Goal: Information Seeking & Learning: Learn about a topic

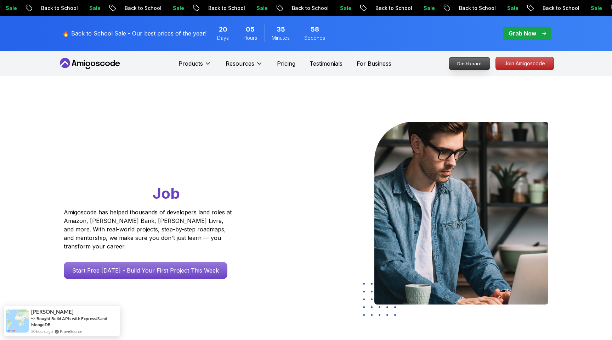
click at [479, 59] on p "Dashboard" at bounding box center [469, 63] width 41 height 12
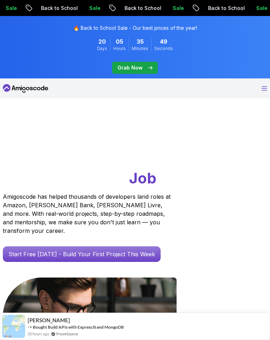
click at [263, 90] on icon "Open Menu" at bounding box center [265, 88] width 6 height 5
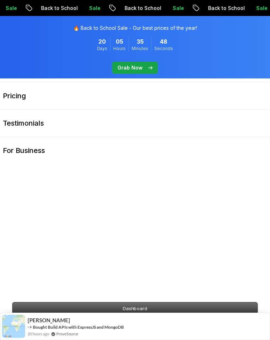
click at [104, 301] on div "Dashboard" at bounding box center [135, 307] width 259 height 13
click at [104, 305] on p "Dashboard" at bounding box center [135, 308] width 246 height 12
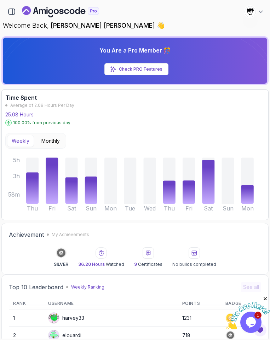
click at [265, 297] on icon "Close" at bounding box center [266, 298] width 6 height 6
click at [256, 321] on icon "Chat widget" at bounding box center [251, 321] width 10 height 11
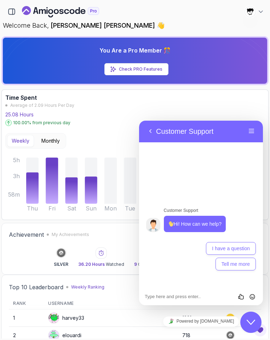
click at [256, 321] on div "Close Chat This icon closes the chat window." at bounding box center [251, 322] width 21 height 9
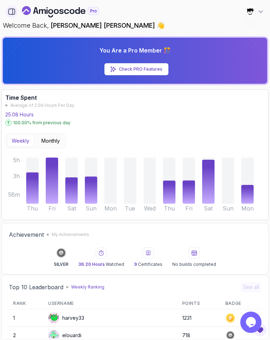
click at [11, 12] on icon "button" at bounding box center [12, 12] width 8 height 8
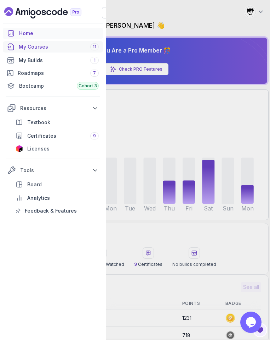
click at [25, 49] on div "My Courses 11" at bounding box center [59, 46] width 80 height 7
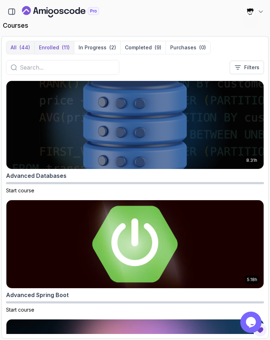
click at [52, 47] on p "Enrolled" at bounding box center [49, 47] width 20 height 7
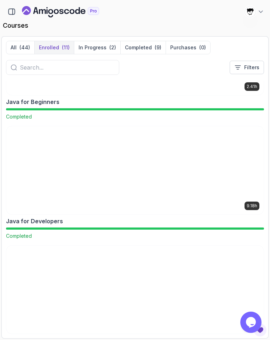
scroll to position [419, 0]
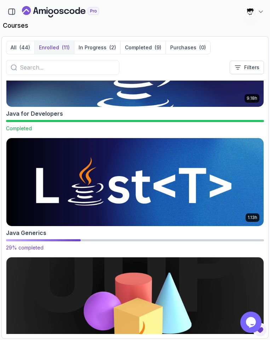
click at [68, 169] on img at bounding box center [135, 182] width 270 height 92
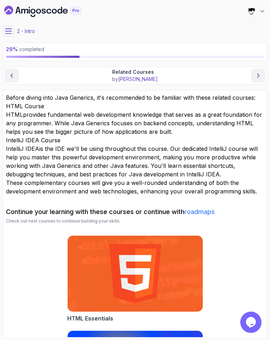
click at [11, 32] on icon at bounding box center [8, 31] width 7 height 7
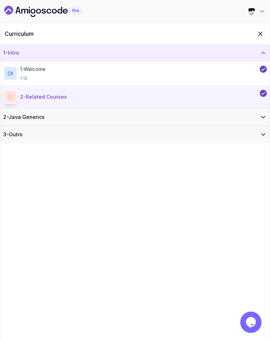
click at [24, 119] on h3 "2 - Java Generics" at bounding box center [23, 116] width 41 height 7
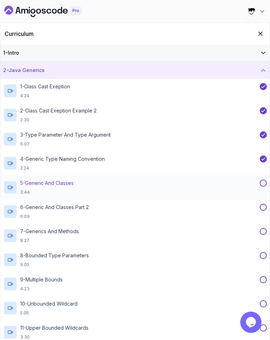
click at [43, 189] on p "3:44" at bounding box center [47, 192] width 54 height 6
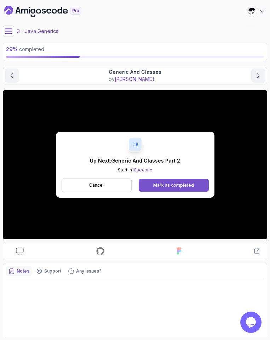
click at [168, 189] on button "Mark as completed" at bounding box center [174, 185] width 70 height 13
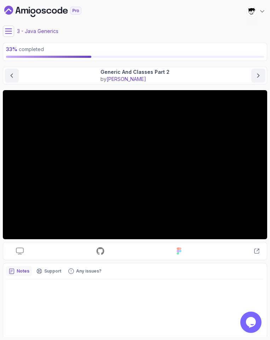
click at [5, 27] on button at bounding box center [8, 31] width 11 height 11
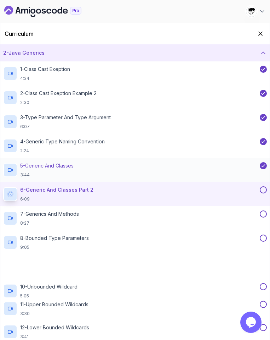
scroll to position [18, 0]
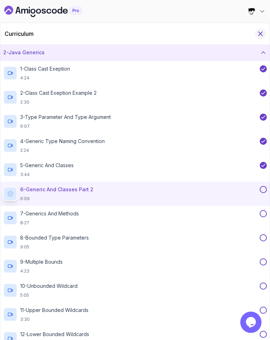
click at [262, 33] on icon "Hide Curriculum for mobile" at bounding box center [261, 34] width 8 height 8
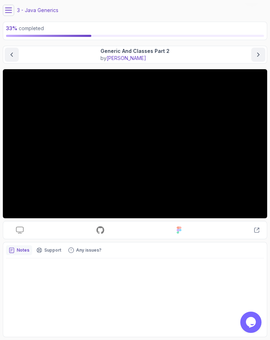
scroll to position [0, 0]
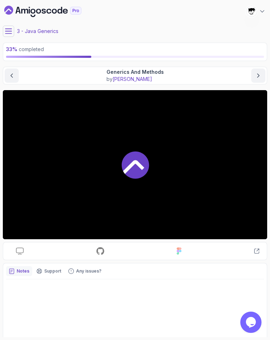
click at [120, 170] on div at bounding box center [135, 164] width 265 height 149
click at [10, 31] on icon at bounding box center [8, 31] width 7 height 7
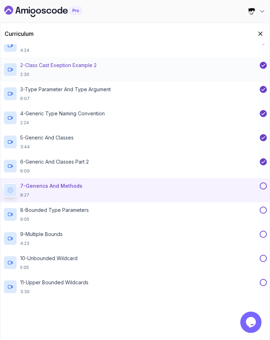
scroll to position [46, 0]
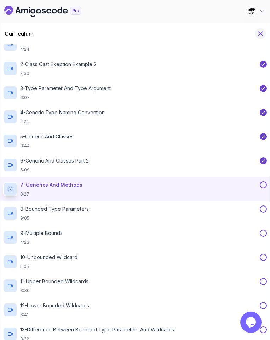
click at [265, 32] on button "Hide Curriculum for mobile" at bounding box center [261, 33] width 11 height 11
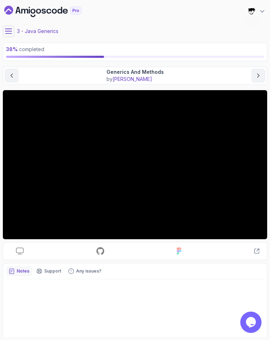
click at [3, 31] on button at bounding box center [8, 31] width 11 height 11
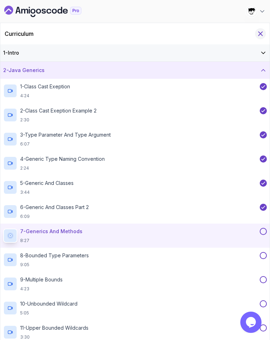
click at [260, 33] on icon "Hide Curriculum for mobile" at bounding box center [261, 34] width 4 height 4
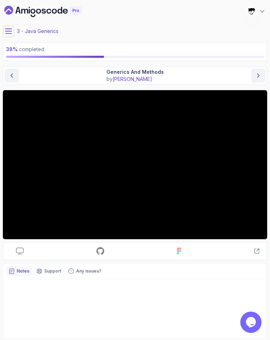
click at [4, 27] on button at bounding box center [8, 31] width 11 height 11
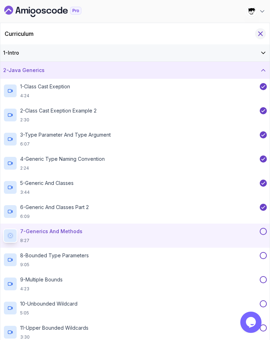
click at [261, 30] on icon "Hide Curriculum for mobile" at bounding box center [261, 34] width 8 height 8
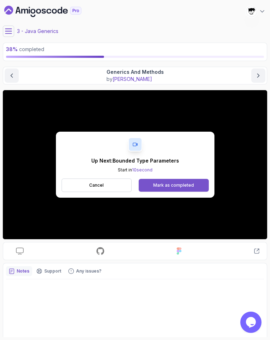
click at [166, 179] on button "Mark as completed" at bounding box center [174, 185] width 70 height 13
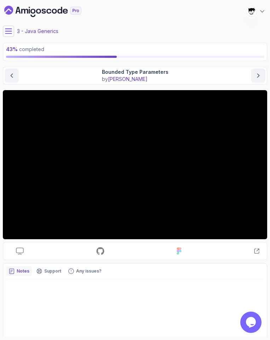
click at [6, 30] on icon at bounding box center [8, 31] width 7 height 7
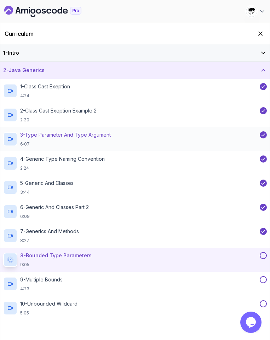
scroll to position [117, 0]
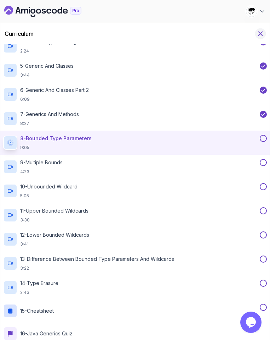
click at [260, 36] on icon "Hide Curriculum for mobile" at bounding box center [261, 34] width 8 height 8
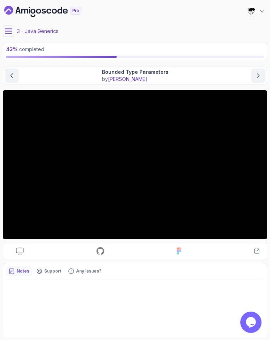
click at [9, 29] on icon at bounding box center [8, 31] width 6 height 5
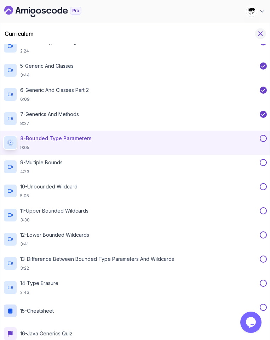
click at [262, 34] on icon "Hide Curriculum for mobile" at bounding box center [261, 34] width 8 height 8
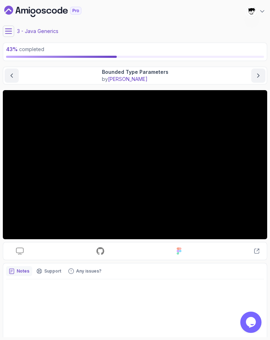
click at [5, 34] on icon at bounding box center [8, 31] width 7 height 7
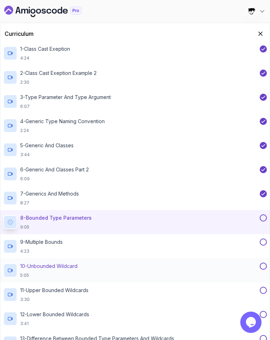
scroll to position [3, 0]
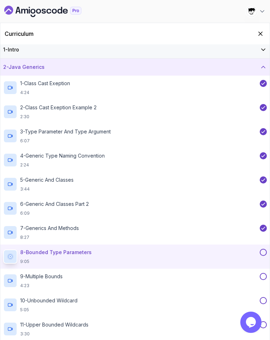
click at [87, 55] on div "1 - Intro" at bounding box center [135, 49] width 270 height 17
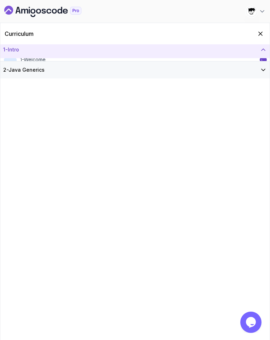
scroll to position [0, 0]
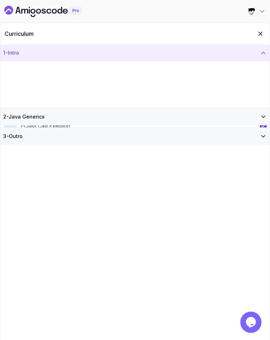
click at [87, 55] on div "1 - Intro" at bounding box center [135, 52] width 264 height 7
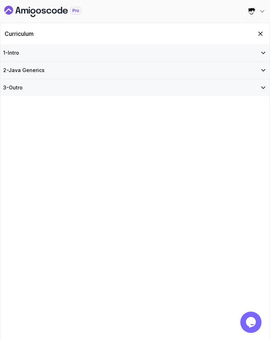
click at [80, 89] on div "3 - Outro" at bounding box center [135, 87] width 264 height 7
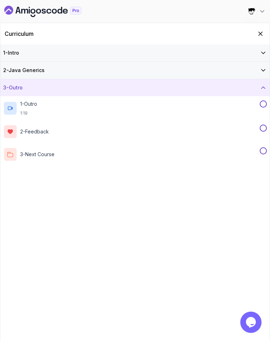
click at [80, 89] on div "3 - Outro" at bounding box center [135, 87] width 264 height 7
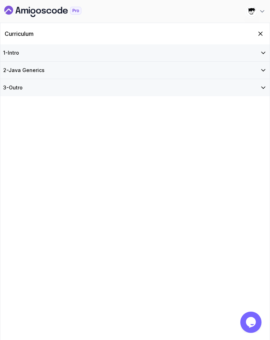
click at [68, 68] on div "2 - Java Generics" at bounding box center [135, 70] width 264 height 7
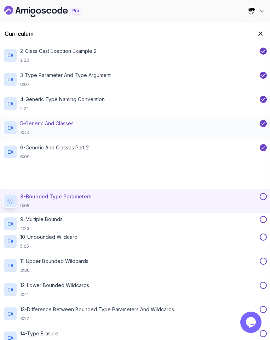
scroll to position [117, 0]
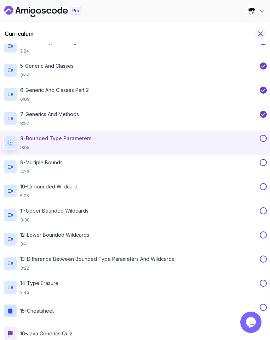
click at [258, 33] on icon "Hide Curriculum for mobile" at bounding box center [261, 34] width 8 height 8
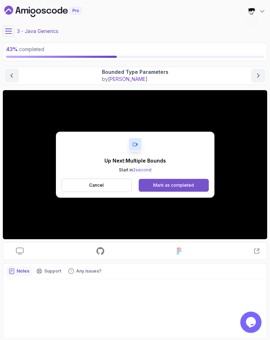
click at [169, 190] on button "Mark as completed" at bounding box center [174, 185] width 70 height 13
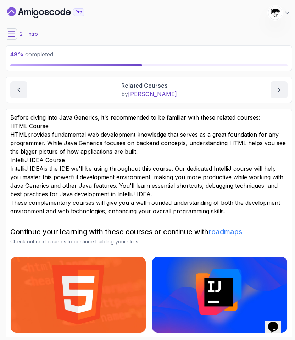
click at [13, 29] on button at bounding box center [11, 33] width 11 height 11
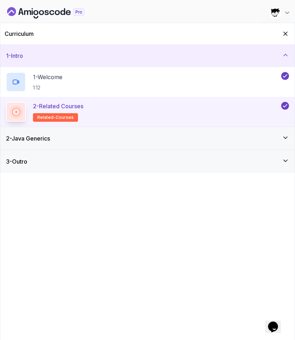
click at [46, 140] on h3 "2 - Java Generics" at bounding box center [28, 138] width 44 height 9
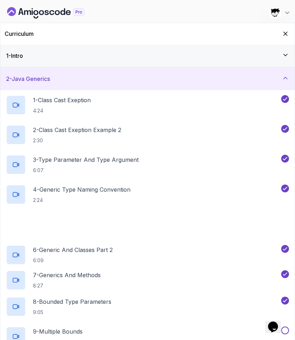
scroll to position [178, 0]
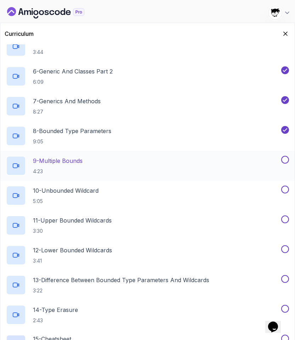
click at [65, 162] on p "9 - Multiple Bounds" at bounding box center [58, 160] width 50 height 9
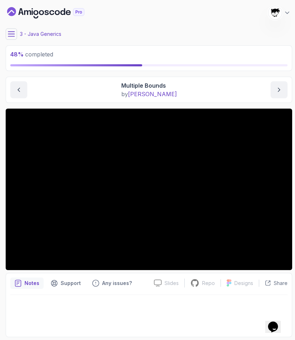
click at [96, 101] on div "Java Generics Multiple Bounds Multiple Bounds by nelson" at bounding box center [149, 90] width 286 height 26
click at [11, 33] on icon at bounding box center [11, 33] width 7 height 7
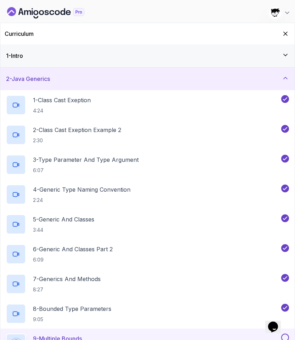
click at [91, 74] on div "2 - Java Generics" at bounding box center [147, 78] width 294 height 23
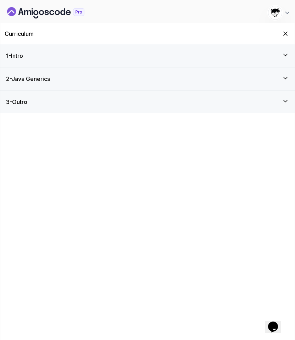
click at [75, 108] on div "3 - Outro" at bounding box center [147, 101] width 294 height 23
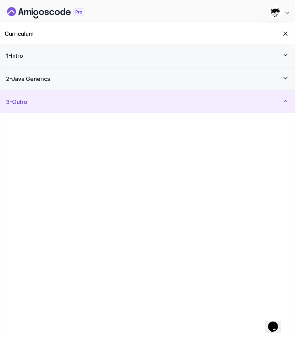
click at [75, 108] on div "3 - Outro" at bounding box center [147, 101] width 294 height 23
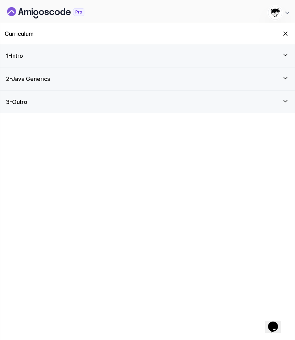
click at [73, 91] on div "3 - Outro" at bounding box center [147, 101] width 294 height 23
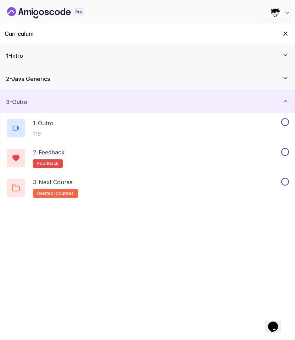
click at [73, 93] on div "3 - Outro" at bounding box center [147, 101] width 294 height 23
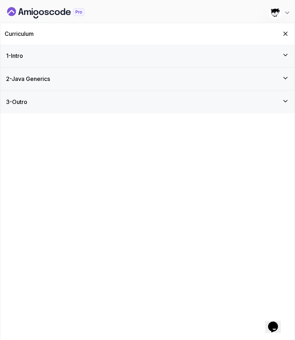
click at [69, 81] on div "2 - Java Generics" at bounding box center [147, 78] width 283 height 9
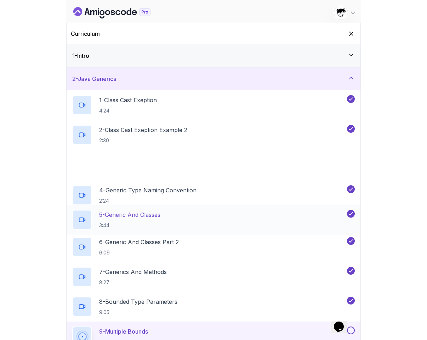
scroll to position [228, 0]
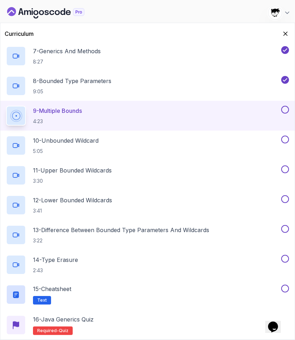
click at [291, 33] on div "Curriculum" at bounding box center [147, 33] width 294 height 21
click at [289, 33] on button "Hide Curriculum for mobile" at bounding box center [285, 33] width 11 height 11
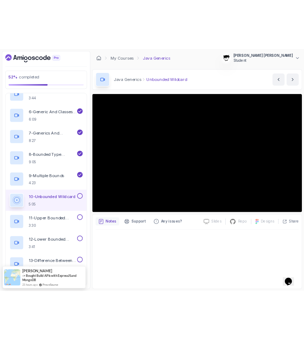
scroll to position [232, 0]
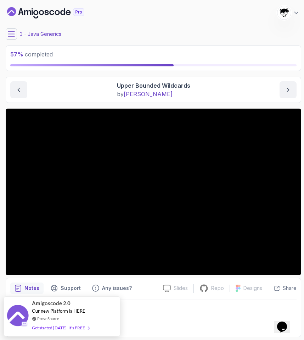
click at [13, 33] on icon at bounding box center [11, 33] width 7 height 7
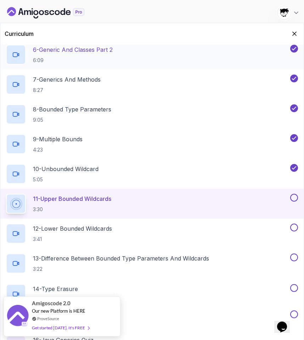
scroll to position [228, 0]
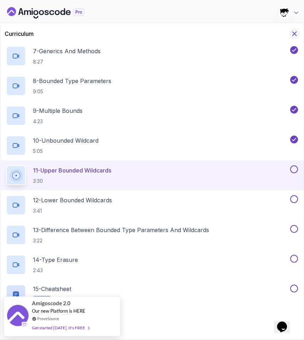
click at [295, 29] on button "Hide Curriculum for mobile" at bounding box center [294, 33] width 11 height 11
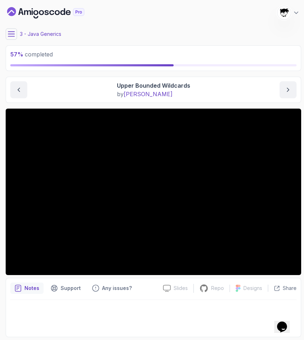
click at [8, 35] on icon at bounding box center [11, 33] width 7 height 7
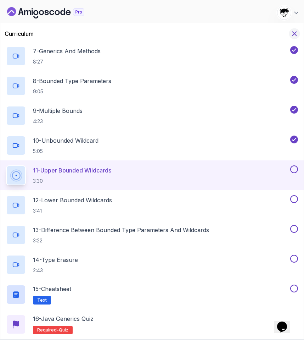
click at [295, 33] on icon "Hide Curriculum for mobile" at bounding box center [295, 34] width 8 height 8
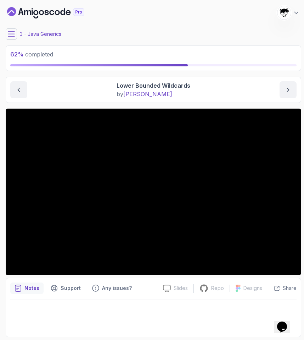
click at [14, 35] on icon at bounding box center [11, 33] width 7 height 7
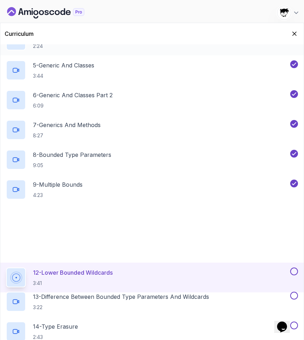
scroll to position [228, 0]
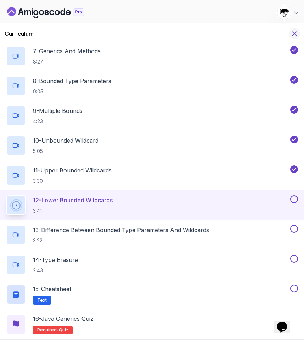
click at [295, 36] on icon "Hide Curriculum for mobile" at bounding box center [295, 34] width 8 height 8
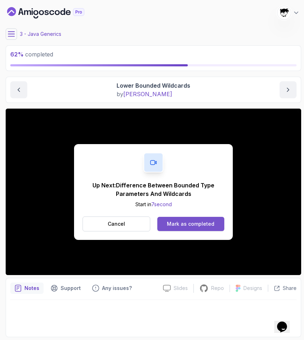
click at [187, 225] on div "Mark as completed" at bounding box center [190, 223] width 47 height 7
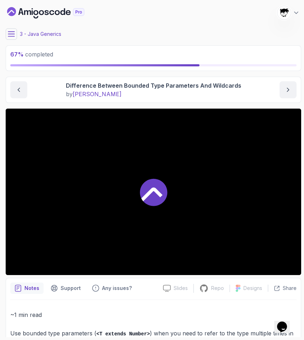
click at [13, 35] on icon at bounding box center [11, 33] width 7 height 7
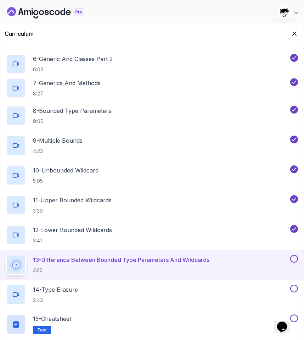
scroll to position [228, 0]
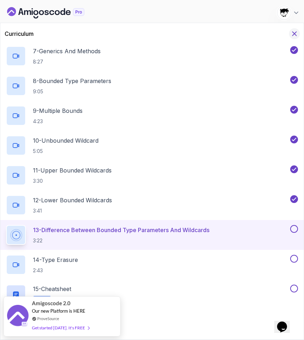
click at [295, 33] on icon "Hide Curriculum for mobile" at bounding box center [295, 34] width 8 height 8
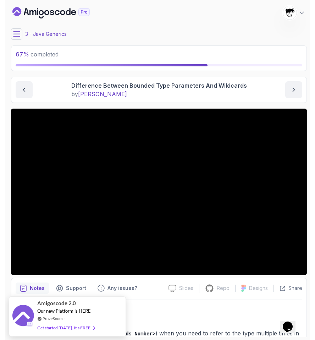
scroll to position [45, 0]
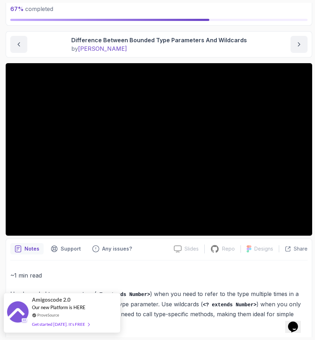
click at [43, 323] on div "Get started today. It's FREE" at bounding box center [60, 324] width 57 height 8
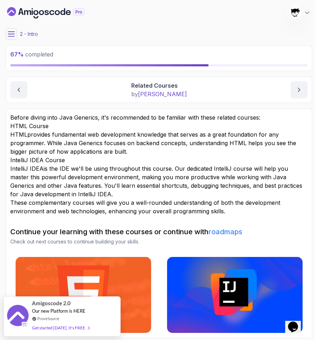
click at [9, 29] on button at bounding box center [11, 33] width 11 height 11
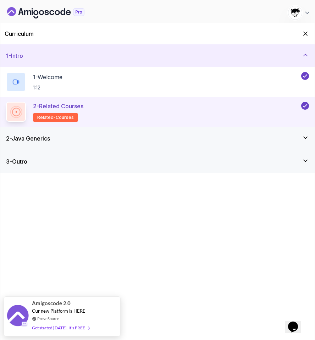
click at [55, 133] on div "2 - Java Generics" at bounding box center [157, 138] width 314 height 23
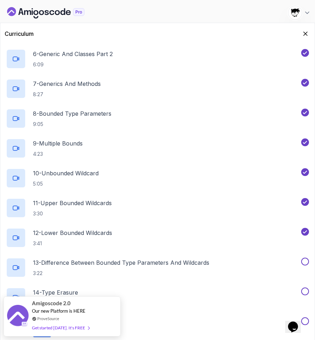
scroll to position [228, 0]
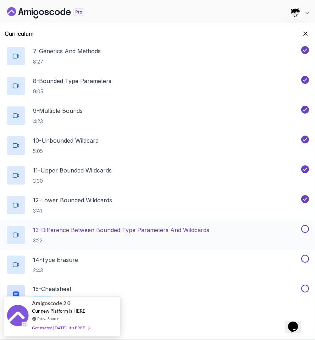
click at [66, 240] on p "3:22" at bounding box center [121, 240] width 176 height 7
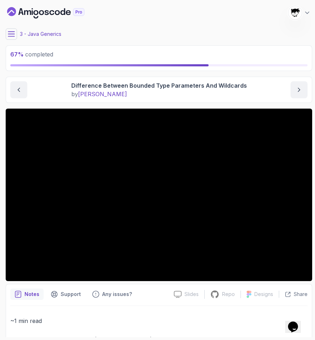
click at [16, 35] on button at bounding box center [11, 33] width 11 height 11
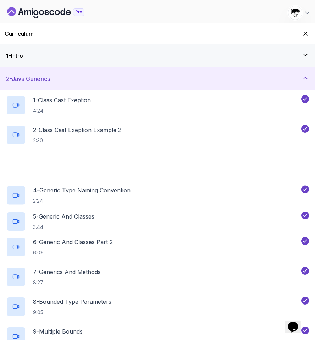
scroll to position [228, 0]
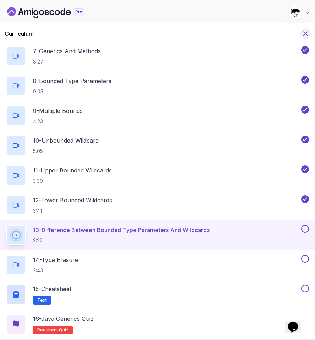
click at [307, 33] on icon "Hide Curriculum for mobile" at bounding box center [305, 34] width 8 height 8
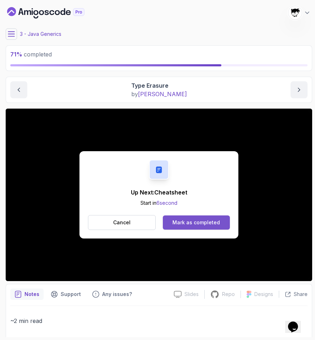
click at [203, 228] on button "Mark as completed" at bounding box center [196, 222] width 67 height 14
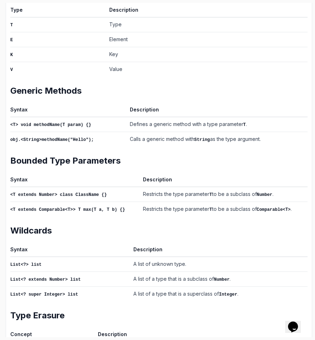
scroll to position [251, 0]
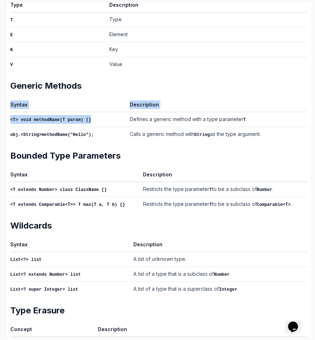
drag, startPoint x: 8, startPoint y: 116, endPoint x: 23, endPoint y: 121, distance: 15.7
click at [23, 121] on div "Notes Support Any issues? Slides Slides not available Repo Repository not avail…" at bounding box center [159, 119] width 306 height 522
click at [23, 121] on td "<T> void methodName(T param) {}" at bounding box center [68, 119] width 117 height 15
drag, startPoint x: 24, startPoint y: 118, endPoint x: 141, endPoint y: 118, distance: 116.2
click at [141, 118] on tr "<T> void methodName(T param) {} Defines a generic method with a type parameter …" at bounding box center [158, 119] width 297 height 15
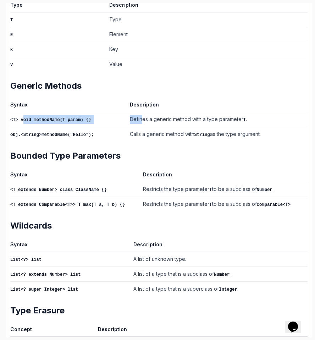
click at [141, 118] on td "Defines a generic method with a type parameter T ." at bounding box center [217, 119] width 180 height 15
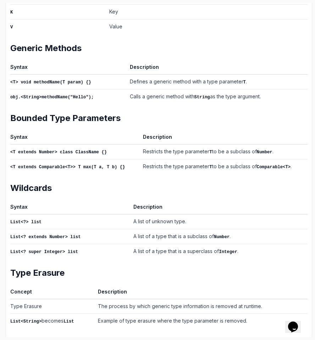
scroll to position [289, 0]
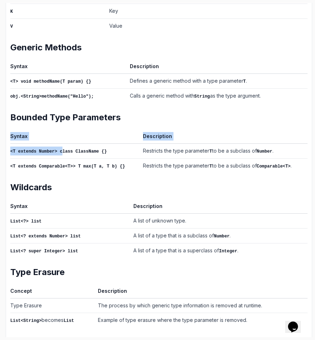
drag, startPoint x: 7, startPoint y: 148, endPoint x: 62, endPoint y: 150, distance: 55.3
click at [62, 150] on div "Notes Support Any issues? Slides Slides not available Repo Repository not avail…" at bounding box center [159, 80] width 306 height 522
click at [62, 150] on code "<T extends Number> class ClassName {}" at bounding box center [58, 151] width 96 height 5
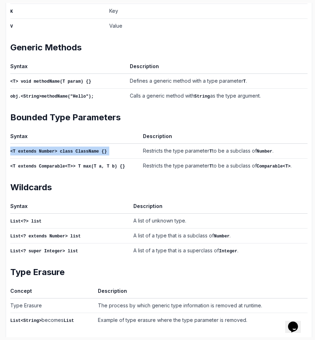
click at [62, 150] on code "<T extends Number> class ClassName {}" at bounding box center [58, 151] width 96 height 5
click at [141, 143] on td "Restricts the type parameter T to be a subclass of Number ." at bounding box center [223, 150] width 167 height 15
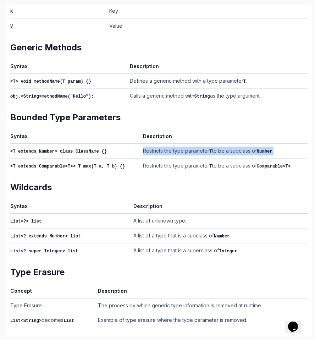
click at [141, 143] on td "Restricts the type parameter T to be a subclass of Number ." at bounding box center [223, 150] width 167 height 15
click at [140, 143] on td "Restricts the type parameter T to be a subclass of Number ." at bounding box center [223, 150] width 167 height 15
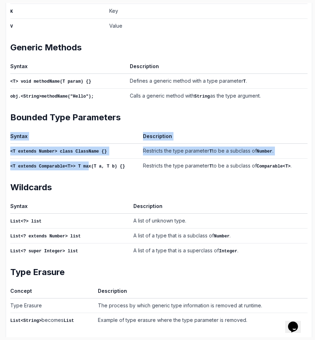
drag, startPoint x: 8, startPoint y: 162, endPoint x: 88, endPoint y: 164, distance: 80.1
click at [88, 164] on div "Notes Support Any issues? Slides Slides not available Repo Repository not avail…" at bounding box center [159, 80] width 306 height 522
click at [88, 164] on code "<T extends Comparable<T>> T max(T a, T b) {}" at bounding box center [67, 166] width 114 height 5
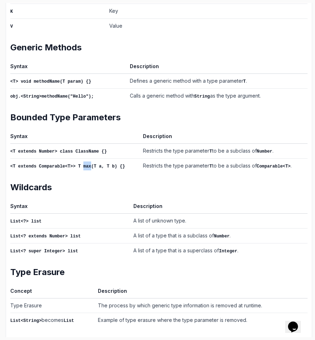
click at [88, 164] on code "<T extends Comparable<T>> T max(T a, T b) {}" at bounding box center [67, 166] width 114 height 5
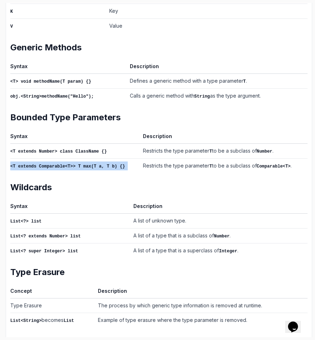
click at [88, 164] on code "<T extends Comparable<T>> T max(T a, T b) {}" at bounding box center [67, 166] width 114 height 5
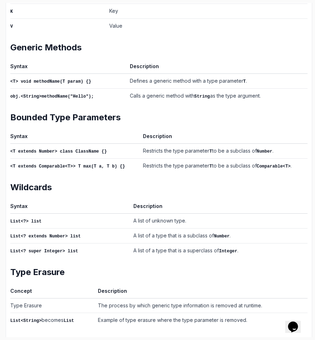
click at [90, 196] on div "~1 min read Java Generics Cheatsheet Syntax Description class ClassName<T> {} D…" at bounding box center [158, 89] width 297 height 476
drag, startPoint x: 113, startPoint y: 214, endPoint x: 193, endPoint y: 214, distance: 79.7
click at [193, 214] on tr "List<?> list A list of unknown type." at bounding box center [158, 220] width 297 height 15
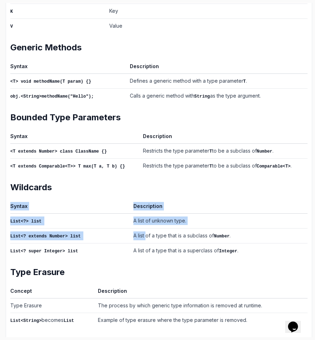
drag, startPoint x: 6, startPoint y: 234, endPoint x: 144, endPoint y: 234, distance: 137.2
click at [144, 234] on div "Notes Support Any issues? Slides Slides not available Repo Repository not avail…" at bounding box center [159, 80] width 306 height 522
click at [144, 234] on td "A list of a type that is a subclass of Number ." at bounding box center [218, 235] width 177 height 15
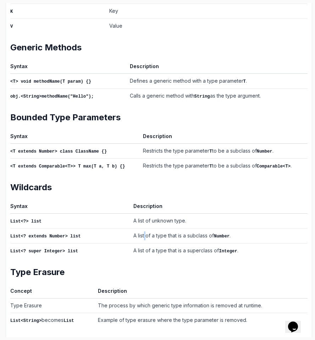
click at [144, 234] on td "A list of a type that is a subclass of Number ." at bounding box center [218, 235] width 177 height 15
click at [125, 244] on td "List<? super Integer> list" at bounding box center [70, 250] width 120 height 15
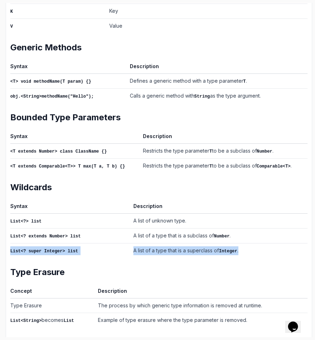
drag, startPoint x: 11, startPoint y: 248, endPoint x: 242, endPoint y: 246, distance: 231.4
click at [242, 246] on tr "List<? super Integer> list A list of a type that is a superclass of Integer ." at bounding box center [158, 250] width 297 height 15
click at [242, 246] on td "A list of a type that is a superclass of Integer ." at bounding box center [218, 250] width 177 height 15
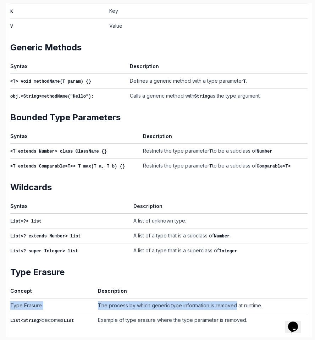
drag, startPoint x: 12, startPoint y: 301, endPoint x: 237, endPoint y: 302, distance: 225.4
click at [237, 302] on tr "Type Erasure The process by which generic type information is removed at runtim…" at bounding box center [158, 305] width 297 height 15
click at [237, 302] on td "The process by which generic type information is removed at runtime." at bounding box center [201, 305] width 212 height 15
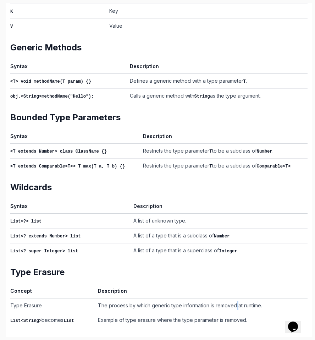
click at [237, 302] on td "The process by which generic type information is removed at runtime." at bounding box center [201, 305] width 212 height 15
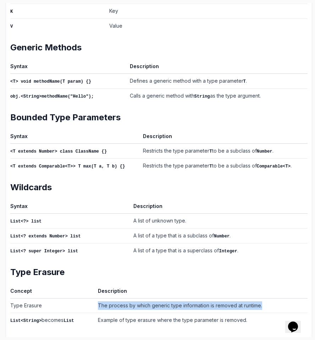
click at [237, 302] on td "The process by which generic type information is removed at runtime." at bounding box center [201, 305] width 212 height 15
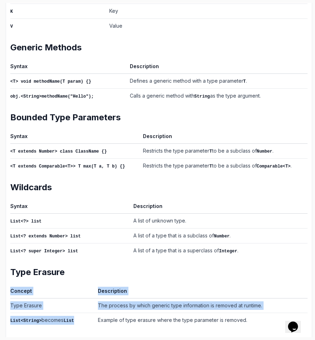
drag, startPoint x: 7, startPoint y: 315, endPoint x: 77, endPoint y: 315, distance: 69.8
click at [77, 315] on div "Notes Support Any issues? Slides Slides not available Repo Repository not avail…" at bounding box center [159, 80] width 306 height 522
click at [77, 315] on td "List<String> becomes List" at bounding box center [52, 319] width 85 height 15
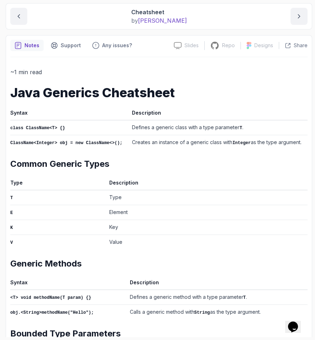
scroll to position [0, 0]
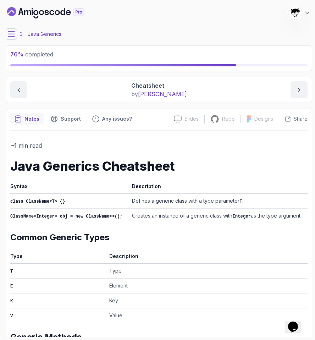
click at [11, 38] on button at bounding box center [11, 33] width 11 height 11
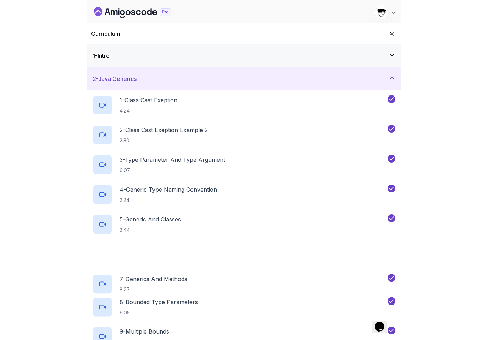
scroll to position [228, 0]
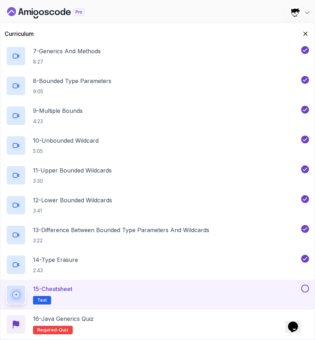
click at [307, 290] on button at bounding box center [305, 288] width 8 height 8
click at [117, 323] on div "16 - Java Generics Quiz Required- quiz" at bounding box center [157, 324] width 303 height 20
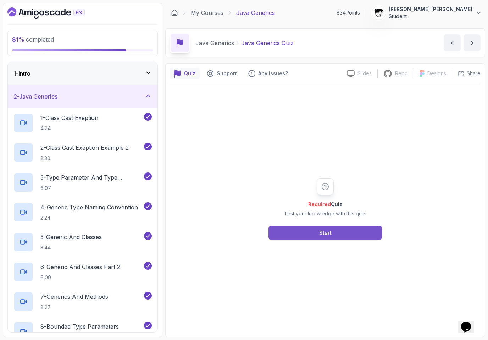
click at [285, 233] on button "Start" at bounding box center [324, 232] width 113 height 14
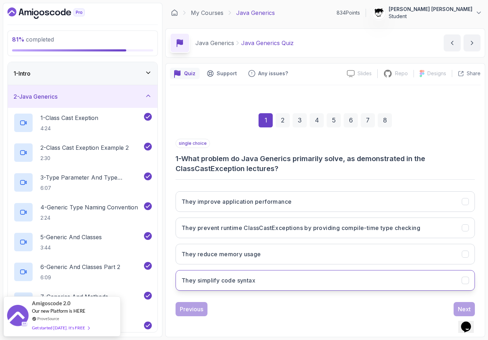
click at [257, 278] on button "They simplify code syntax" at bounding box center [324, 280] width 299 height 21
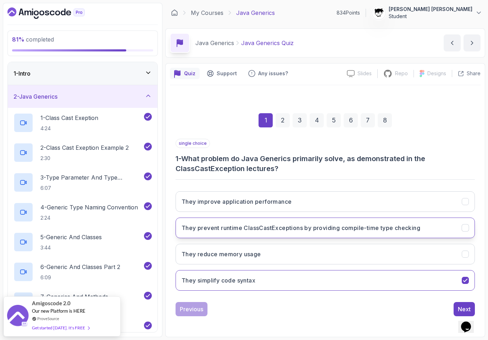
click at [296, 225] on h3 "They prevent runtime ClassCastExceptions by providing compile-time type checking" at bounding box center [300, 227] width 239 height 9
click at [314, 306] on div "Next" at bounding box center [464, 308] width 13 height 9
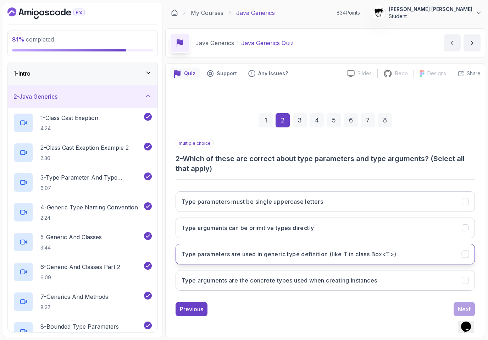
click at [230, 257] on h3 "Type parameters are used in generic type definition (like T in class Box<T>)" at bounding box center [288, 254] width 214 height 9
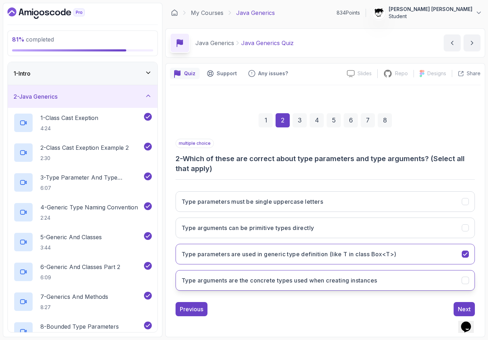
click at [231, 286] on button "Type arguments are the concrete types used when creating instances" at bounding box center [324, 280] width 299 height 21
click at [314, 306] on button "Next" at bounding box center [463, 309] width 21 height 14
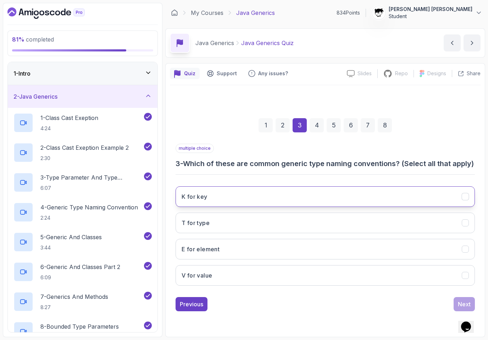
click at [225, 193] on button "K for key" at bounding box center [324, 196] width 299 height 21
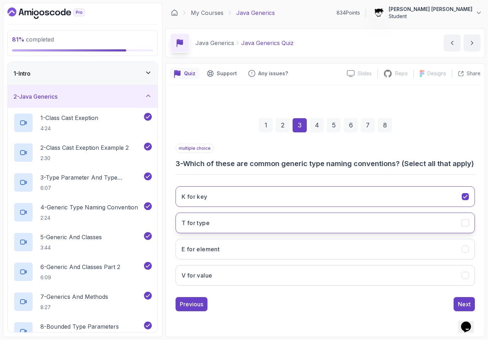
click at [211, 226] on button "T for type" at bounding box center [324, 222] width 299 height 21
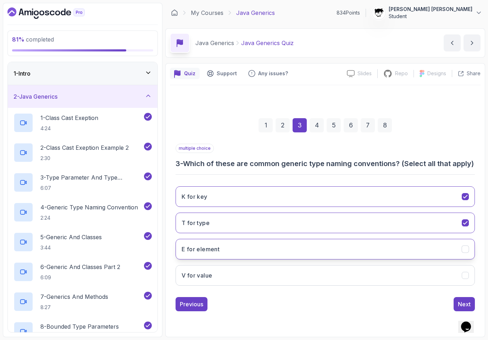
click at [203, 259] on button "E for element" at bounding box center [324, 249] width 299 height 21
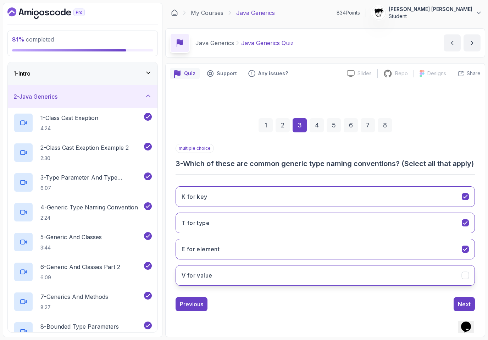
click at [314, 278] on button "V for value" at bounding box center [324, 275] width 299 height 21
click at [314, 304] on div "Next" at bounding box center [464, 303] width 13 height 9
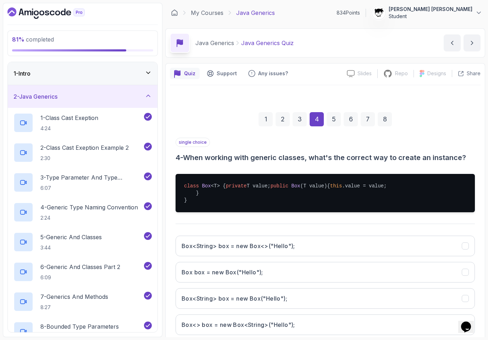
scroll to position [65, 0]
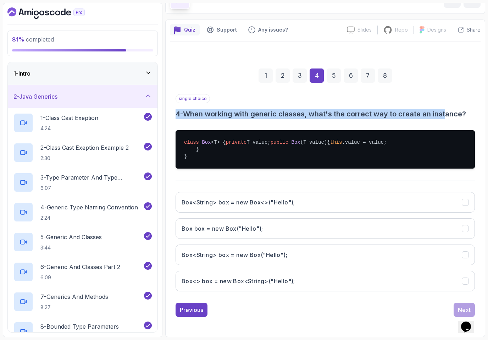
drag, startPoint x: 184, startPoint y: 86, endPoint x: 449, endPoint y: 93, distance: 264.8
click at [314, 94] on div "single choice 4 - When working with generic classes, what's the correct way to …" at bounding box center [324, 106] width 299 height 25
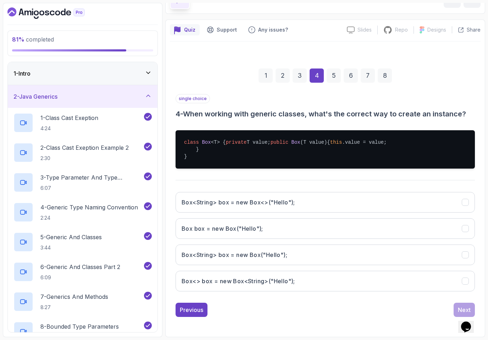
click at [314, 109] on h3 "4 - When working with generic classes, what's the correct way to create an inst…" at bounding box center [324, 114] width 299 height 10
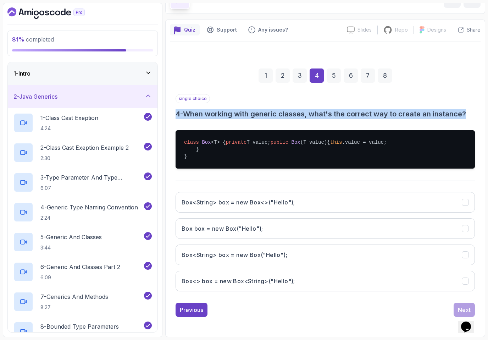
click at [314, 109] on h3 "4 - When working with generic classes, what's the correct way to create an inst…" at bounding box center [324, 114] width 299 height 10
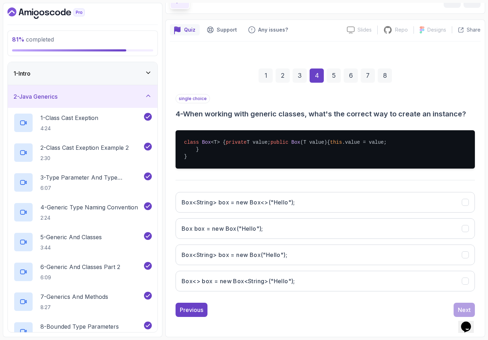
click at [314, 130] on pre "class Box <T> { private T value; public Box (T value) { this .value = value; } }" at bounding box center [324, 149] width 299 height 38
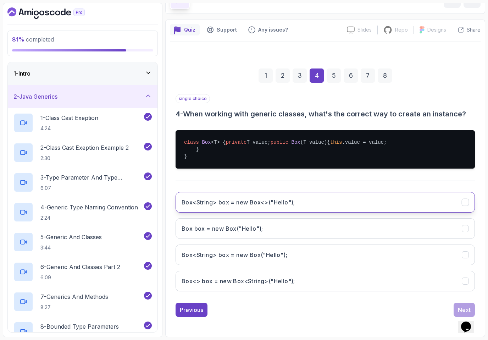
click at [203, 208] on button "Box<String> box = new Box<>("Hello");" at bounding box center [324, 202] width 299 height 21
click at [314, 308] on button "Next" at bounding box center [463, 309] width 21 height 14
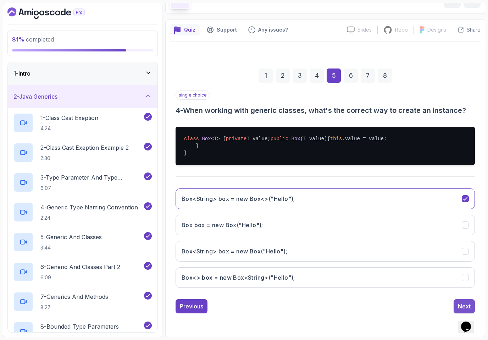
scroll to position [0, 0]
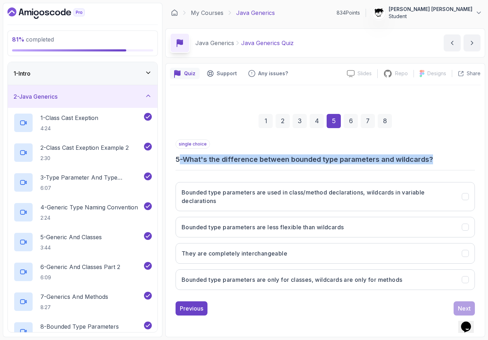
drag, startPoint x: 224, startPoint y: 163, endPoint x: 487, endPoint y: 163, distance: 263.3
click at [314, 163] on section "81 % completed 1 - Intro 2 - Java Generics 1 - Class Cast Exeption 4:24 2 - Cla…" at bounding box center [244, 170] width 488 height 340
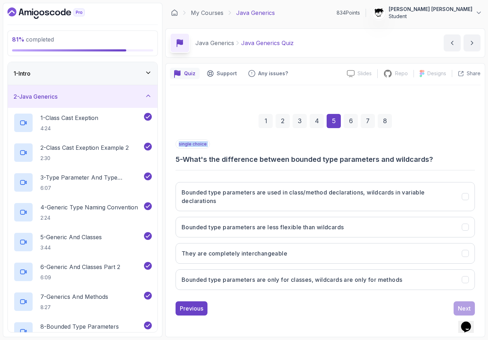
click at [314, 163] on section "81 % completed 1 - Intro 2 - Java Generics 1 - Class Cast Exeption 4:24 2 - Cla…" at bounding box center [244, 170] width 488 height 340
click at [314, 159] on h3 "5 - What's the difference between bounded type parameters and wildcards?" at bounding box center [324, 159] width 299 height 10
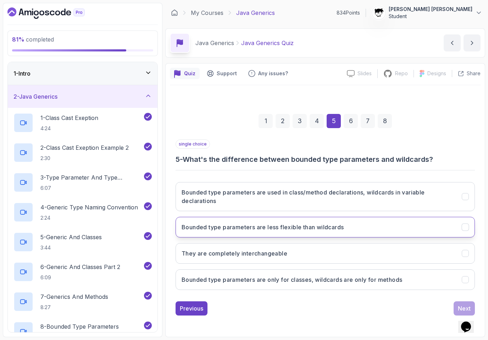
click at [218, 228] on h3 "Bounded type parameters are less flexible than wildcards" at bounding box center [262, 227] width 162 height 9
click at [314, 300] on div "single choice 5 - What's the difference between bounded type parameters and wil…" at bounding box center [324, 227] width 299 height 176
click at [314, 302] on button "Next" at bounding box center [463, 308] width 21 height 14
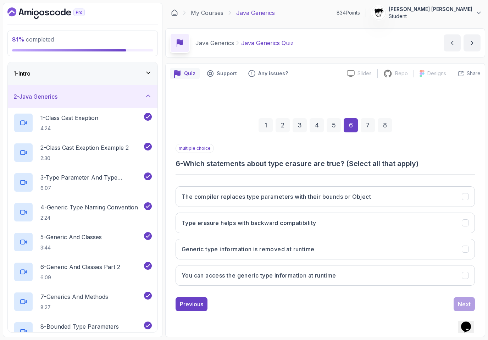
click at [231, 181] on div "The compiler replaces type parameters with their bounds or Object Type erasure …" at bounding box center [324, 235] width 299 height 111
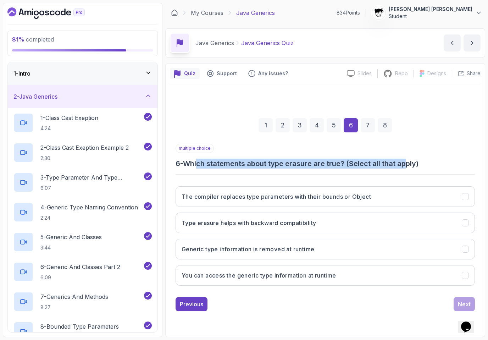
drag, startPoint x: 200, startPoint y: 163, endPoint x: 409, endPoint y: 162, distance: 209.1
click at [314, 162] on h3 "6 - Which statements about type erasure are true? (Select all that apply)" at bounding box center [324, 163] width 299 height 10
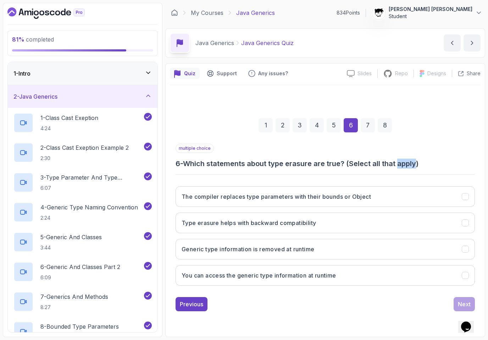
click at [314, 162] on h3 "6 - Which statements about type erasure are true? (Select all that apply)" at bounding box center [324, 163] width 299 height 10
click at [314, 173] on div "multiple choice 6 - Which statements about type erasure are true? (Select all t…" at bounding box center [324, 217] width 299 height 147
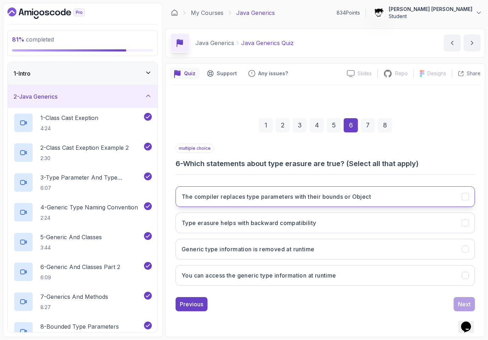
click at [244, 204] on button "The compiler replaces type parameters with their bounds or Object" at bounding box center [324, 196] width 299 height 21
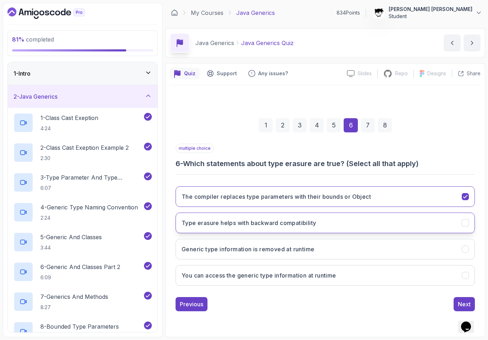
click at [196, 220] on h3 "Type erasure helps with backward compatibility" at bounding box center [248, 222] width 134 height 9
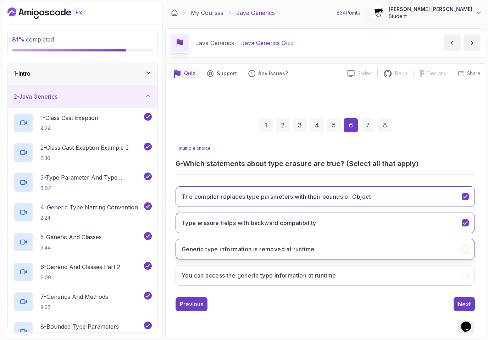
click at [239, 251] on h3 "Generic type information is removed at runtime" at bounding box center [247, 249] width 133 height 9
click at [314, 241] on button "Generic type information is removed at runtime" at bounding box center [324, 249] width 299 height 21
click at [314, 304] on div "Next" at bounding box center [464, 303] width 13 height 9
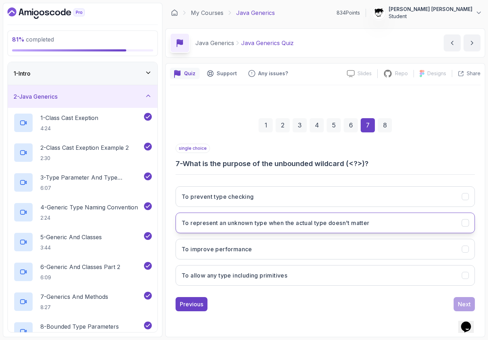
click at [245, 221] on h3 "To represent an unknown type when the actual type doesn't matter" at bounding box center [275, 222] width 188 height 9
click at [314, 302] on div "Next" at bounding box center [464, 303] width 13 height 9
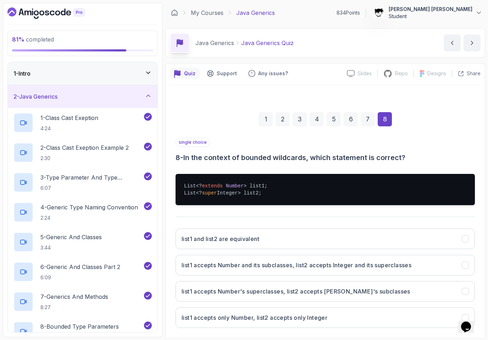
scroll to position [37, 0]
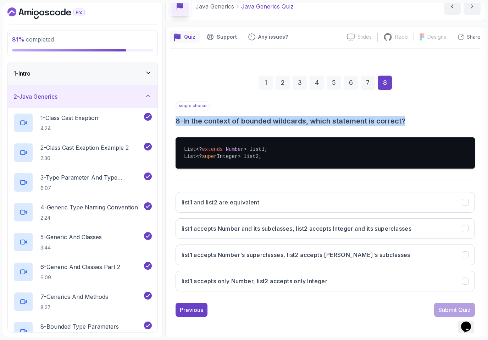
drag, startPoint x: 174, startPoint y: 110, endPoint x: 461, endPoint y: 121, distance: 287.7
click at [314, 121] on div "1 2 3 4 5 6 7 8 single choice 8 - In the context of bounded wildcards, which st…" at bounding box center [325, 190] width 310 height 264
click at [314, 121] on h3 "8 - In the context of bounded wildcards, which statement is correct?" at bounding box center [324, 121] width 299 height 10
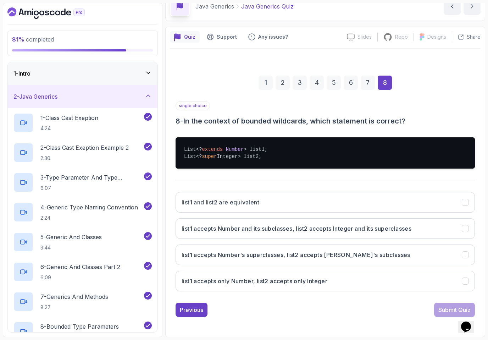
click at [314, 121] on h3 "8 - In the context of bounded wildcards, which statement is correct?" at bounding box center [324, 121] width 299 height 10
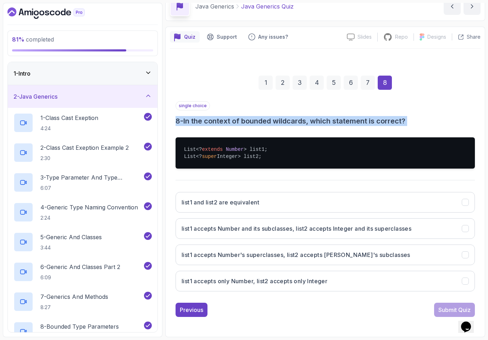
click at [314, 121] on h3 "8 - In the context of bounded wildcards, which statement is correct?" at bounding box center [324, 121] width 299 height 10
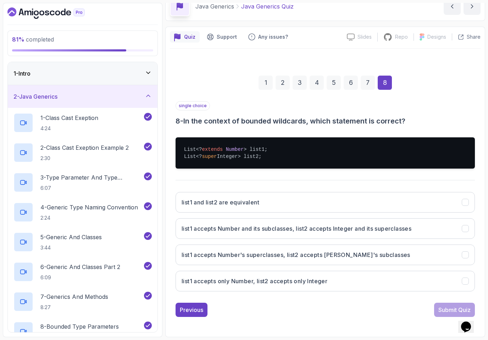
click at [314, 129] on div "single choice 8 - In the context of bounded wildcards, which statement is corre…" at bounding box center [324, 199] width 299 height 196
drag, startPoint x: 200, startPoint y: 147, endPoint x: 245, endPoint y: 148, distance: 45.7
click at [245, 148] on pre "List<? extends Number > list1; List<? super Integer> list2;" at bounding box center [324, 152] width 299 height 31
click at [243, 148] on span "Number" at bounding box center [235, 149] width 18 height 6
click at [288, 236] on button "list1 accepts Number and its subclasses, list2 accepts Integer and its supercla…" at bounding box center [324, 228] width 299 height 21
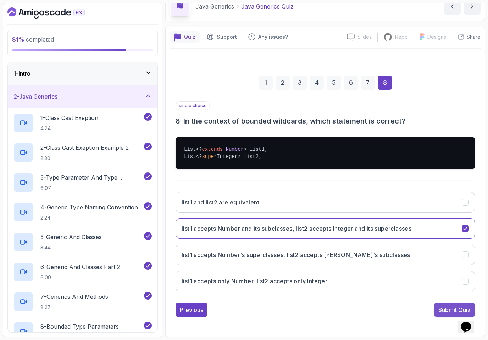
click at [314, 312] on div "Submit Quiz" at bounding box center [454, 309] width 32 height 9
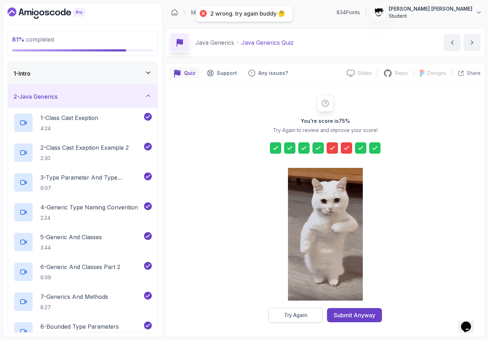
click at [306, 318] on div "Try Again" at bounding box center [295, 314] width 23 height 7
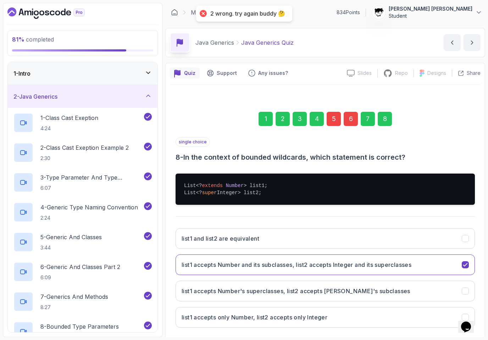
click at [314, 122] on div "5" at bounding box center [333, 119] width 14 height 14
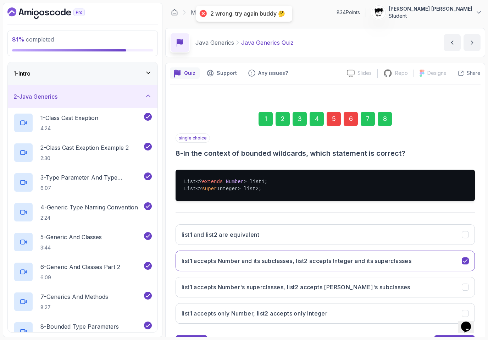
scroll to position [0, 0]
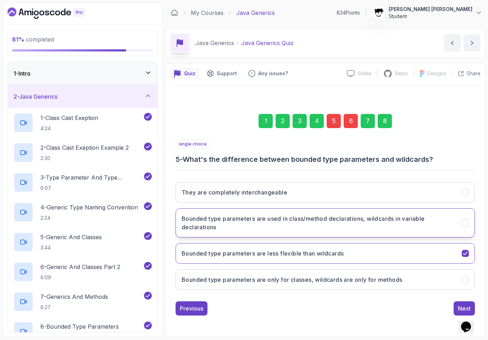
click at [291, 223] on h3 "Bounded type parameters are used in class/method declarations, wildcards in var…" at bounding box center [316, 222] width 271 height 17
click at [314, 307] on div "Next" at bounding box center [464, 308] width 13 height 9
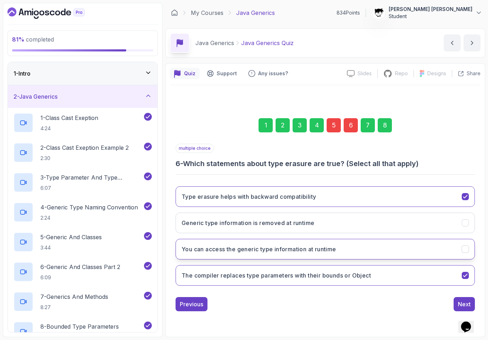
click at [231, 253] on button "You can access the generic type information at runtime" at bounding box center [324, 249] width 299 height 21
click at [314, 300] on div "Next" at bounding box center [464, 303] width 13 height 9
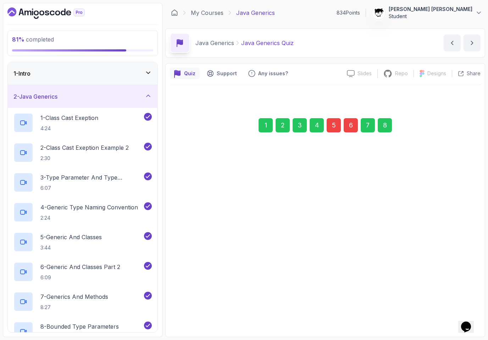
click at [314, 304] on div "Next" at bounding box center [464, 303] width 13 height 9
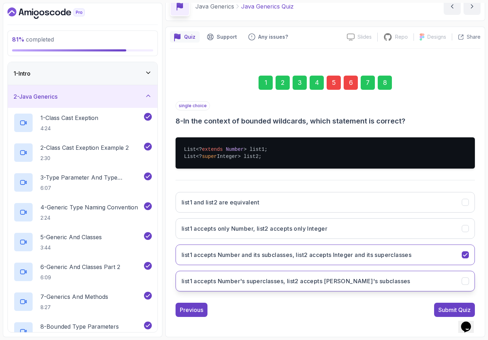
click at [314, 312] on div "Submit Quiz" at bounding box center [454, 309] width 32 height 9
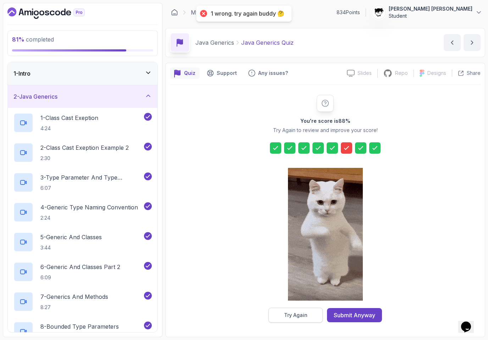
click at [302, 311] on div "Try Again" at bounding box center [295, 314] width 23 height 7
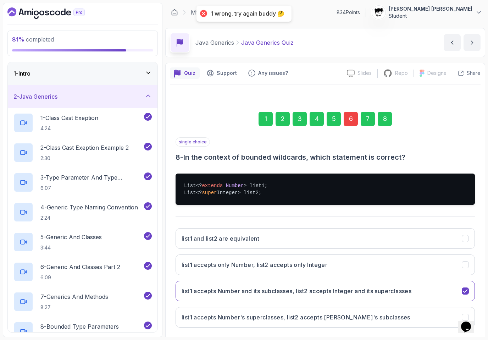
click at [314, 127] on div "1 2 3 4 5 6 7 8" at bounding box center [324, 118] width 299 height 37
click at [314, 119] on div "6" at bounding box center [350, 119] width 14 height 14
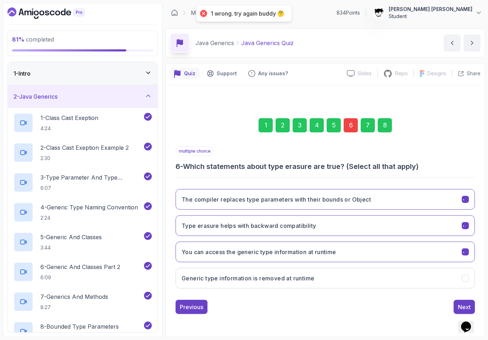
scroll to position [0, 0]
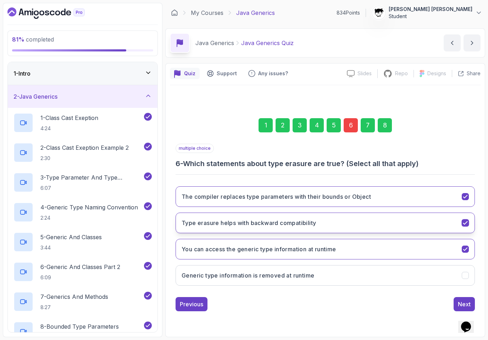
click at [267, 218] on h3 "Type erasure helps with backward compatibility" at bounding box center [248, 222] width 134 height 9
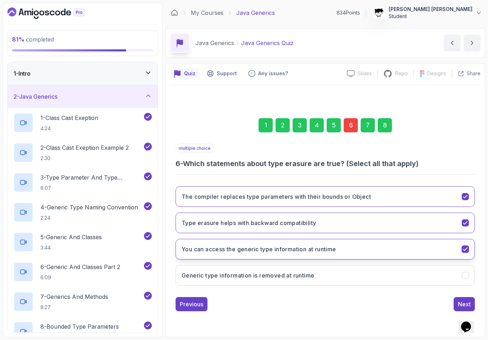
click at [248, 246] on h3 "You can access the generic type information at runtime" at bounding box center [258, 249] width 155 height 9
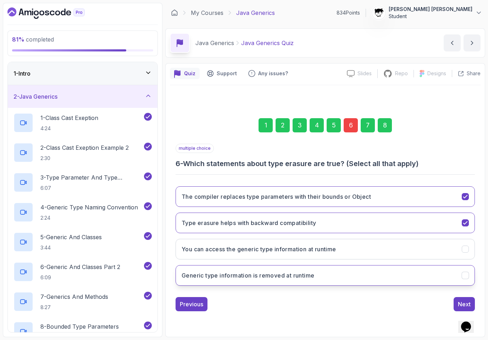
click at [256, 268] on button "Generic type information is removed at runtime" at bounding box center [324, 275] width 299 height 21
click at [314, 304] on div "Next" at bounding box center [464, 303] width 13 height 9
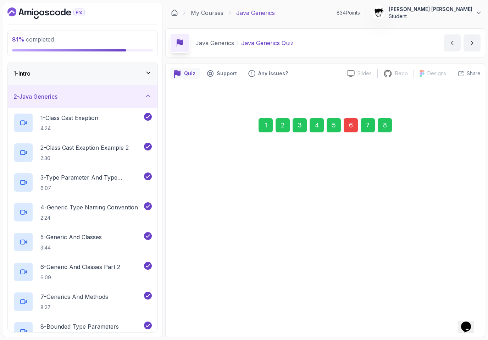
click at [314, 304] on button "Next" at bounding box center [463, 303] width 21 height 14
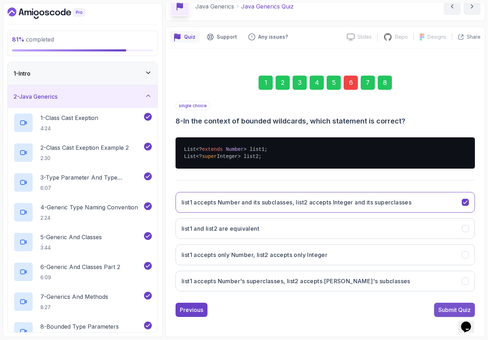
click at [314, 313] on div "Submit Quiz" at bounding box center [454, 309] width 32 height 9
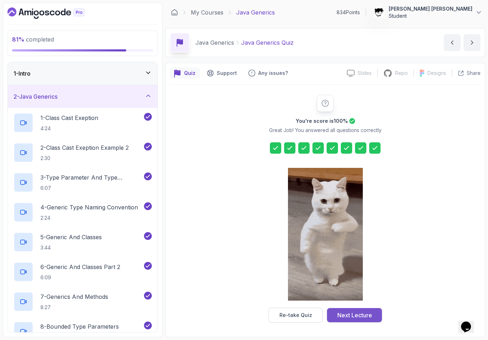
click at [314, 313] on div "Next Lecture" at bounding box center [354, 314] width 35 height 9
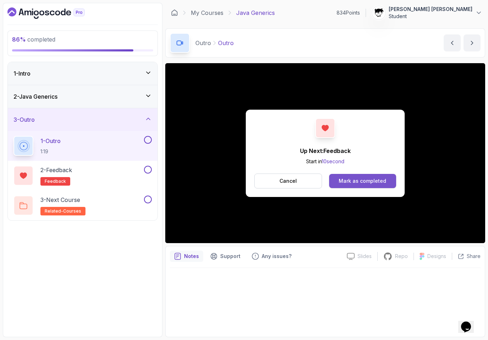
click at [314, 182] on div "Mark as completed" at bounding box center [361, 180] width 47 height 7
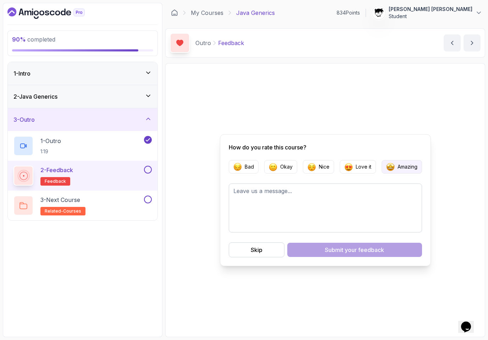
click at [314, 166] on p "Amazing" at bounding box center [407, 166] width 20 height 7
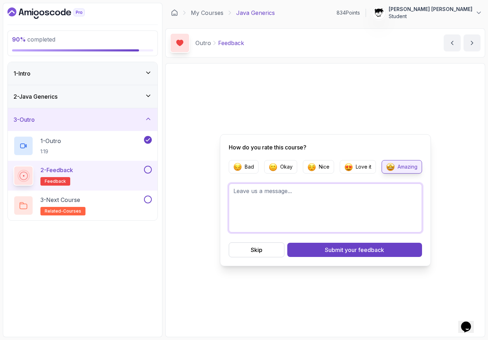
click at [314, 207] on textarea at bounding box center [325, 207] width 193 height 49
click at [246, 190] on textarea "Very good course. It is the first step to learn functional programming." at bounding box center [325, 207] width 193 height 49
click at [292, 191] on textarea "Very well presented good course. It is the first step to learn functional progr…" at bounding box center [325, 207] width 193 height 49
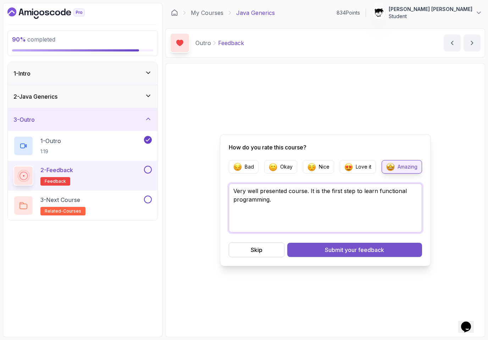
type textarea "Very well presented course. It is the first step to learn functional programmin…"
click at [314, 253] on div "Submit your feedback" at bounding box center [354, 249] width 59 height 9
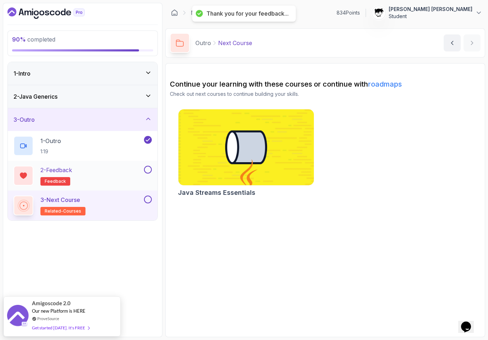
click at [148, 170] on button at bounding box center [148, 170] width 8 height 8
click at [148, 200] on button at bounding box center [148, 199] width 8 height 8
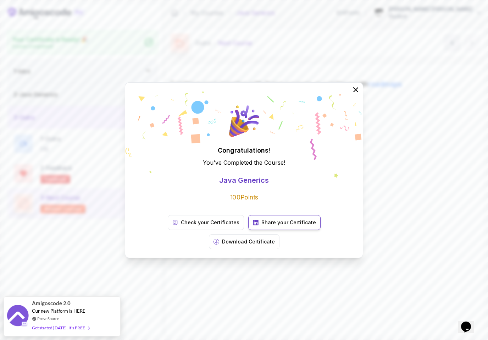
click at [248, 226] on link "Share your Certificate" at bounding box center [284, 222] width 72 height 15
click at [185, 222] on div "Congratulations! You've Completed the Course ! Java Generics 100 Points Check y…" at bounding box center [244, 169] width 238 height 175
click at [184, 226] on p "Check your Certificates" at bounding box center [210, 222] width 58 height 7
click at [154, 62] on div "Congratulations! You've Completed the Course ! Java Generics 100 Points Check y…" at bounding box center [244, 170] width 488 height 340
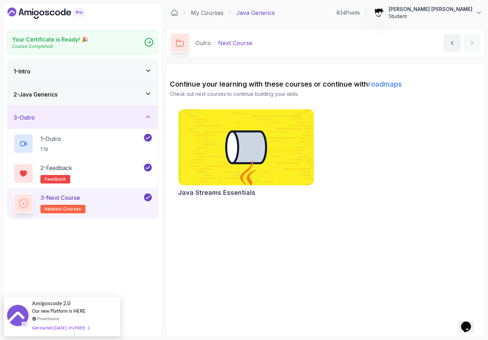
click at [55, 16] on icon "Dashboard" at bounding box center [45, 12] width 77 height 11
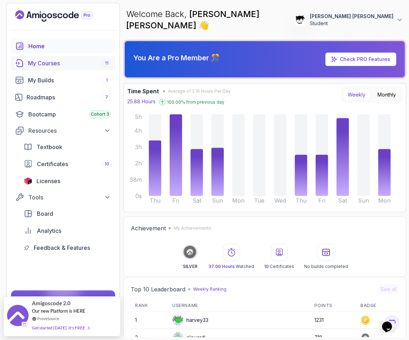
click at [53, 63] on div "My Courses 11" at bounding box center [69, 63] width 83 height 9
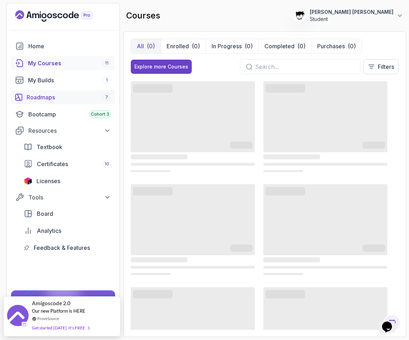
click at [61, 93] on div "Roadmaps 7" at bounding box center [69, 97] width 84 height 9
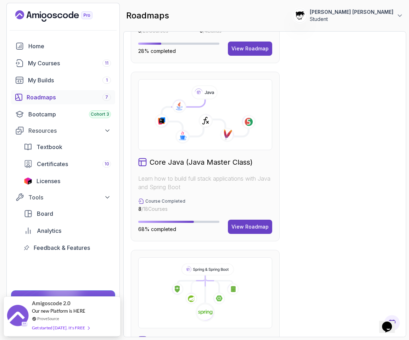
scroll to position [338, 0]
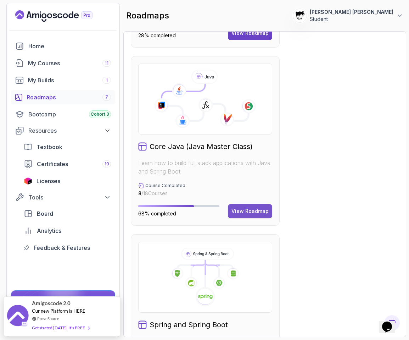
click at [253, 209] on div "View Roadmap" at bounding box center [249, 210] width 37 height 7
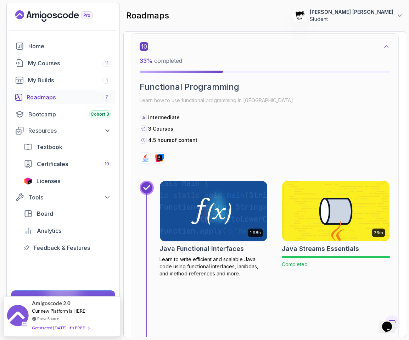
scroll to position [2513, 0]
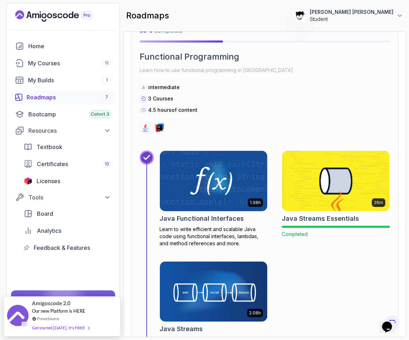
click at [179, 197] on img at bounding box center [213, 180] width 113 height 63
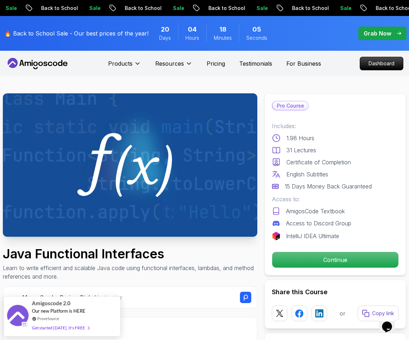
scroll to position [118, 0]
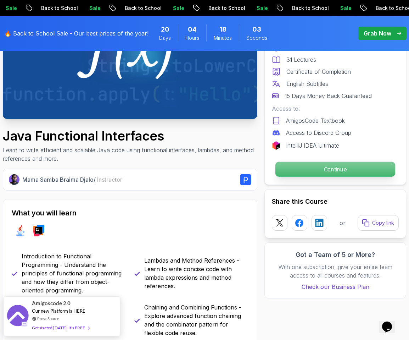
click at [303, 170] on p "Continue" at bounding box center [335, 169] width 120 height 15
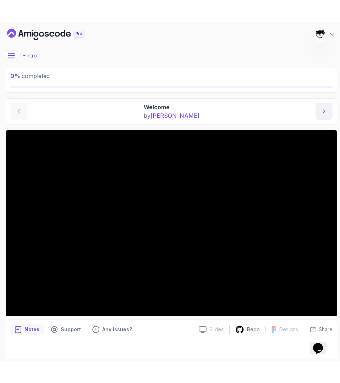
scroll to position [7, 0]
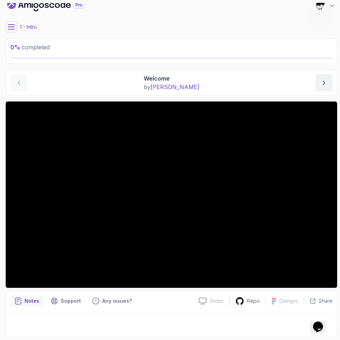
click at [15, 21] on button at bounding box center [11, 26] width 11 height 11
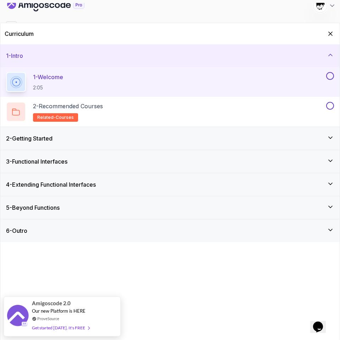
click at [37, 139] on h3 "2 - Getting Started" at bounding box center [29, 138] width 46 height 9
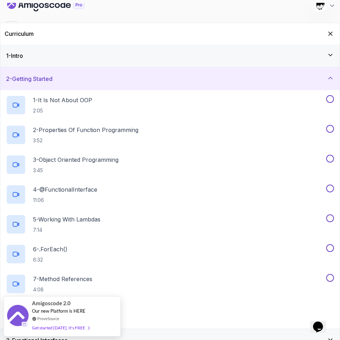
click at [26, 85] on div "2 - Getting Started" at bounding box center [169, 78] width 339 height 23
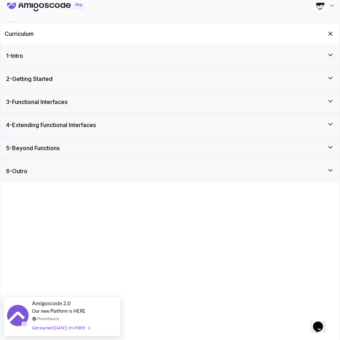
click at [23, 125] on h3 "4 - Extending Functional Interfaces" at bounding box center [51, 125] width 90 height 9
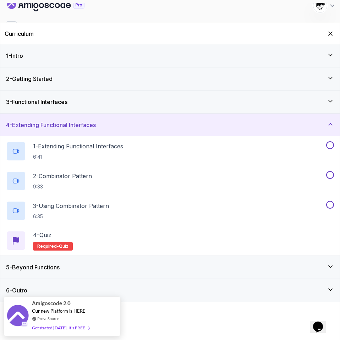
click at [23, 125] on h3 "4 - Extending Functional Interfaces" at bounding box center [51, 125] width 90 height 9
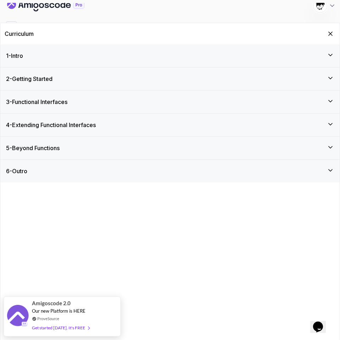
click at [22, 141] on div "5 - Beyond Functions" at bounding box center [169, 147] width 339 height 23
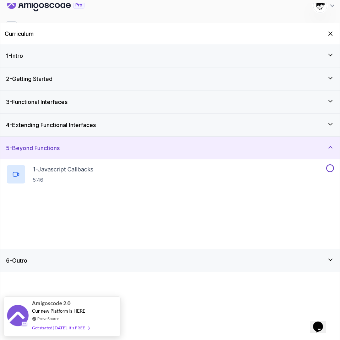
click at [22, 141] on div "5 - Beyond Functions" at bounding box center [169, 147] width 339 height 23
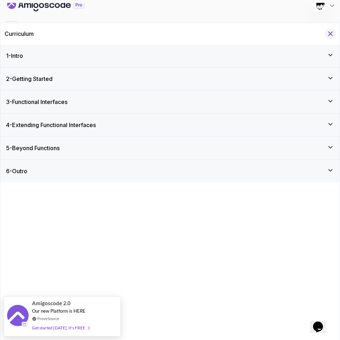
click at [314, 34] on icon "Hide Curriculum for mobile" at bounding box center [330, 34] width 8 height 8
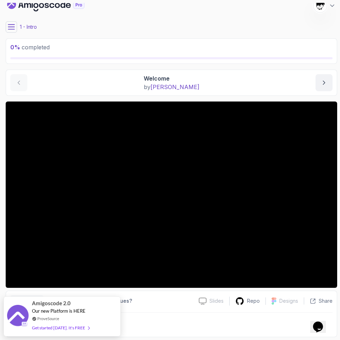
scroll to position [0, 0]
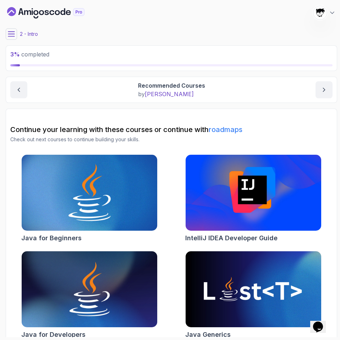
scroll to position [9, 0]
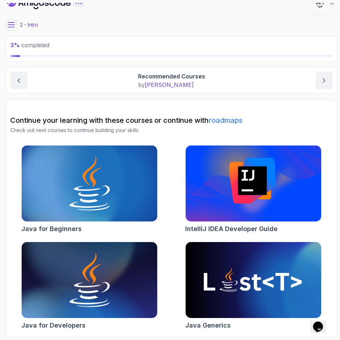
click at [12, 29] on button at bounding box center [11, 24] width 11 height 11
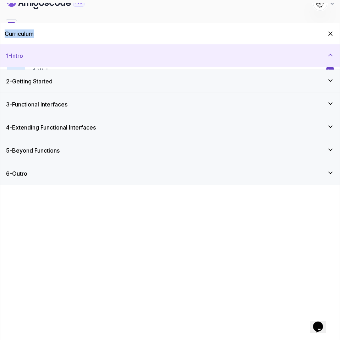
click at [12, 29] on h2 "Curriculum" at bounding box center [19, 33] width 29 height 9
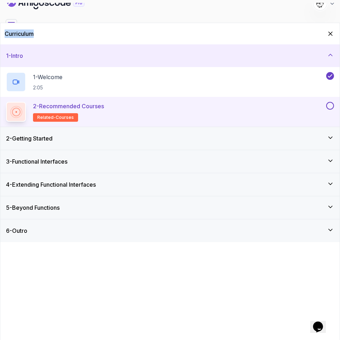
click at [314, 106] on button at bounding box center [330, 106] width 8 height 8
click at [311, 134] on div "2 - Getting Started" at bounding box center [169, 138] width 327 height 9
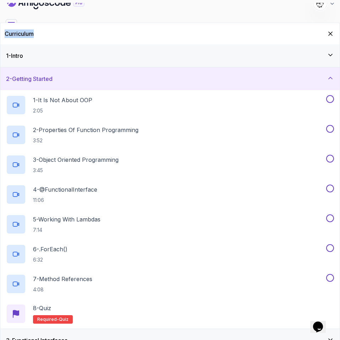
click at [90, 32] on div "Curriculum" at bounding box center [169, 33] width 339 height 21
click at [105, 99] on div "1 - It Is Not About OOP 2:05" at bounding box center [165, 105] width 318 height 20
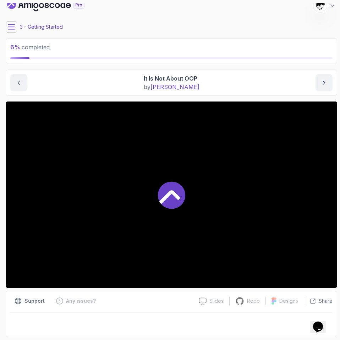
scroll to position [7, 0]
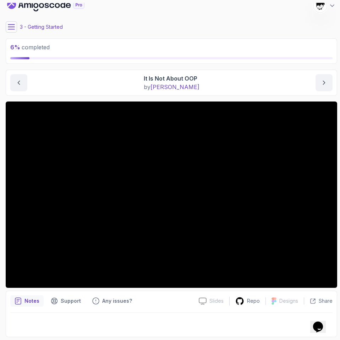
click at [13, 28] on icon at bounding box center [11, 26] width 7 height 7
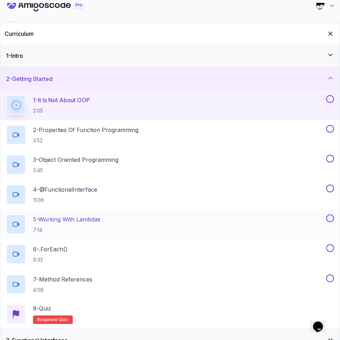
scroll to position [58, 0]
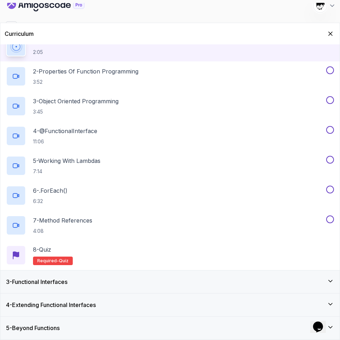
click at [76, 276] on div "3 - Functional Interfaces" at bounding box center [169, 281] width 339 height 23
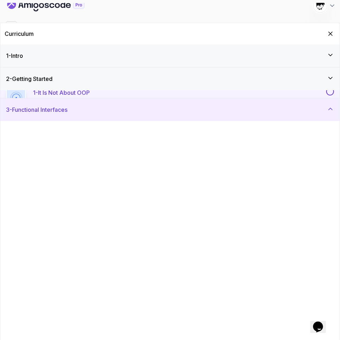
scroll to position [148, 0]
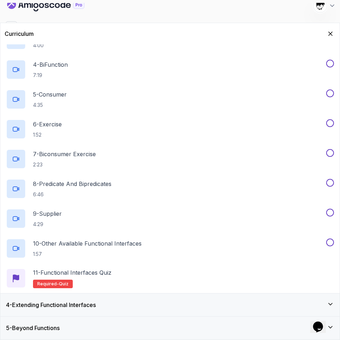
click at [66, 309] on div "4 - Extending Functional Interfaces" at bounding box center [169, 304] width 339 height 23
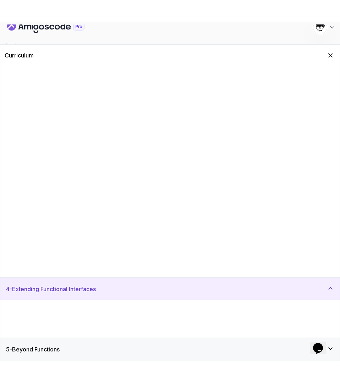
scroll to position [0, 0]
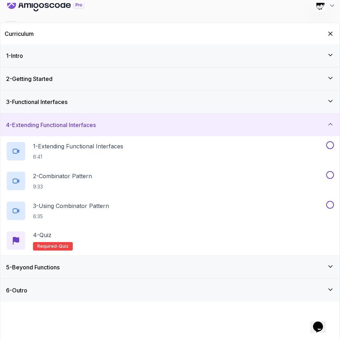
click at [43, 259] on div "5 - Beyond Functions" at bounding box center [169, 267] width 339 height 23
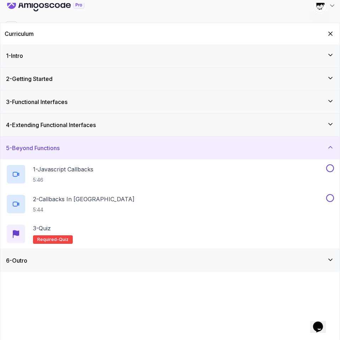
click at [43, 259] on div "6 - Outro" at bounding box center [169, 260] width 327 height 9
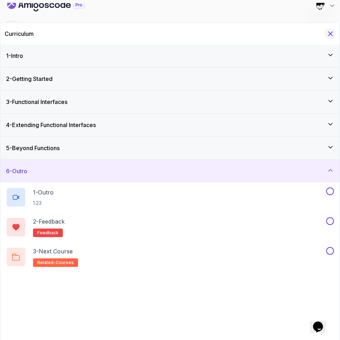
click at [314, 34] on icon "Hide Curriculum for mobile" at bounding box center [330, 34] width 8 height 8
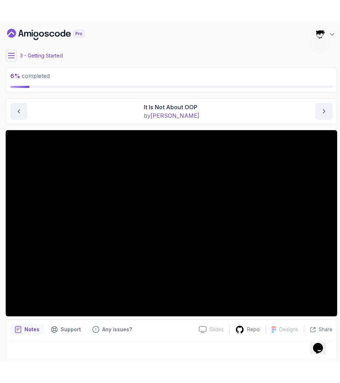
scroll to position [7, 0]
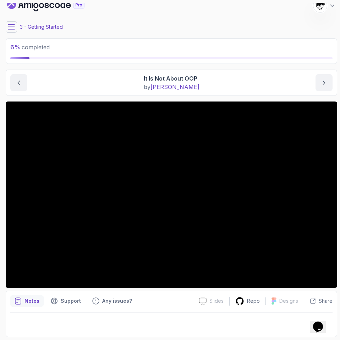
click at [13, 27] on icon at bounding box center [11, 26] width 7 height 7
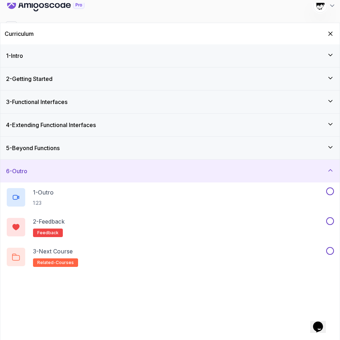
click at [27, 159] on div "6 - Outro 1 - Outro 1:23 2 - Feedback feedback 3 - Next Course related-courses" at bounding box center [169, 215] width 339 height 112
click at [38, 151] on h3 "5 - Beyond Functions" at bounding box center [33, 148] width 54 height 9
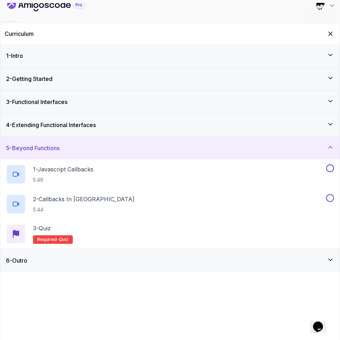
click at [39, 150] on h3 "5 - Beyond Functions" at bounding box center [33, 148] width 54 height 9
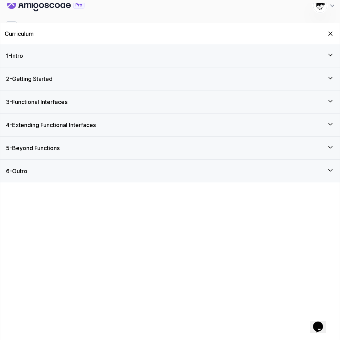
click at [55, 125] on h3 "4 - Extending Functional Interfaces" at bounding box center [51, 125] width 90 height 9
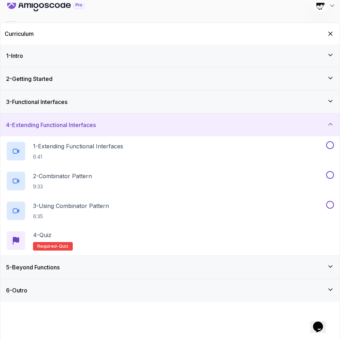
click at [55, 125] on h3 "4 - Extending Functional Interfaces" at bounding box center [51, 125] width 90 height 9
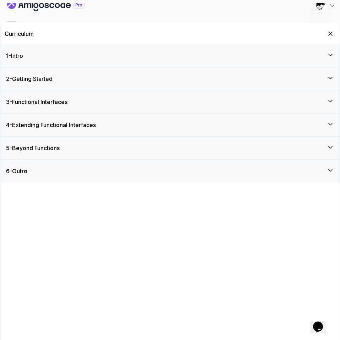
click at [59, 107] on div "3 - Functional Interfaces" at bounding box center [169, 101] width 339 height 23
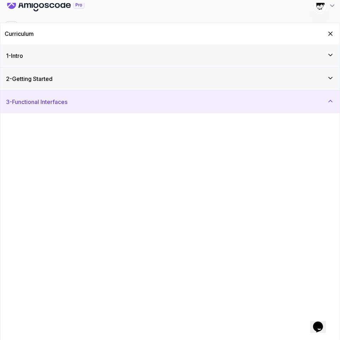
click at [59, 107] on div "3 - Functional Interfaces" at bounding box center [169, 101] width 339 height 23
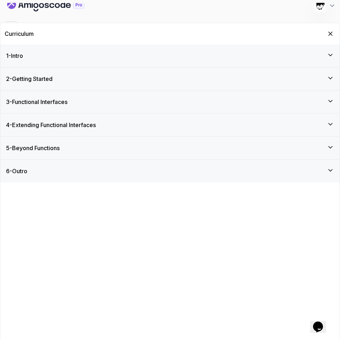
click at [314, 37] on div "Curriculum" at bounding box center [169, 33] width 339 height 21
click at [314, 37] on button "Hide Curriculum for mobile" at bounding box center [330, 33] width 11 height 11
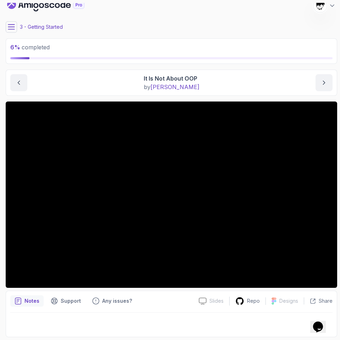
scroll to position [0, 0]
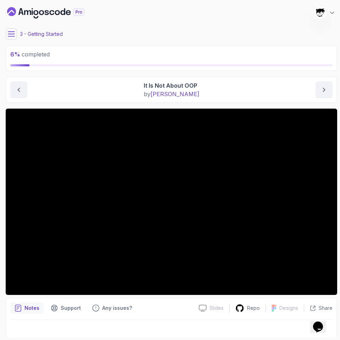
click at [10, 38] on button at bounding box center [11, 33] width 11 height 11
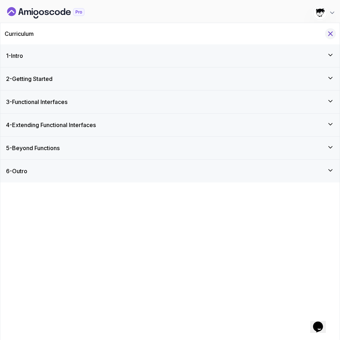
click at [314, 36] on button "Hide Curriculum for mobile" at bounding box center [330, 33] width 11 height 11
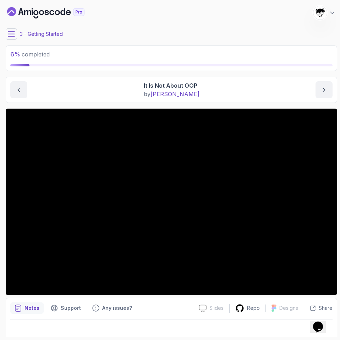
click at [16, 32] on button at bounding box center [11, 33] width 11 height 11
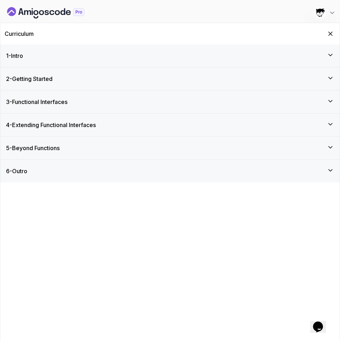
click at [39, 78] on h3 "2 - Getting Started" at bounding box center [29, 78] width 46 height 9
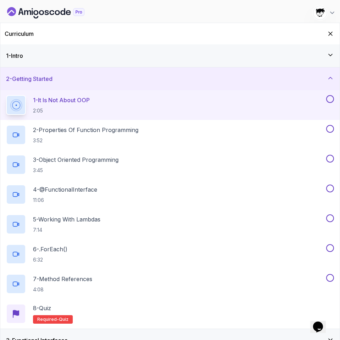
click at [39, 78] on h3 "2 - Getting Started" at bounding box center [29, 78] width 46 height 9
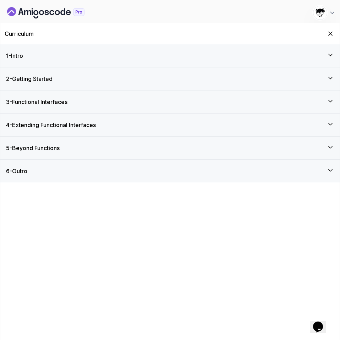
click at [37, 56] on div "1 - Intro" at bounding box center [169, 55] width 327 height 9
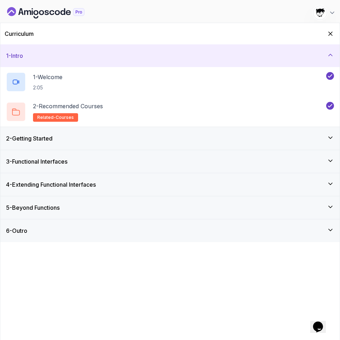
click at [37, 56] on div "1 - Intro" at bounding box center [169, 55] width 327 height 9
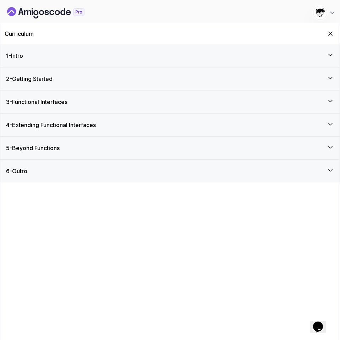
click at [39, 73] on div "2 - Getting Started" at bounding box center [169, 78] width 339 height 23
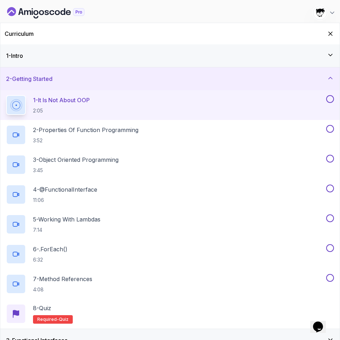
click at [39, 73] on div "2 - Getting Started" at bounding box center [169, 78] width 339 height 23
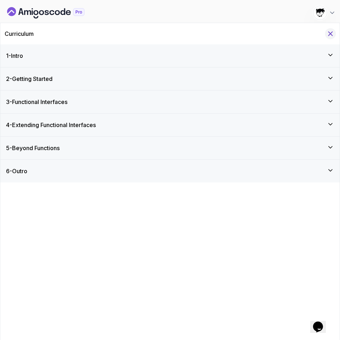
click at [314, 33] on icon "Hide Curriculum for mobile" at bounding box center [330, 34] width 8 height 8
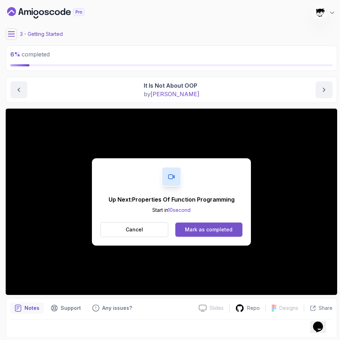
click at [212, 225] on button "Mark as completed" at bounding box center [208, 229] width 67 height 14
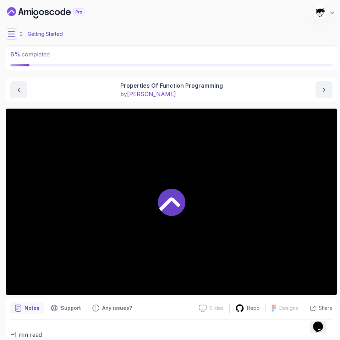
click at [12, 34] on icon at bounding box center [11, 34] width 6 height 5
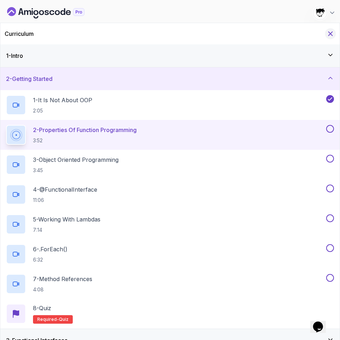
click at [314, 33] on icon "Hide Curriculum for mobile" at bounding box center [330, 34] width 8 height 8
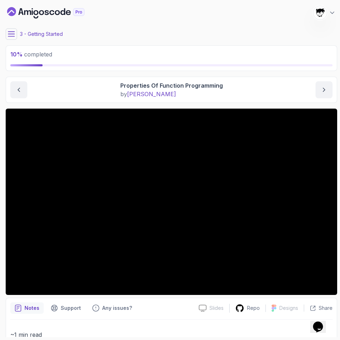
click at [12, 29] on button at bounding box center [11, 33] width 11 height 11
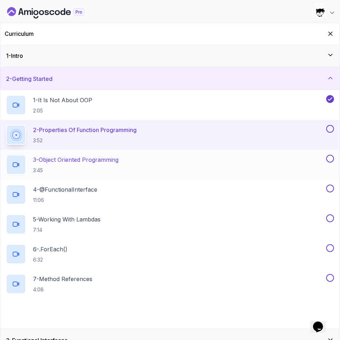
scroll to position [9, 0]
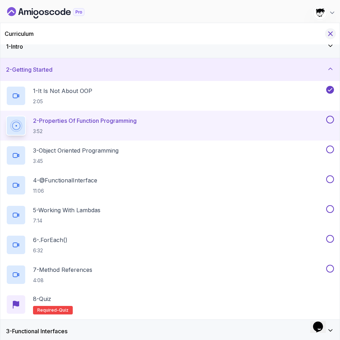
click at [314, 36] on icon "Hide Curriculum for mobile" at bounding box center [330, 34] width 8 height 8
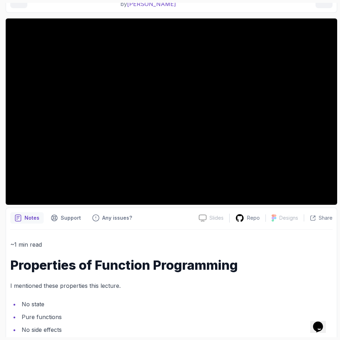
scroll to position [0, 0]
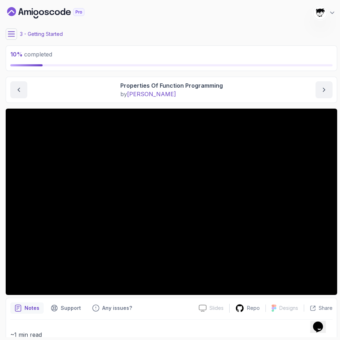
click at [13, 32] on icon at bounding box center [11, 34] width 6 height 5
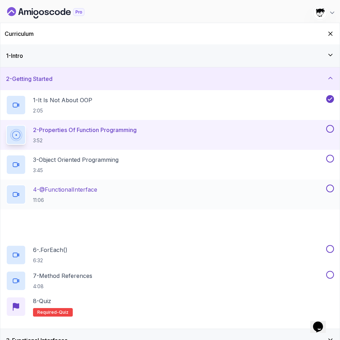
scroll to position [58, 0]
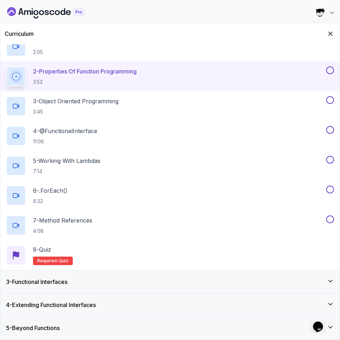
click at [72, 276] on div "3 - Functional Interfaces" at bounding box center [169, 281] width 339 height 23
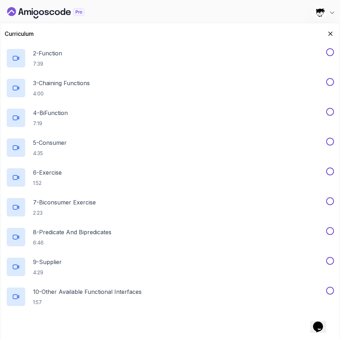
scroll to position [148, 0]
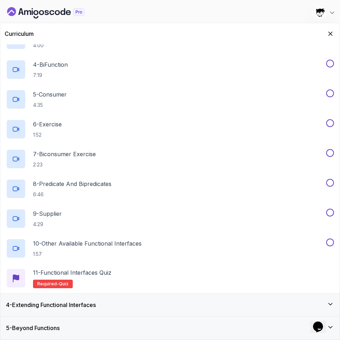
click at [74, 306] on h3 "4 - Extending Functional Interfaces" at bounding box center [51, 304] width 90 height 9
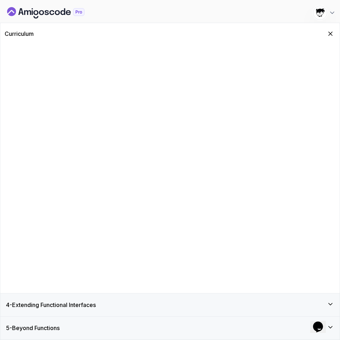
scroll to position [0, 0]
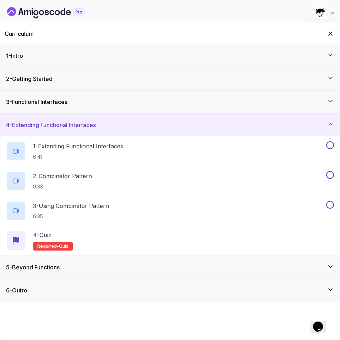
click at [57, 267] on h3 "5 - Beyond Functions" at bounding box center [33, 267] width 54 height 9
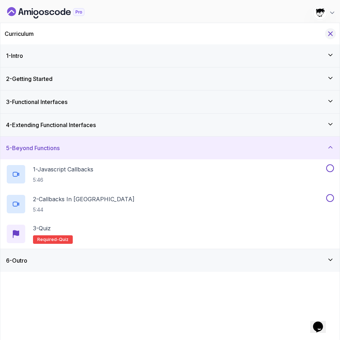
click at [314, 29] on button "Hide Curriculum for mobile" at bounding box center [330, 33] width 11 height 11
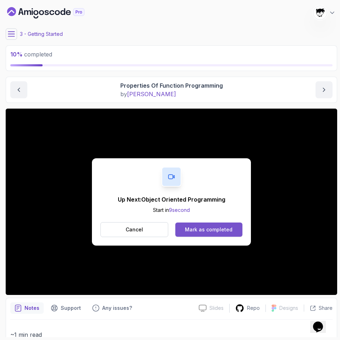
click at [177, 225] on button "Mark as completed" at bounding box center [208, 229] width 67 height 14
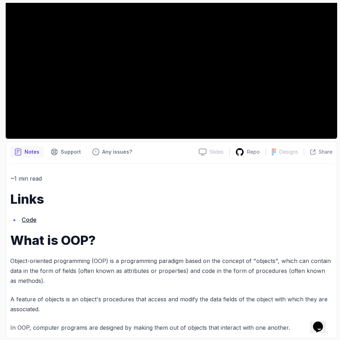
scroll to position [166, 0]
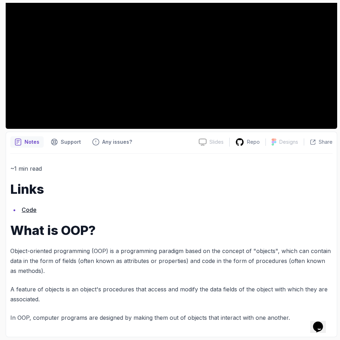
click at [30, 212] on link "Code" at bounding box center [29, 209] width 15 height 7
click at [105, 176] on div "~1 min read Links Code What is OOP? Object-oriented programming (OOP) is a prog…" at bounding box center [171, 242] width 322 height 159
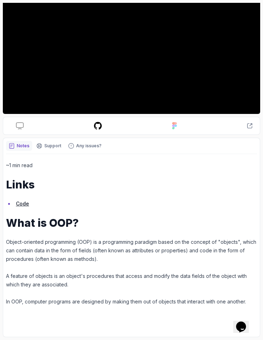
scroll to position [0, 0]
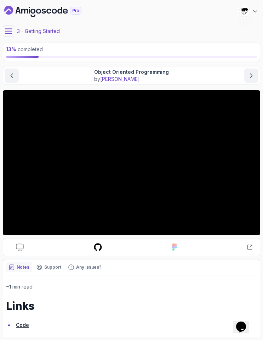
click at [13, 34] on button at bounding box center [8, 31] width 11 height 11
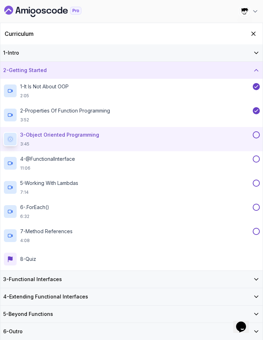
click at [38, 277] on h3 "3 - Functional Interfaces" at bounding box center [32, 278] width 59 height 7
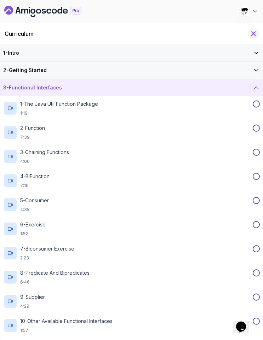
click at [256, 33] on icon "Hide Curriculum for mobile" at bounding box center [254, 34] width 8 height 8
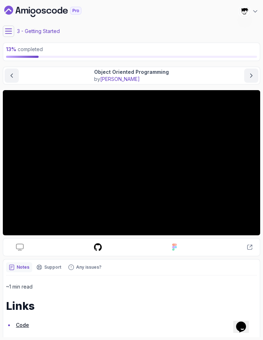
click at [4, 28] on button at bounding box center [8, 31] width 11 height 11
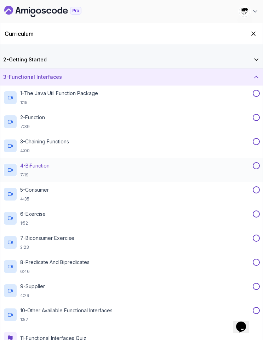
scroll to position [9, 0]
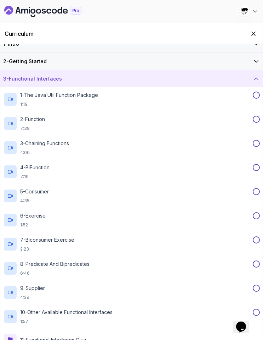
click at [49, 68] on div "2 - Getting Started" at bounding box center [131, 61] width 263 height 17
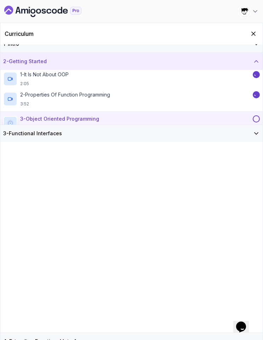
scroll to position [0, 0]
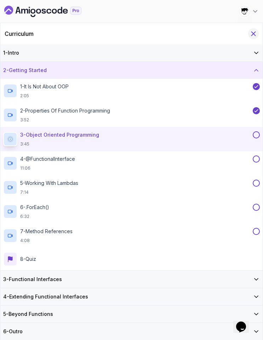
click at [254, 33] on icon "Hide Curriculum for mobile" at bounding box center [254, 34] width 4 height 4
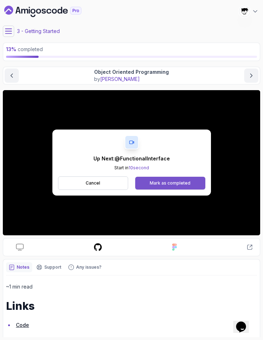
click at [147, 184] on button "Mark as completed" at bounding box center [170, 182] width 70 height 13
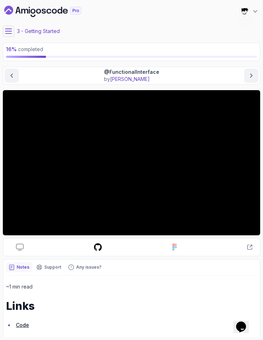
click at [5, 32] on icon at bounding box center [8, 31] width 7 height 7
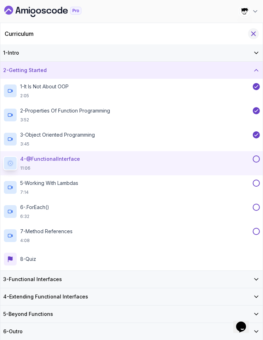
click at [250, 33] on button "Hide Curriculum for mobile" at bounding box center [253, 33] width 11 height 11
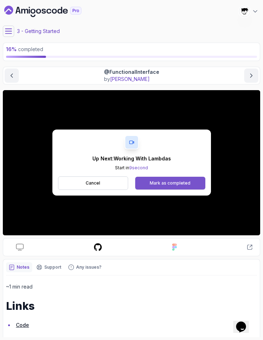
click at [162, 183] on div "Mark as completed" at bounding box center [170, 183] width 41 height 6
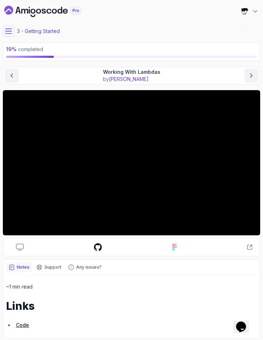
click at [12, 36] on button at bounding box center [8, 31] width 11 height 11
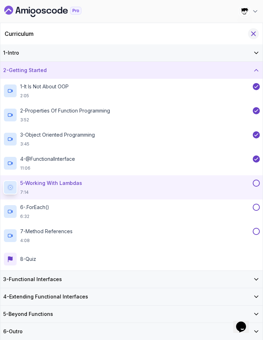
click at [258, 35] on button "Hide Curriculum for mobile" at bounding box center [253, 33] width 11 height 11
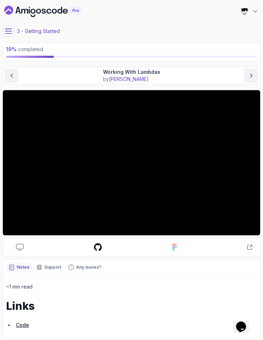
click at [119, 193] on div at bounding box center [132, 162] width 258 height 145
click at [98, 187] on div at bounding box center [132, 162] width 258 height 145
click at [80, 185] on div at bounding box center [132, 162] width 258 height 145
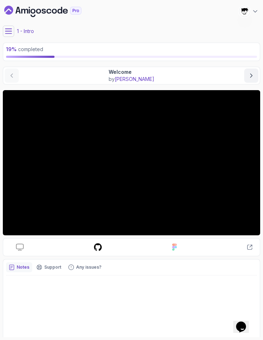
click at [7, 30] on icon at bounding box center [8, 31] width 7 height 7
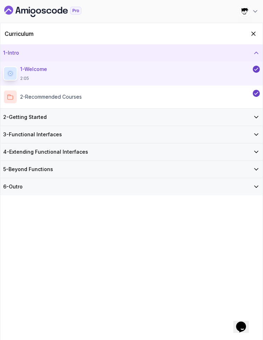
click at [80, 125] on div "3 - Functional Interfaces" at bounding box center [131, 133] width 263 height 17
click at [72, 119] on div "2 - Getting Started" at bounding box center [131, 116] width 257 height 7
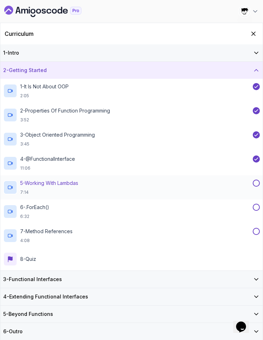
click at [44, 177] on div "5 - Working With Lambdas 7:14" at bounding box center [131, 187] width 263 height 24
click at [252, 35] on icon "Hide Curriculum for mobile" at bounding box center [254, 34] width 4 height 4
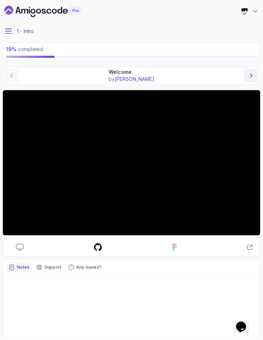
click at [4, 29] on button at bounding box center [8, 31] width 11 height 11
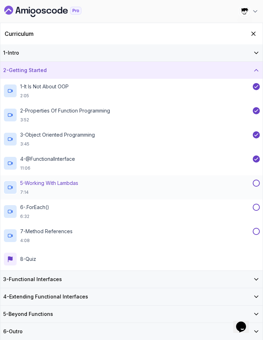
click at [62, 185] on p "5 - Working With Lambdas" at bounding box center [49, 182] width 58 height 7
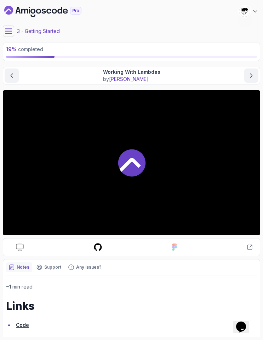
click at [62, 185] on div at bounding box center [132, 162] width 258 height 145
click at [5, 27] on button at bounding box center [8, 31] width 11 height 11
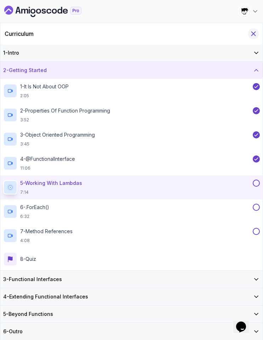
click at [252, 34] on icon "Hide Curriculum for mobile" at bounding box center [254, 34] width 8 height 8
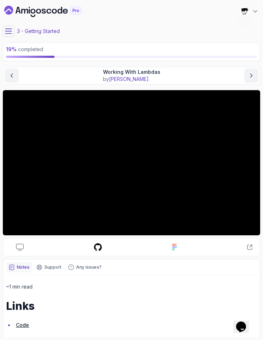
click at [224, 28] on div "3 - Getting Started" at bounding box center [132, 31] width 258 height 11
click at [1, 29] on section "19 % completed 1 - Intro 2 - Getting Started 1 - It Is Not About OOP 2:05 2 - P…" at bounding box center [131, 170] width 263 height 340
click at [10, 34] on icon at bounding box center [8, 31] width 7 height 7
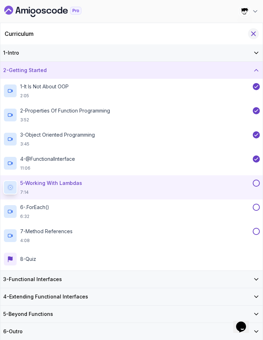
click at [253, 34] on icon "Hide Curriculum for mobile" at bounding box center [254, 34] width 4 height 4
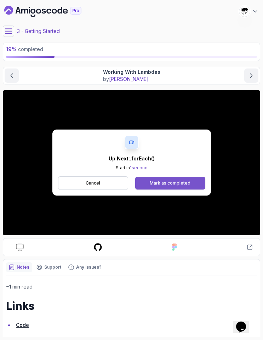
click at [166, 178] on button "Mark as completed" at bounding box center [170, 182] width 70 height 13
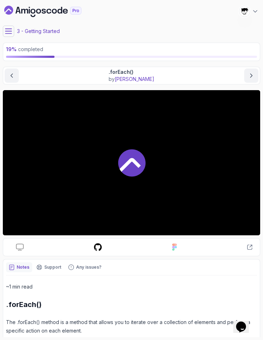
scroll to position [29, 0]
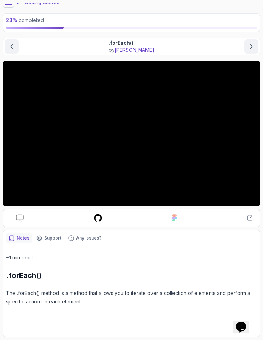
click at [10, 6] on button at bounding box center [8, 1] width 11 height 11
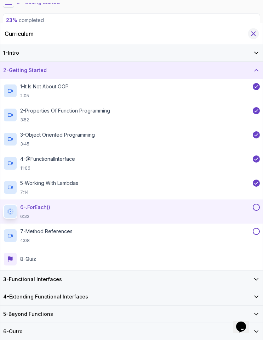
click at [255, 33] on icon "Hide Curriculum for mobile" at bounding box center [254, 34] width 8 height 8
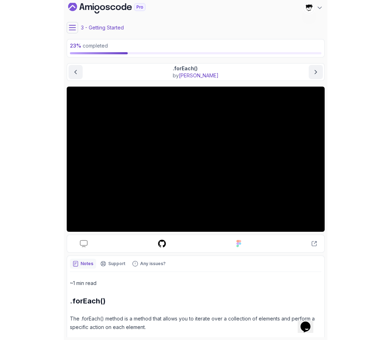
scroll to position [0, 0]
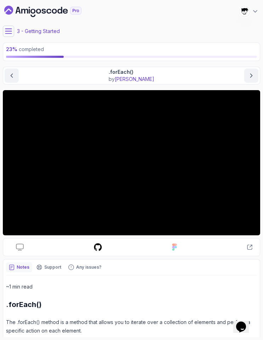
click at [7, 35] on button at bounding box center [8, 31] width 11 height 11
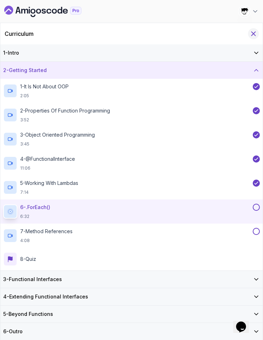
click at [253, 38] on button "Hide Curriculum for mobile" at bounding box center [253, 33] width 11 height 11
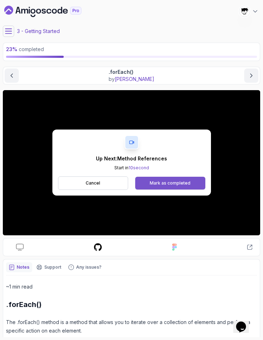
click at [150, 182] on button "Mark as completed" at bounding box center [170, 182] width 70 height 13
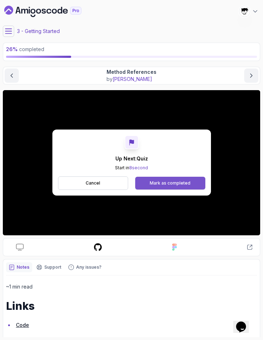
click at [167, 181] on div "Mark as completed" at bounding box center [170, 183] width 41 height 6
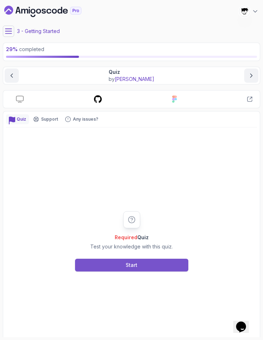
click at [102, 268] on button "Start" at bounding box center [131, 264] width 113 height 13
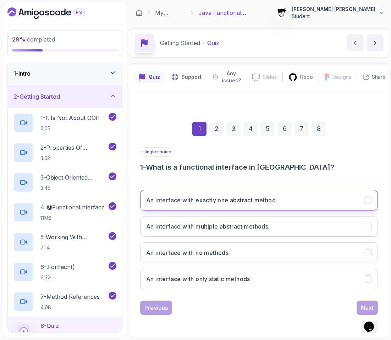
click at [184, 194] on button "An interface with exactly one abstract method" at bounding box center [258, 200] width 237 height 21
click at [263, 306] on button "Next" at bounding box center [366, 307] width 21 height 14
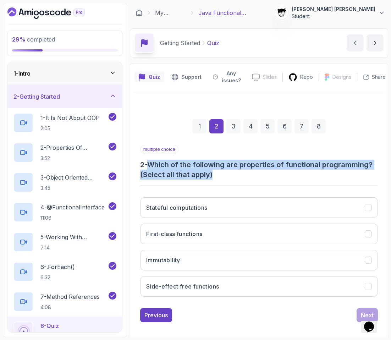
drag, startPoint x: 159, startPoint y: 168, endPoint x: 269, endPoint y: 171, distance: 110.3
click at [263, 171] on h3 "2 - Which of the following are properties of functional programming? (Select al…" at bounding box center [258, 169] width 237 height 20
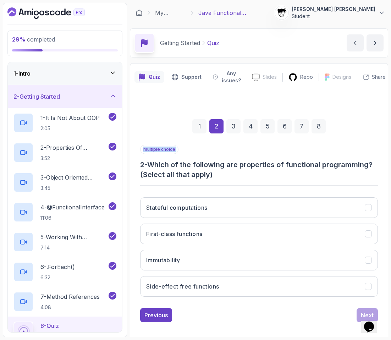
click at [263, 171] on h3 "2 - Which of the following are properties of functional programming? (Select al…" at bounding box center [258, 169] width 237 height 20
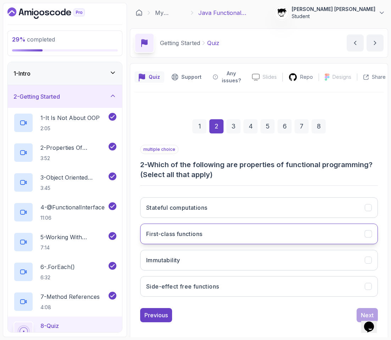
click at [212, 239] on button "First-class functions" at bounding box center [258, 233] width 237 height 21
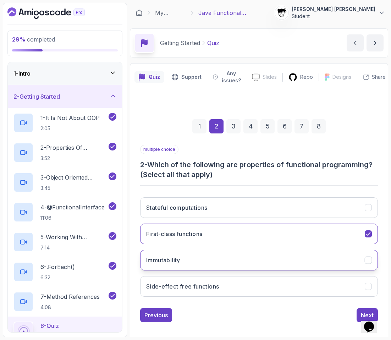
click at [180, 269] on button "Immutability" at bounding box center [258, 260] width 237 height 21
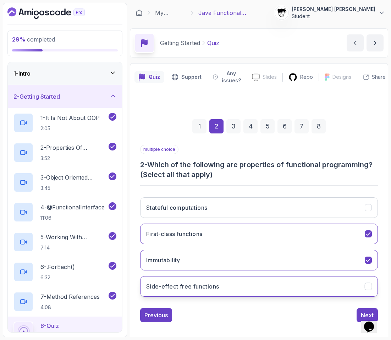
click at [185, 283] on h3 "Side-effect free functions" at bounding box center [182, 286] width 73 height 9
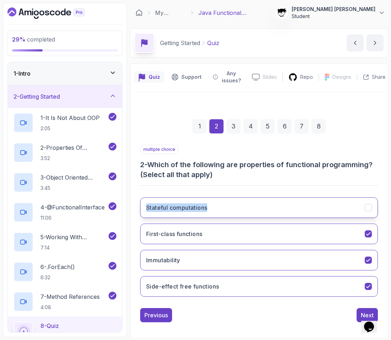
drag, startPoint x: 132, startPoint y: 186, endPoint x: 242, endPoint y: 209, distance: 112.8
click at [242, 209] on div "Quiz Support Any issues? Slides Slides not available Repo Designs Design not av…" at bounding box center [259, 202] width 258 height 279
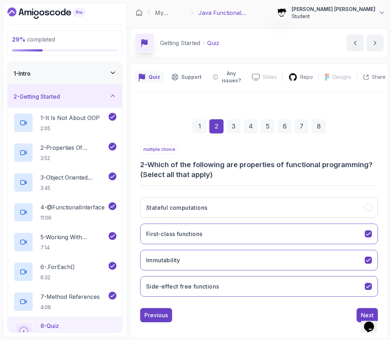
click at [167, 208] on div "Stateful computations First-class functions Immutability Side-effect free funct…" at bounding box center [258, 246] width 237 height 111
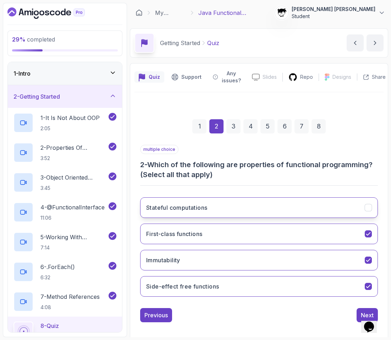
click at [167, 208] on h3 "Stateful computations" at bounding box center [176, 207] width 61 height 9
drag, startPoint x: 134, startPoint y: 209, endPoint x: 210, endPoint y: 208, distance: 76.2
click at [211, 208] on div "Quiz Support Any issues? Slides Slides not available Repo Designs Design not av…" at bounding box center [259, 202] width 258 height 279
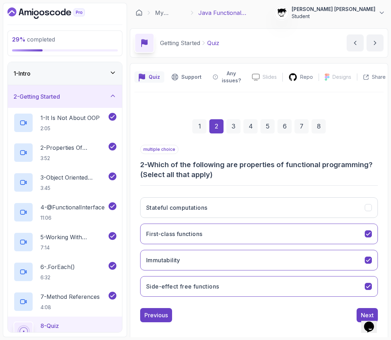
click at [204, 136] on div "1 2 3 4 5 6 7 8" at bounding box center [258, 126] width 237 height 37
click at [263, 310] on button "Next" at bounding box center [366, 315] width 21 height 14
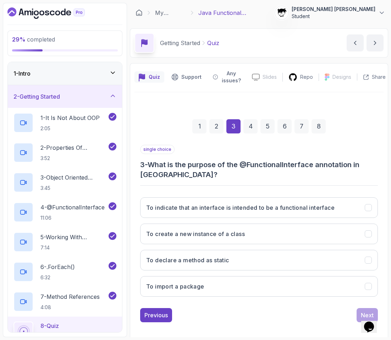
scroll to position [5, 0]
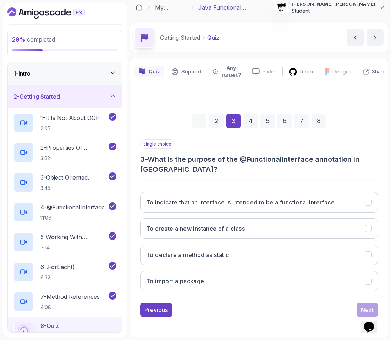
click at [169, 194] on button "To indicate that an interface is intended to be a functional interface" at bounding box center [258, 202] width 237 height 21
click at [263, 313] on button "Next" at bounding box center [366, 309] width 21 height 14
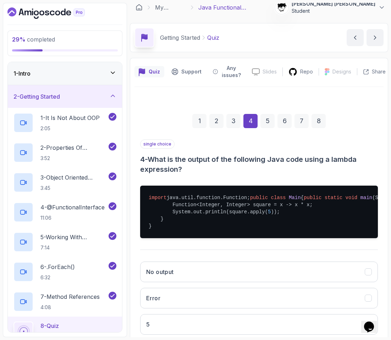
scroll to position [96, 0]
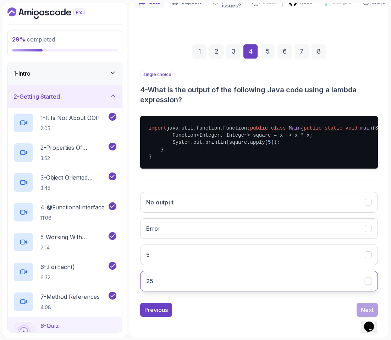
click at [263, 284] on button "25" at bounding box center [258, 280] width 237 height 21
click at [263, 305] on div "Next" at bounding box center [366, 309] width 13 height 9
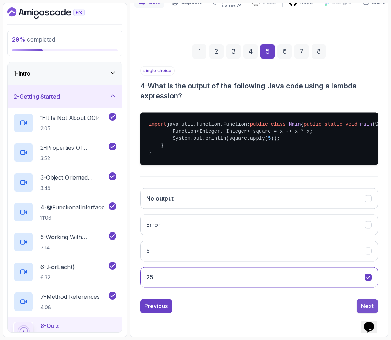
scroll to position [0, 0]
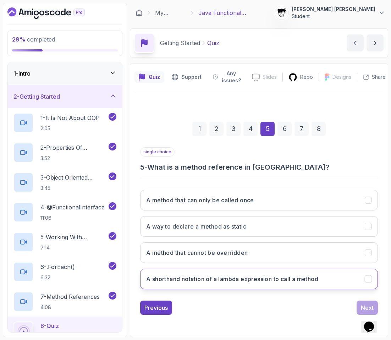
click at [263, 284] on button "A shorthand notation of a lambda expression to call a method" at bounding box center [258, 278] width 237 height 21
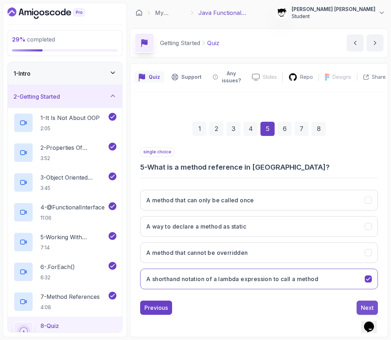
click at [263, 302] on button "Next" at bounding box center [366, 307] width 21 height 14
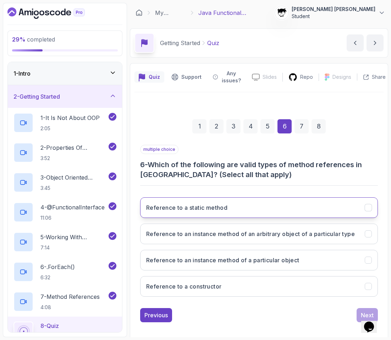
scroll to position [14, 0]
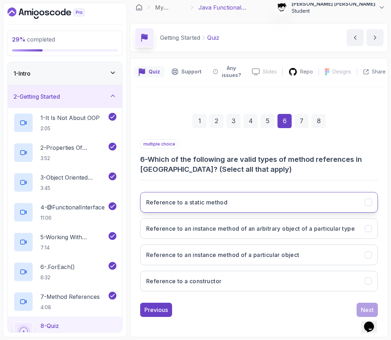
click at [201, 202] on button "Reference to a static method" at bounding box center [258, 202] width 237 height 21
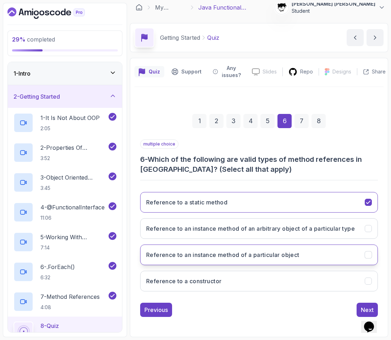
click at [230, 253] on h3 "Reference to an instance method of a particular object" at bounding box center [222, 254] width 153 height 9
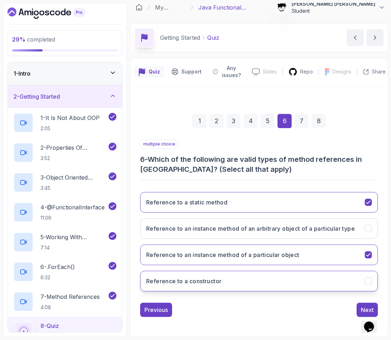
click at [223, 285] on button "Reference to a constructor" at bounding box center [258, 280] width 237 height 21
click at [263, 310] on div "Next" at bounding box center [366, 309] width 13 height 9
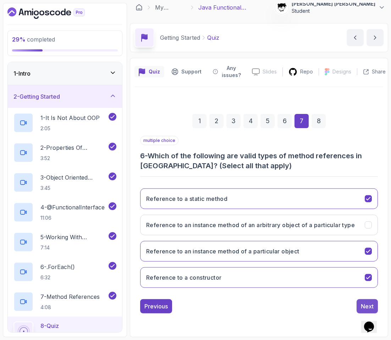
scroll to position [5, 0]
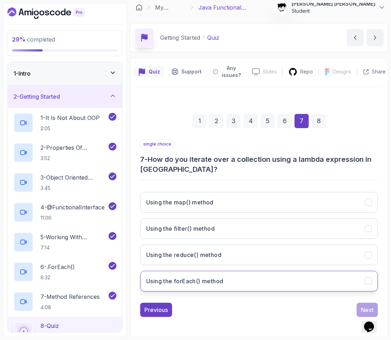
click at [206, 270] on button "Using the forEach() method" at bounding box center [258, 280] width 237 height 21
click at [263, 305] on button "Next" at bounding box center [366, 309] width 21 height 14
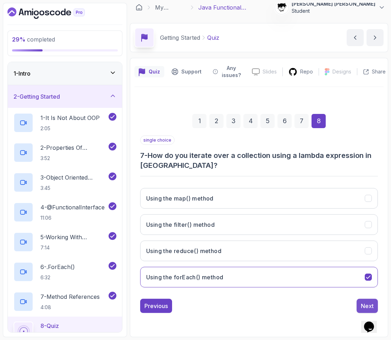
scroll to position [4, 0]
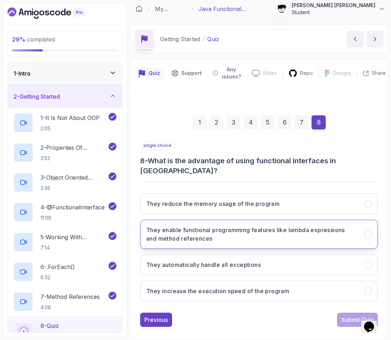
click at [263, 233] on button "They enable functional programming features like lambda expressions and method …" at bounding box center [258, 233] width 237 height 29
click at [263, 315] on div "Submit Quiz" at bounding box center [357, 319] width 32 height 9
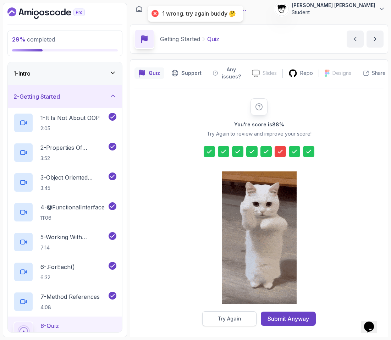
click at [230, 318] on div "Try Again" at bounding box center [229, 318] width 23 height 7
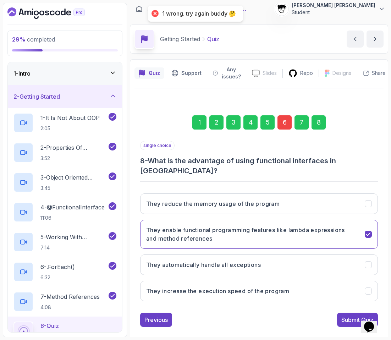
click at [263, 128] on div "6" at bounding box center [284, 122] width 14 height 14
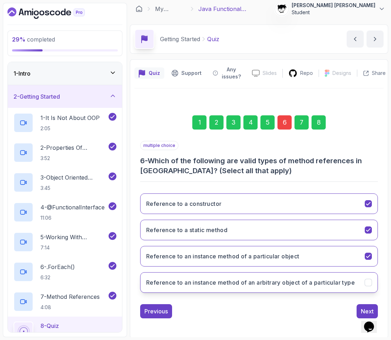
click at [240, 274] on button "Reference to an instance method of an arbitrary object of a particular type" at bounding box center [258, 282] width 237 height 21
click at [263, 313] on div "Previous Next" at bounding box center [258, 311] width 237 height 14
click at [263, 316] on button "Next" at bounding box center [366, 311] width 21 height 14
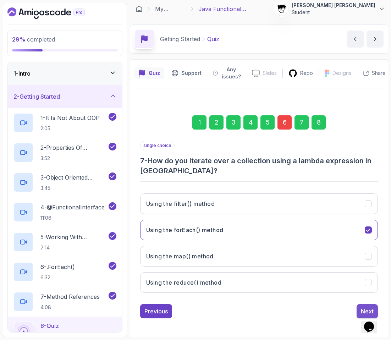
click at [263, 316] on button "Next" at bounding box center [366, 311] width 21 height 14
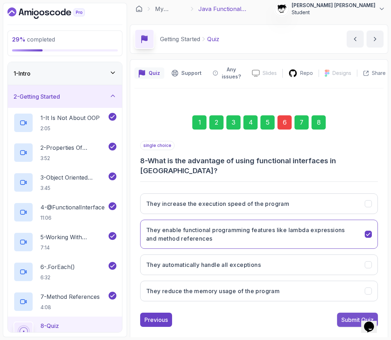
click at [263, 315] on div "Submit Quiz" at bounding box center [357, 319] width 32 height 9
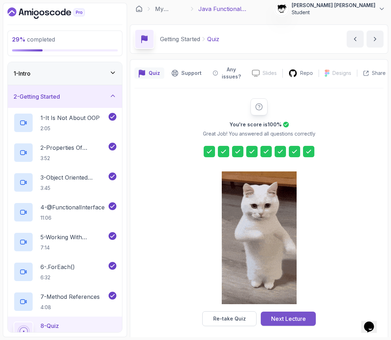
click at [263, 324] on button "Next Lecture" at bounding box center [287, 318] width 55 height 14
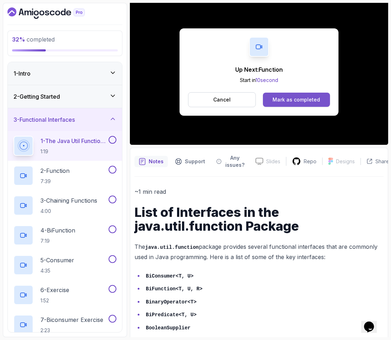
click at [263, 93] on button "Mark as completed" at bounding box center [296, 100] width 67 height 14
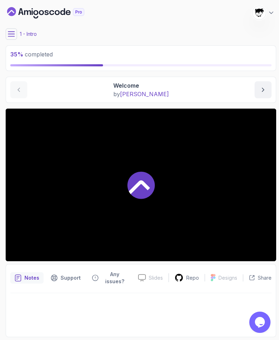
click at [14, 38] on button at bounding box center [11, 33] width 11 height 11
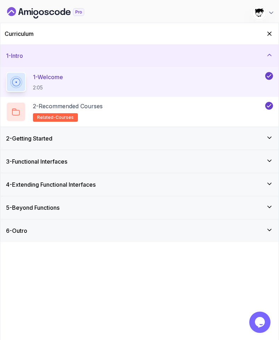
click at [27, 136] on h3 "2 - Getting Started" at bounding box center [29, 138] width 46 height 9
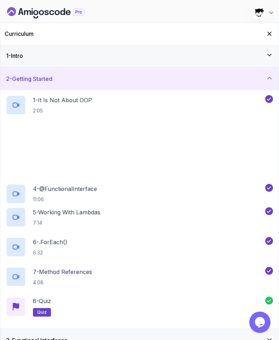
scroll to position [58, 0]
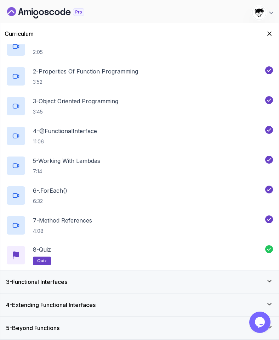
click at [47, 285] on h3 "3 - Functional Interfaces" at bounding box center [36, 281] width 61 height 9
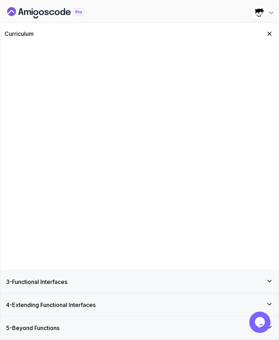
scroll to position [0, 0]
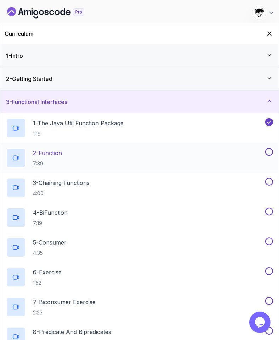
click at [55, 152] on p "2 - Function" at bounding box center [47, 152] width 29 height 9
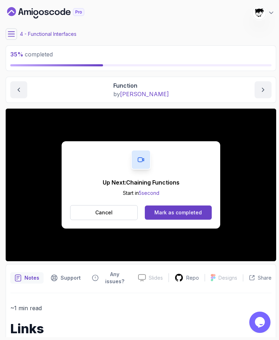
click at [187, 225] on div "Up Next: Chaining Functions Start in 5 second Cancel Mark as completed" at bounding box center [141, 184] width 159 height 87
click at [178, 218] on button "Mark as completed" at bounding box center [178, 212] width 67 height 14
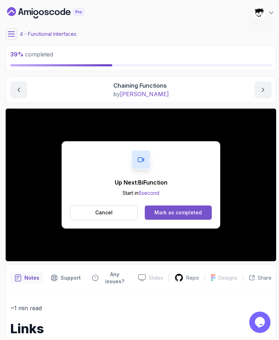
click at [183, 209] on div "Mark as completed" at bounding box center [178, 212] width 47 height 7
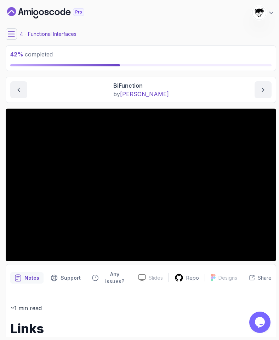
click at [10, 34] on icon at bounding box center [11, 33] width 7 height 7
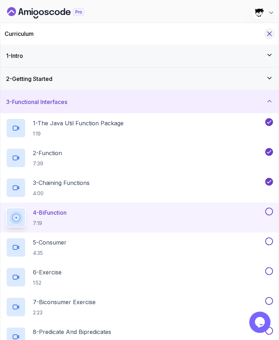
click at [269, 32] on icon "Hide Curriculum for mobile" at bounding box center [270, 34] width 8 height 8
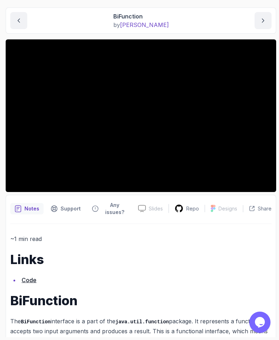
scroll to position [1, 0]
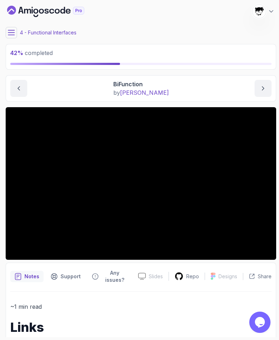
click at [13, 33] on icon at bounding box center [11, 32] width 7 height 7
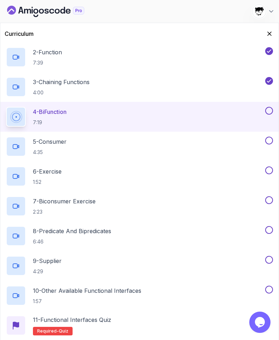
scroll to position [148, 0]
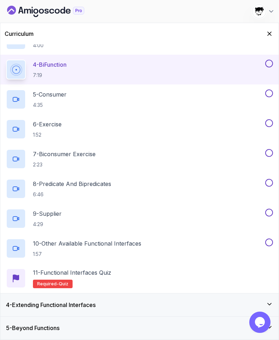
click at [39, 296] on h3 "4 - Extending Functional Interfaces" at bounding box center [51, 304] width 90 height 9
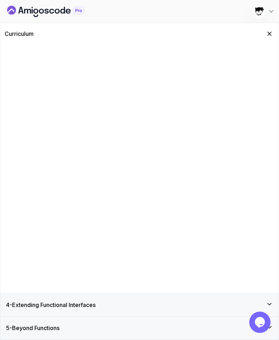
scroll to position [0, 0]
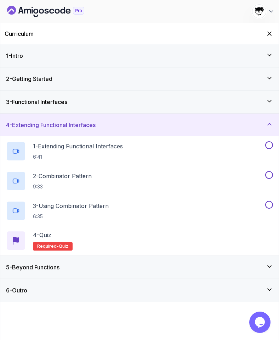
click at [30, 276] on div "5 - Beyond Functions" at bounding box center [139, 267] width 279 height 23
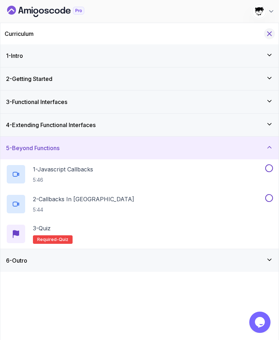
click at [265, 35] on button "Hide Curriculum for mobile" at bounding box center [269, 33] width 11 height 11
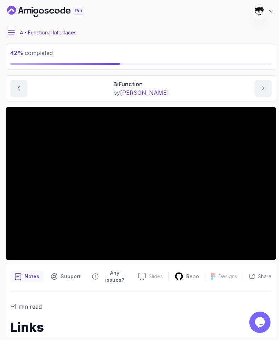
click at [10, 36] on button at bounding box center [11, 32] width 11 height 11
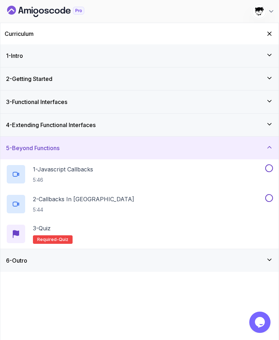
click at [52, 124] on h3 "4 - Extending Functional Interfaces" at bounding box center [51, 125] width 90 height 9
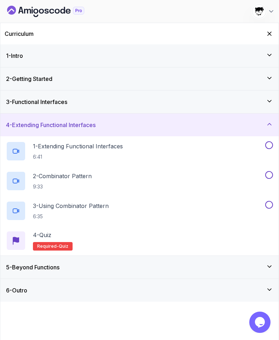
click at [50, 112] on div "3 - Functional Interfaces" at bounding box center [139, 101] width 279 height 23
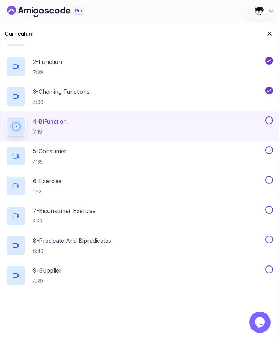
scroll to position [128, 0]
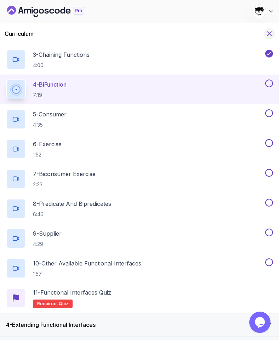
click at [268, 29] on div "Curriculum" at bounding box center [139, 33] width 279 height 21
click at [265, 37] on div "Curriculum" at bounding box center [139, 33] width 279 height 21
click at [266, 36] on icon "Hide Curriculum for mobile" at bounding box center [270, 34] width 8 height 8
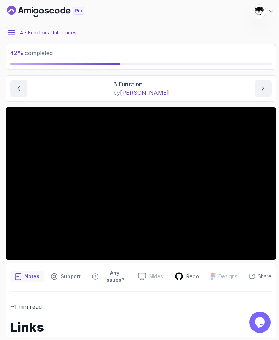
click at [8, 31] on icon at bounding box center [11, 32] width 7 height 7
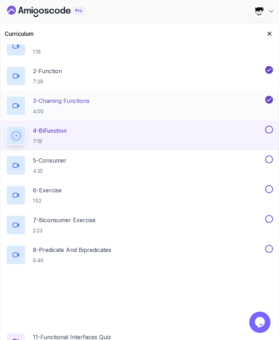
scroll to position [148, 0]
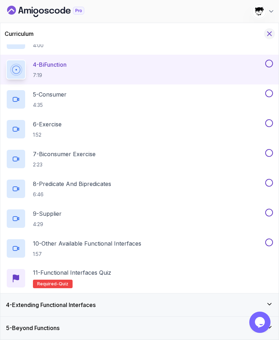
click at [270, 37] on icon "Hide Curriculum for mobile" at bounding box center [270, 34] width 8 height 8
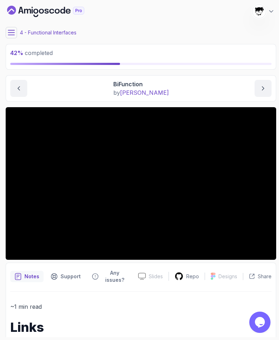
click at [10, 29] on button at bounding box center [11, 32] width 11 height 11
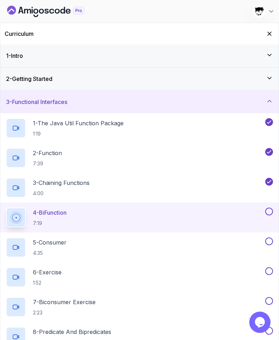
click at [19, 14] on icon "Dashboard" at bounding box center [45, 11] width 77 height 11
click at [271, 33] on icon "Hide Curriculum for mobile" at bounding box center [270, 34] width 8 height 8
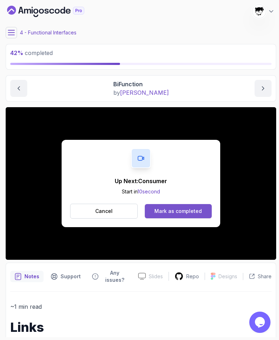
click at [167, 209] on div "Mark as completed" at bounding box center [178, 210] width 47 height 7
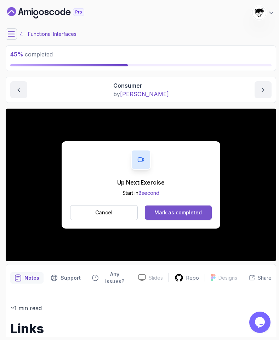
click at [166, 209] on div "Mark as completed" at bounding box center [178, 212] width 47 height 7
click at [169, 215] on div "Mark as completed" at bounding box center [178, 212] width 47 height 7
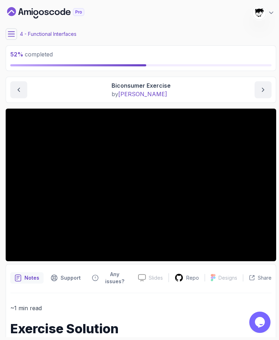
scroll to position [34, 0]
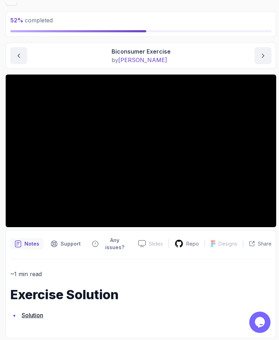
click at [13, 5] on button at bounding box center [11, -1] width 11 height 11
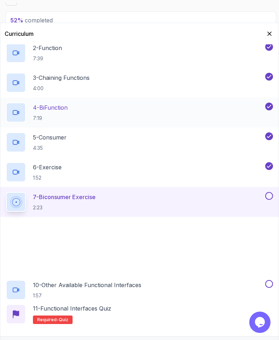
scroll to position [106, 0]
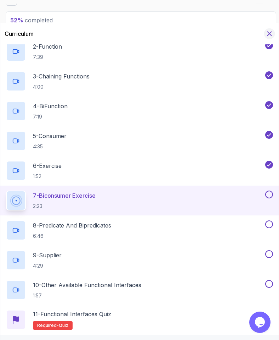
click at [271, 32] on icon "Hide Curriculum for mobile" at bounding box center [270, 34] width 4 height 4
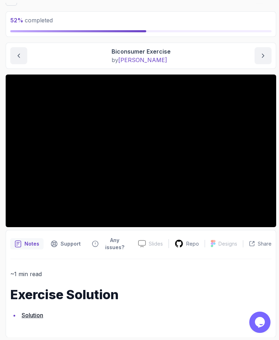
scroll to position [0, 0]
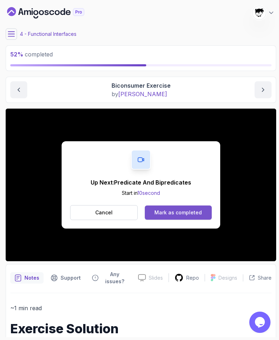
click at [159, 207] on button "Mark as completed" at bounding box center [178, 212] width 67 height 14
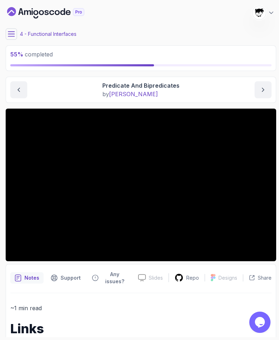
click at [15, 34] on icon at bounding box center [11, 34] width 6 height 5
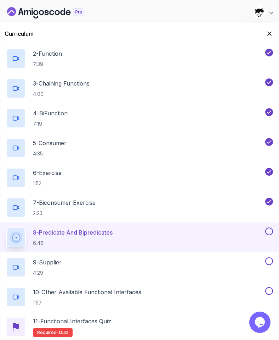
scroll to position [148, 0]
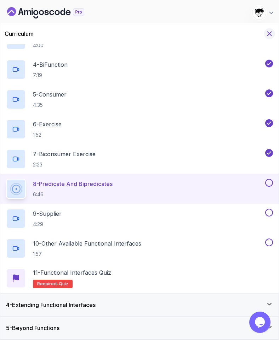
click at [272, 32] on icon "Hide Curriculum for mobile" at bounding box center [270, 34] width 8 height 8
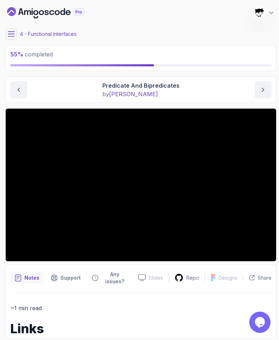
click at [10, 34] on icon at bounding box center [11, 34] width 6 height 5
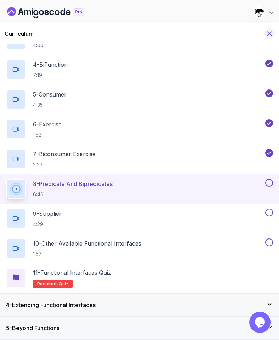
click at [270, 36] on button "Hide Curriculum for mobile" at bounding box center [269, 33] width 11 height 11
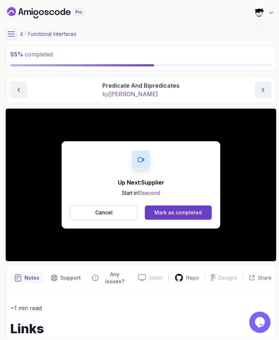
click at [157, 198] on div "Up Next: Supplier Start in 10 second Cancel Mark as completed" at bounding box center [141, 184] width 159 height 87
click at [162, 213] on div "Mark as completed" at bounding box center [178, 212] width 47 height 7
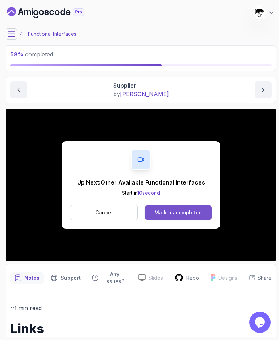
click at [153, 212] on button "Mark as completed" at bounding box center [178, 212] width 67 height 14
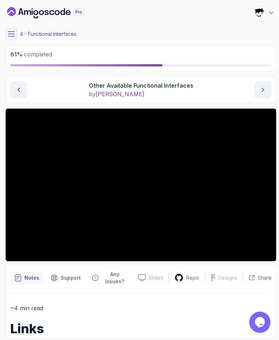
click at [13, 35] on icon at bounding box center [11, 33] width 7 height 7
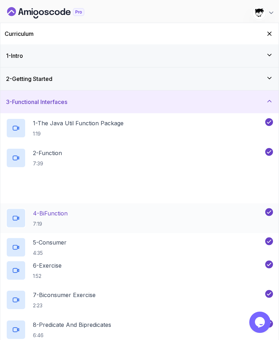
scroll to position [148, 0]
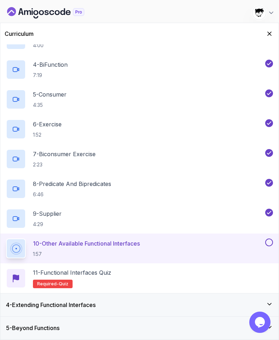
click at [59, 296] on div "4 - Extending Functional Interfaces" at bounding box center [139, 304] width 279 height 23
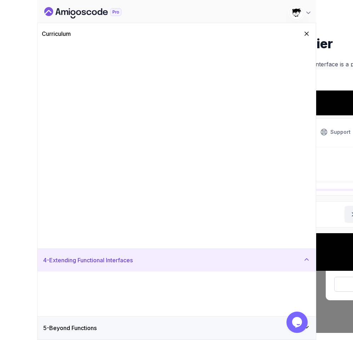
scroll to position [0, 0]
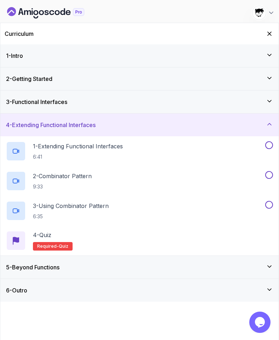
click at [44, 267] on h3 "5 - Beyond Functions" at bounding box center [33, 267] width 54 height 9
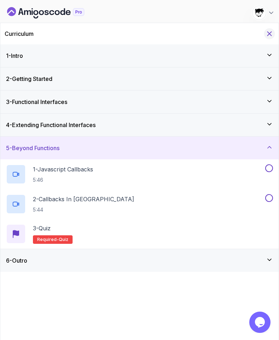
click at [270, 30] on icon "Hide Curriculum for mobile" at bounding box center [270, 34] width 8 height 8
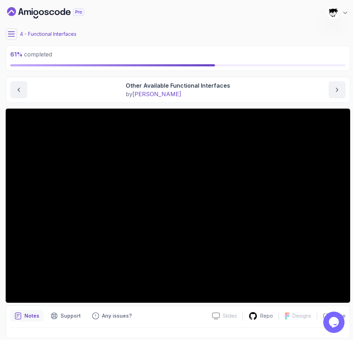
click at [10, 33] on icon at bounding box center [11, 33] width 7 height 7
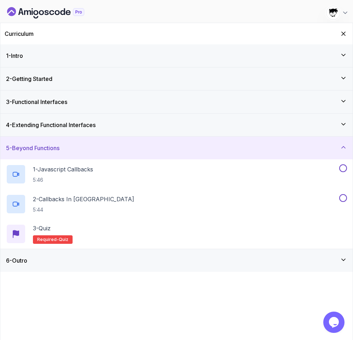
click at [42, 147] on h3 "5 - Beyond Functions" at bounding box center [33, 148] width 54 height 9
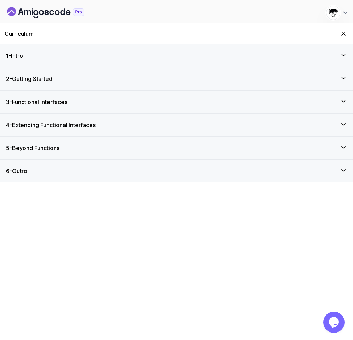
click at [33, 106] on div "3 - Functional Interfaces" at bounding box center [176, 101] width 353 height 23
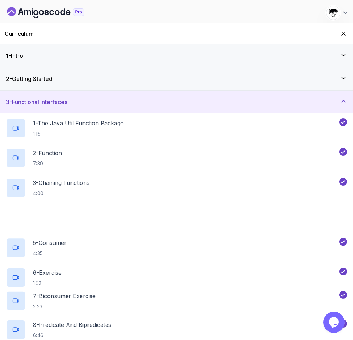
scroll to position [148, 0]
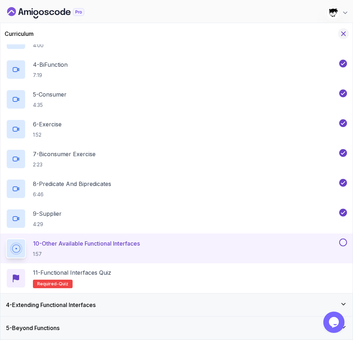
click at [304, 34] on icon "Hide Curriculum for mobile" at bounding box center [344, 34] width 8 height 8
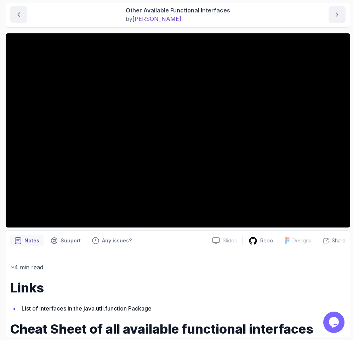
scroll to position [82, 0]
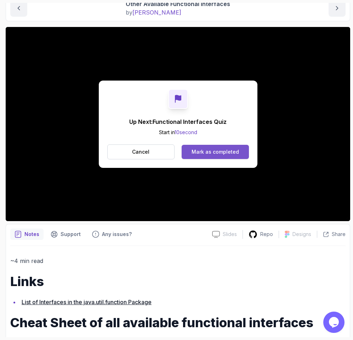
click at [212, 151] on div "Mark as completed" at bounding box center [215, 151] width 47 height 7
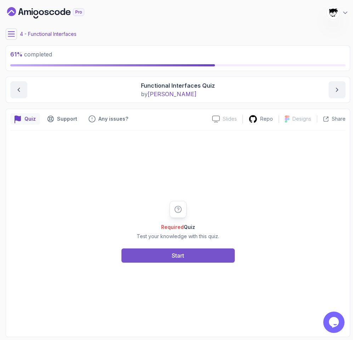
click at [187, 257] on button "Start" at bounding box center [178, 255] width 113 height 14
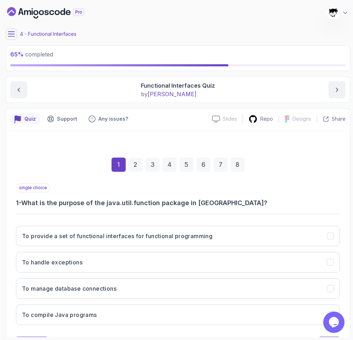
click at [11, 32] on icon at bounding box center [11, 34] width 6 height 5
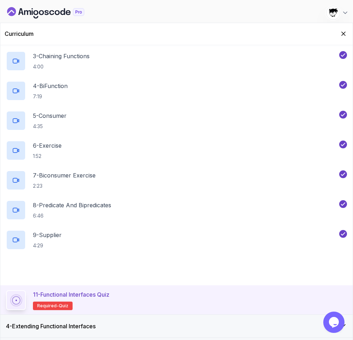
scroll to position [148, 0]
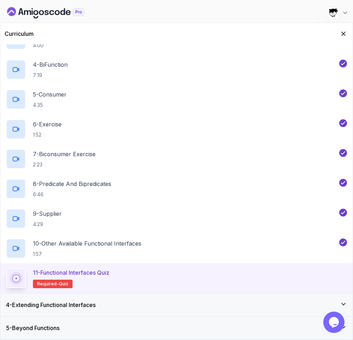
click at [46, 296] on div "5 - Beyond Functions" at bounding box center [176, 327] width 353 height 23
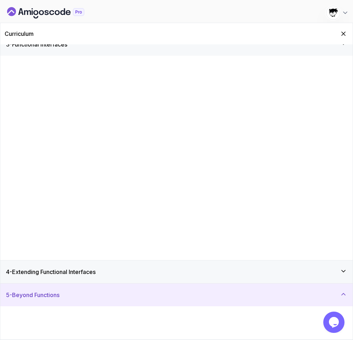
scroll to position [0, 0]
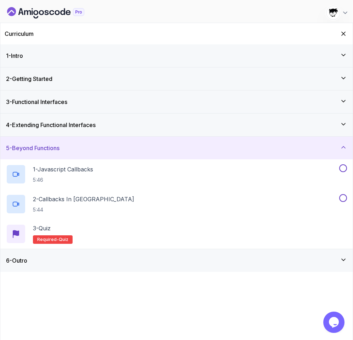
click at [46, 122] on h3 "4 - Extending Functional Interfaces" at bounding box center [51, 125] width 90 height 9
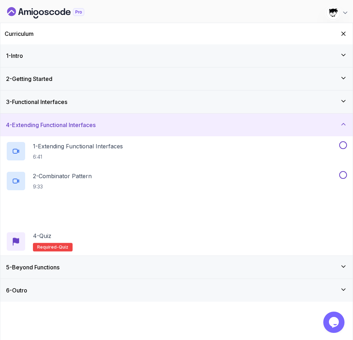
click at [44, 106] on div "3 - Functional Interfaces" at bounding box center [176, 101] width 353 height 23
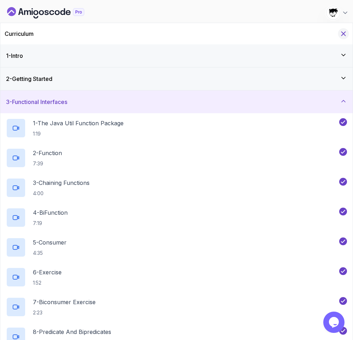
click at [304, 29] on div "Curriculum" at bounding box center [176, 33] width 353 height 21
click at [304, 29] on button "Hide Curriculum for mobile" at bounding box center [343, 33] width 11 height 11
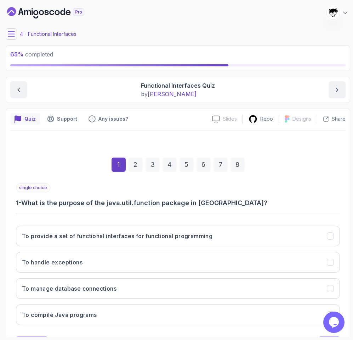
scroll to position [34, 0]
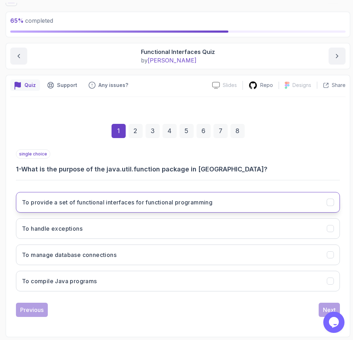
click at [136, 201] on h3 "To provide a set of functional interfaces for functional programming" at bounding box center [117, 202] width 191 height 9
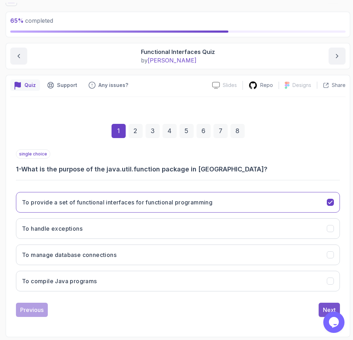
click at [304, 296] on button "Next" at bounding box center [329, 309] width 21 height 14
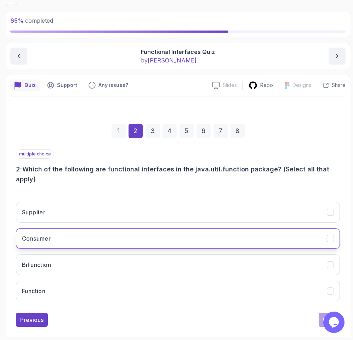
scroll to position [44, 0]
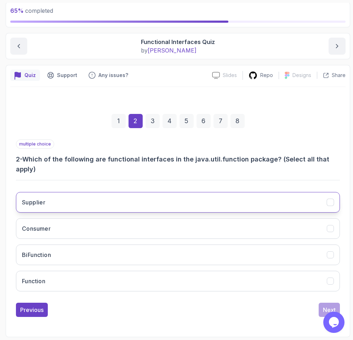
click at [108, 195] on button "Supplier" at bounding box center [178, 202] width 324 height 21
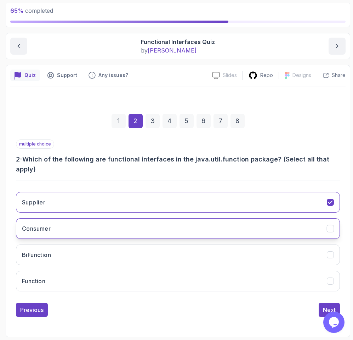
click at [103, 220] on button "Consumer" at bounding box center [178, 228] width 324 height 21
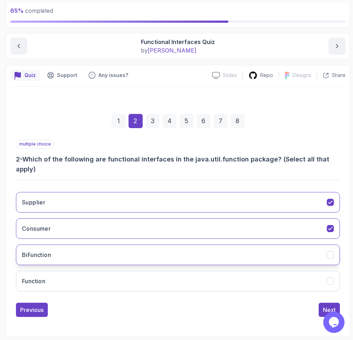
click at [97, 257] on button "BiFunction" at bounding box center [178, 254] width 324 height 21
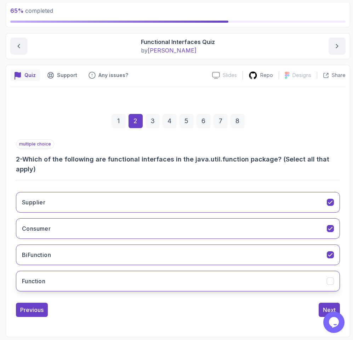
click at [96, 282] on button "Function" at bounding box center [178, 280] width 324 height 21
click at [304, 296] on div "Next" at bounding box center [329, 309] width 13 height 9
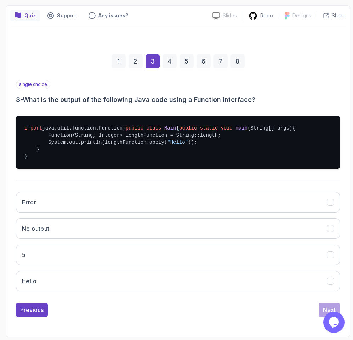
scroll to position [124, 0]
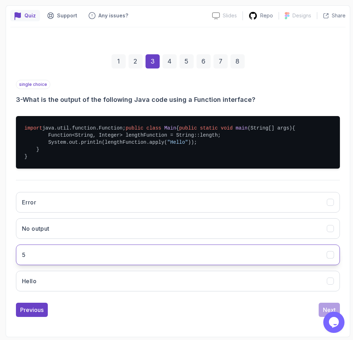
click at [73, 252] on button "5" at bounding box center [178, 254] width 324 height 21
click at [304, 296] on div "Next" at bounding box center [329, 309] width 13 height 9
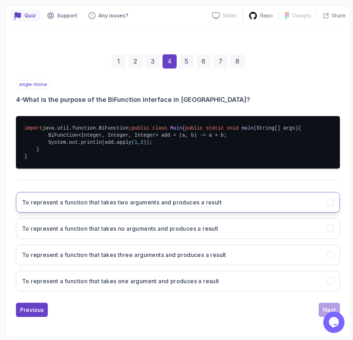
click at [133, 197] on button "To represent a function that takes two arguments and produces a result" at bounding box center [178, 202] width 324 height 21
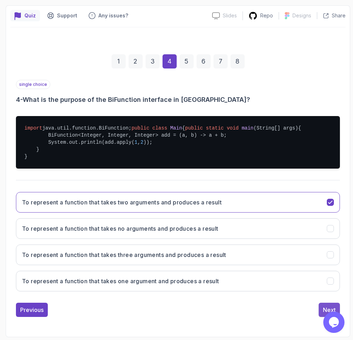
click at [304, 296] on div "Next" at bounding box center [329, 309] width 13 height 9
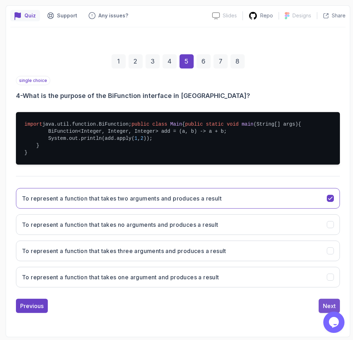
scroll to position [34, 0]
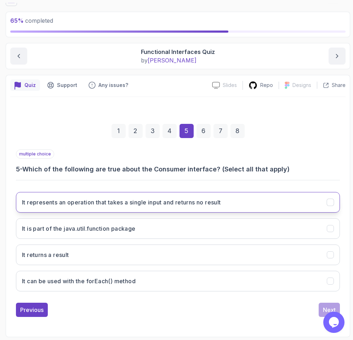
click at [122, 204] on h3 "It represents an operation that takes a single input and returns no result" at bounding box center [121, 202] width 199 height 9
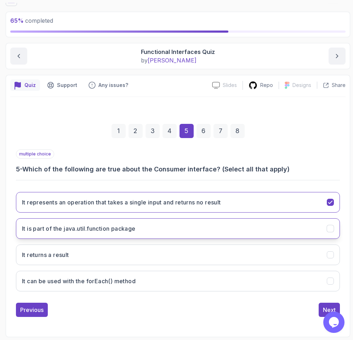
click at [109, 226] on h3 "It is part of the java.util.function package" at bounding box center [79, 228] width 114 height 9
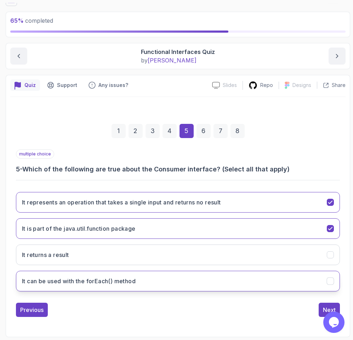
click at [41, 282] on h3 "It can be used with the forEach() method" at bounding box center [79, 280] width 114 height 9
click at [304, 296] on button "Next" at bounding box center [329, 309] width 21 height 14
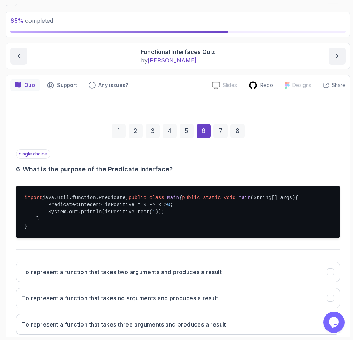
scroll to position [124, 0]
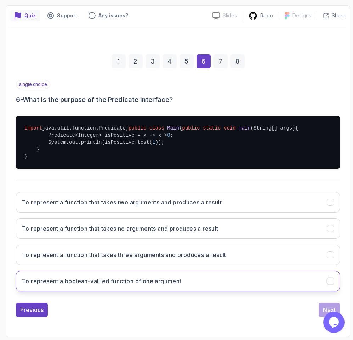
click at [183, 279] on button "To represent a boolean-valued function of one argument" at bounding box center [178, 280] width 324 height 21
click at [304, 296] on button "Next" at bounding box center [329, 309] width 21 height 14
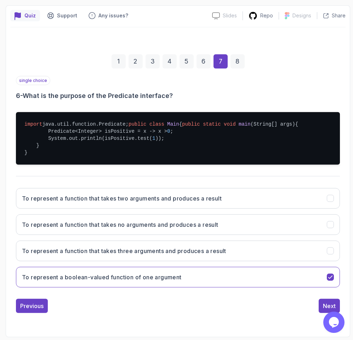
scroll to position [34, 0]
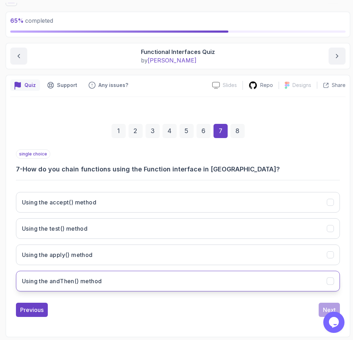
click at [72, 286] on button "Using the andThen() method" at bounding box center [178, 280] width 324 height 21
click at [304, 296] on div "Previous Next" at bounding box center [178, 309] width 324 height 14
click at [304, 296] on div "Next" at bounding box center [329, 309] width 13 height 9
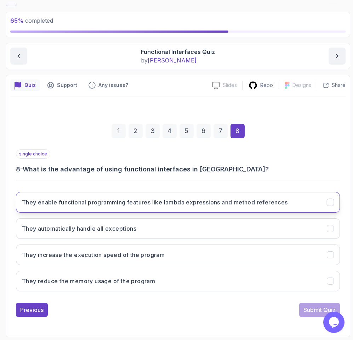
click at [48, 195] on button "They enable functional programming features like lambda expressions and method …" at bounding box center [178, 202] width 324 height 21
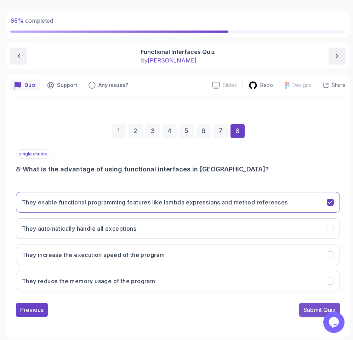
click at [304, 296] on button "Submit Quiz" at bounding box center [319, 309] width 41 height 14
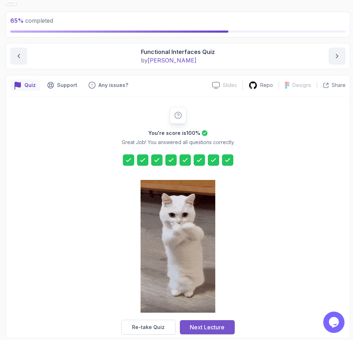
click at [219, 296] on button "Next Lecture" at bounding box center [207, 327] width 55 height 14
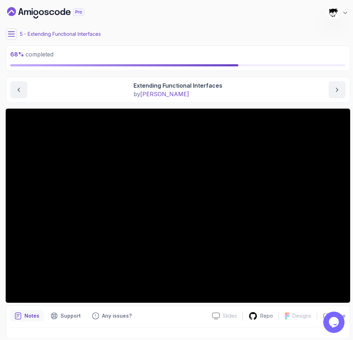
click at [10, 34] on icon at bounding box center [11, 34] width 6 height 5
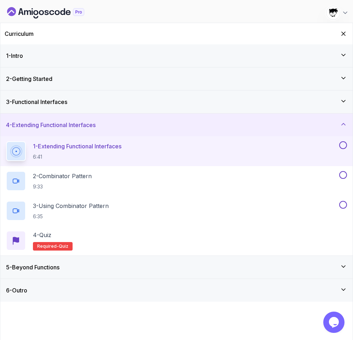
click at [49, 125] on h3 "4 - Extending Functional Interfaces" at bounding box center [51, 125] width 90 height 9
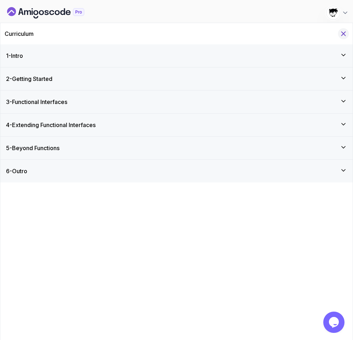
click at [304, 35] on icon "Hide Curriculum for mobile" at bounding box center [344, 34] width 8 height 8
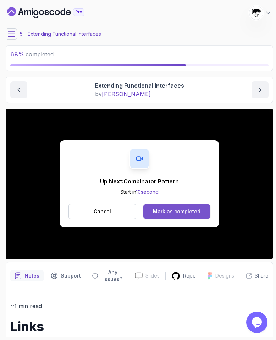
click at [192, 211] on div "Mark as completed" at bounding box center [176, 211] width 47 height 7
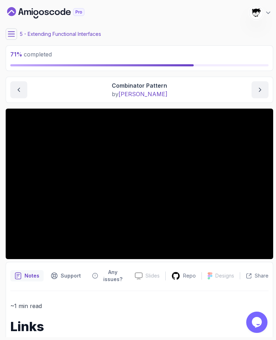
scroll to position [15, 0]
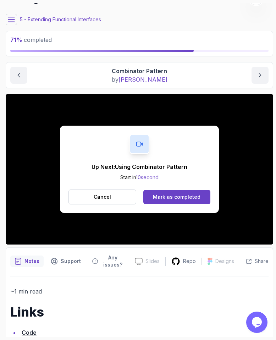
click at [177, 204] on div "Cancel Mark as completed" at bounding box center [139, 196] width 142 height 15
click at [174, 200] on button "Mark as completed" at bounding box center [176, 197] width 67 height 14
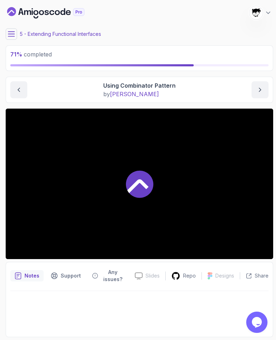
click at [13, 29] on button at bounding box center [11, 33] width 11 height 11
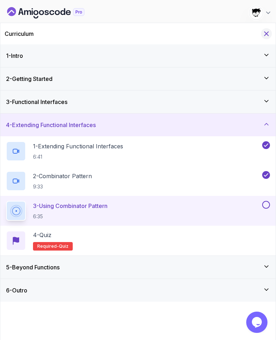
click at [266, 32] on icon "Hide Curriculum for mobile" at bounding box center [266, 34] width 8 height 8
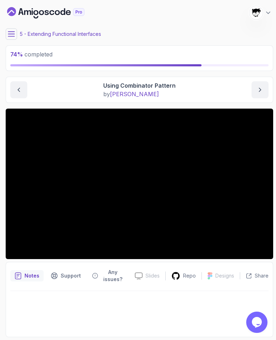
click at [10, 34] on icon at bounding box center [11, 33] width 7 height 7
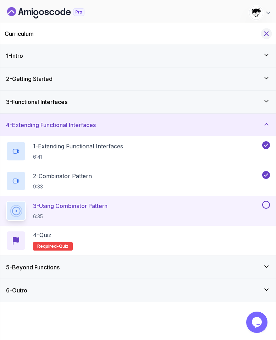
click at [268, 35] on icon "Hide Curriculum for mobile" at bounding box center [266, 34] width 8 height 8
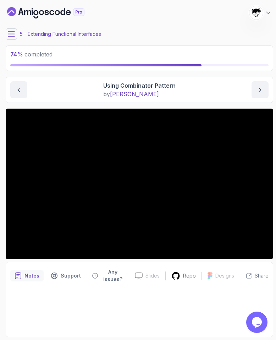
click at [16, 31] on button at bounding box center [11, 33] width 11 height 11
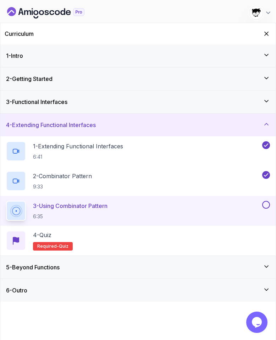
click at [46, 265] on h3 "5 - Beyond Functions" at bounding box center [33, 267] width 54 height 9
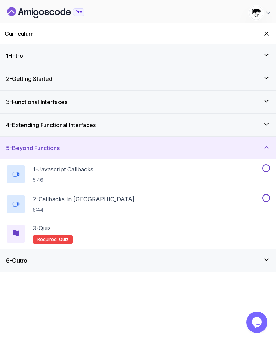
click at [37, 134] on div "4 - Extending Functional Interfaces" at bounding box center [137, 124] width 275 height 23
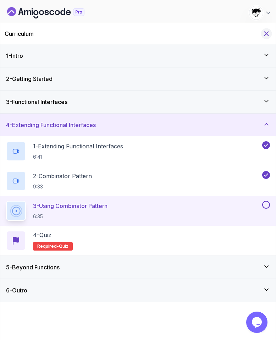
click at [270, 34] on button "Hide Curriculum for mobile" at bounding box center [266, 33] width 11 height 11
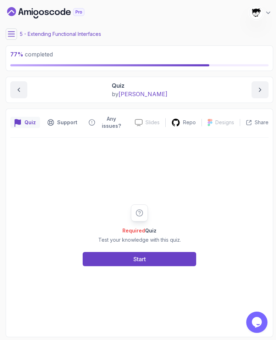
click at [132, 251] on div "Required Quiz Test your knowledge with this quiz. Start" at bounding box center [139, 235] width 136 height 62
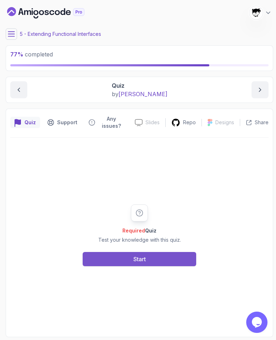
click at [131, 256] on button "Start" at bounding box center [139, 259] width 113 height 14
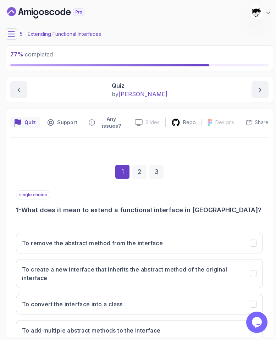
scroll to position [49, 0]
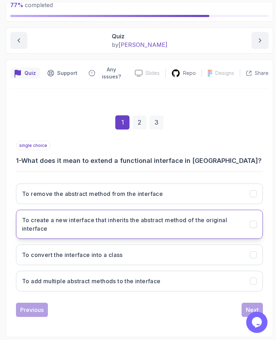
click at [66, 224] on h3 "To create a new interface that inherits the abstract method of the original int…" at bounding box center [131, 223] width 219 height 17
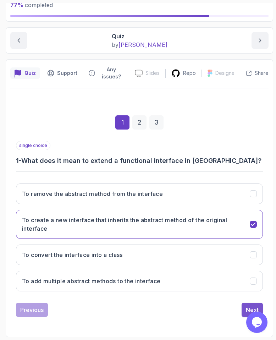
click at [250, 296] on div "single choice 1 - What does it mean to extend a functional interface in Java? T…" at bounding box center [139, 229] width 247 height 176
click at [250, 296] on button "Next" at bounding box center [251, 309] width 21 height 14
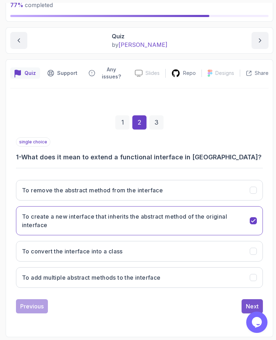
scroll to position [41, 0]
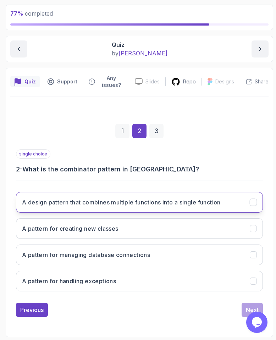
click at [116, 210] on button "A design pattern that combines multiple functions into a single function" at bounding box center [139, 202] width 247 height 21
click at [247, 296] on button "Next" at bounding box center [251, 309] width 21 height 14
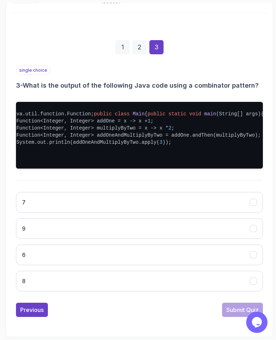
scroll to position [0, 29]
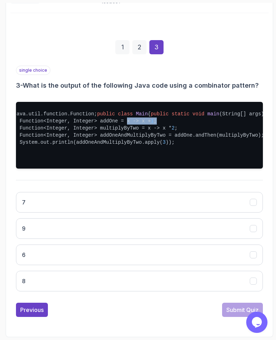
drag, startPoint x: 124, startPoint y: 121, endPoint x: 161, endPoint y: 124, distance: 37.4
click at [162, 123] on pre "import java.util.function.Function; public class Main { public static void main…" at bounding box center [139, 135] width 247 height 67
click at [178, 130] on pre "import java.util.function.Function; public class Main { public static void main…" at bounding box center [139, 135] width 247 height 67
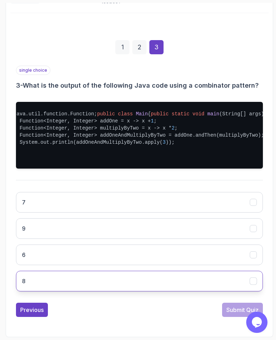
click at [60, 286] on button "8" at bounding box center [139, 280] width 247 height 21
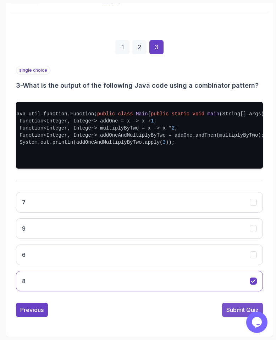
click at [240, 296] on div "Submit Quiz" at bounding box center [242, 309] width 32 height 9
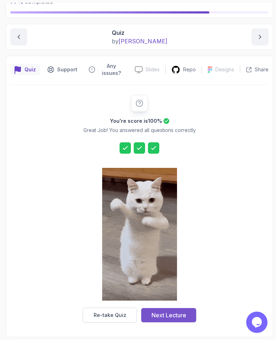
click at [157, 296] on div "Next Lecture" at bounding box center [168, 314] width 35 height 9
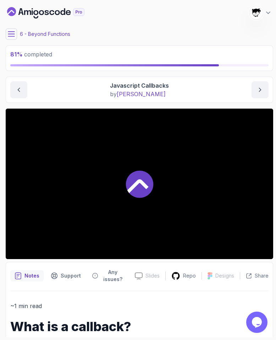
click at [39, 189] on div at bounding box center [139, 183] width 267 height 150
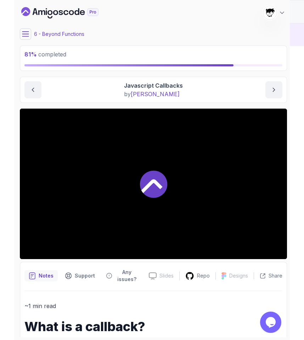
scroll to position [39, 0]
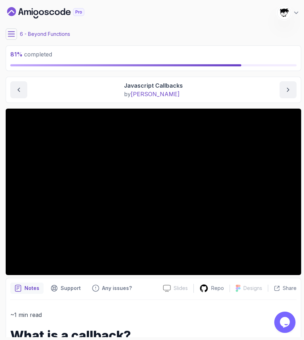
click at [10, 33] on icon at bounding box center [11, 33] width 7 height 7
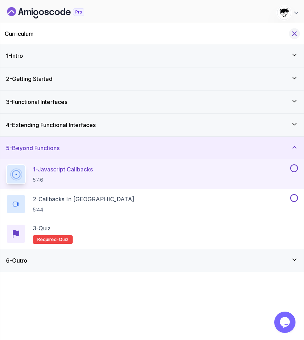
click at [292, 34] on icon "Hide Curriculum for mobile" at bounding box center [295, 34] width 8 height 8
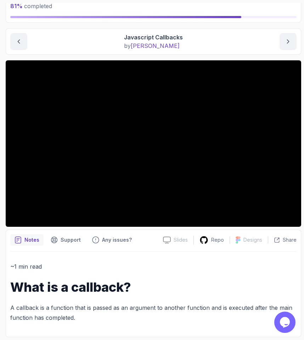
scroll to position [0, 0]
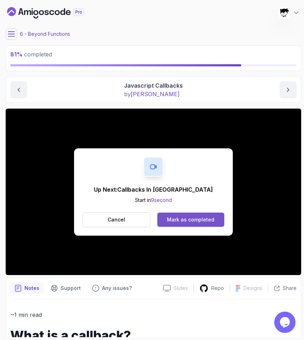
click at [189, 217] on div "Mark as completed" at bounding box center [190, 219] width 47 height 7
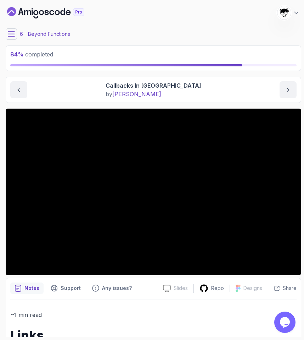
click at [11, 32] on icon at bounding box center [11, 33] width 7 height 7
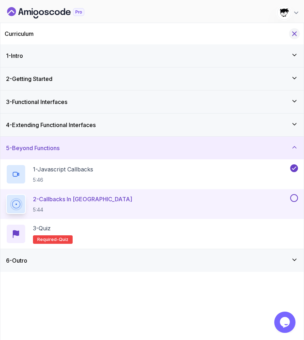
click at [291, 35] on icon "Hide Curriculum for mobile" at bounding box center [295, 34] width 8 height 8
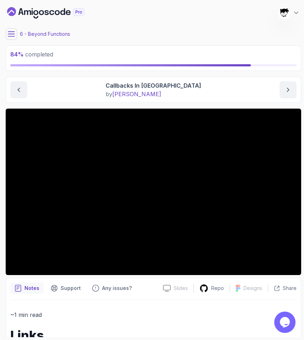
click at [8, 32] on icon at bounding box center [11, 33] width 7 height 7
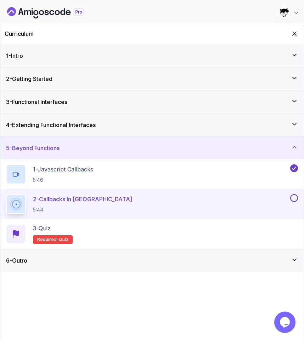
click at [56, 132] on div "4 - Extending Functional Interfaces" at bounding box center [151, 124] width 303 height 23
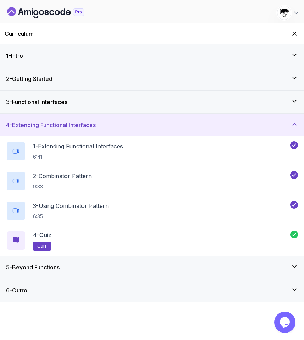
click at [56, 132] on div "4 - Extending Functional Interfaces" at bounding box center [151, 124] width 303 height 23
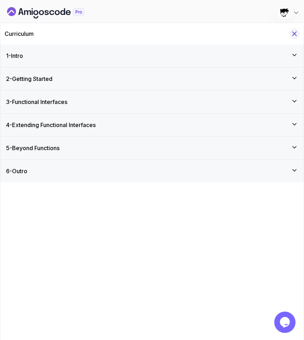
click at [296, 31] on icon "Hide Curriculum for mobile" at bounding box center [295, 34] width 8 height 8
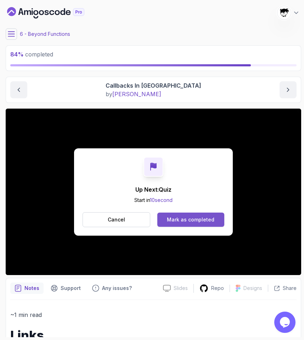
click at [170, 214] on button "Mark as completed" at bounding box center [190, 219] width 67 height 14
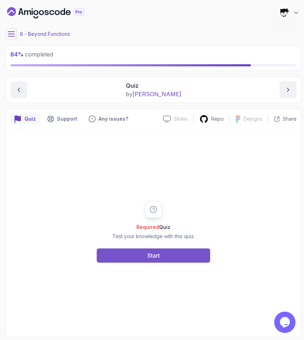
click at [141, 249] on button "Start" at bounding box center [153, 255] width 113 height 14
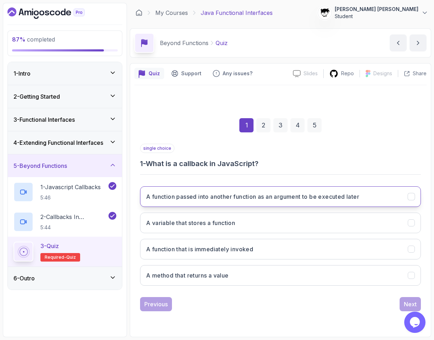
click at [198, 197] on h3 "A function passed into another function as an argument to be executed later" at bounding box center [252, 196] width 213 height 9
click at [304, 296] on div "Previous Next" at bounding box center [280, 304] width 281 height 14
click at [304, 296] on button "Next" at bounding box center [409, 304] width 21 height 14
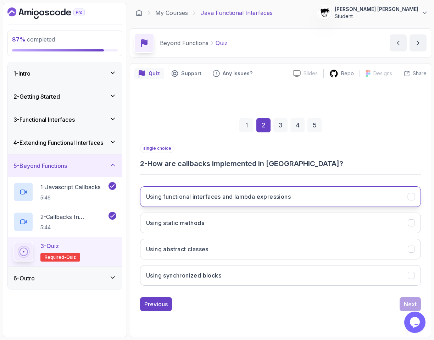
click at [256, 192] on h3 "Using functional interfaces and lambda expressions" at bounding box center [218, 196] width 145 height 9
click at [304, 296] on button "Next" at bounding box center [409, 304] width 21 height 14
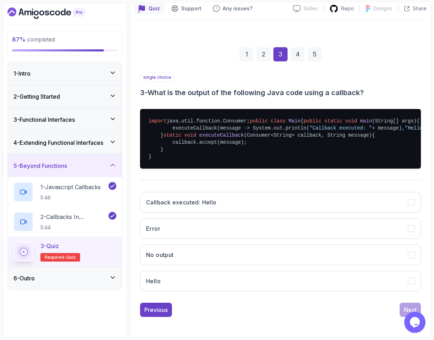
scroll to position [72, 0]
click at [252, 138] on span "(Consumer<String> callback, String message)" at bounding box center [308, 135] width 128 height 6
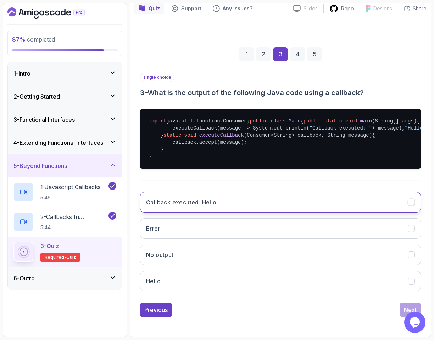
click at [191, 200] on h3 "Callback executed: Hello" at bounding box center [181, 202] width 71 height 9
click at [304, 296] on div "Opens Chat This icon Opens the chat window." at bounding box center [415, 321] width 23 height 21
click at [304, 296] on div "Next" at bounding box center [410, 309] width 13 height 9
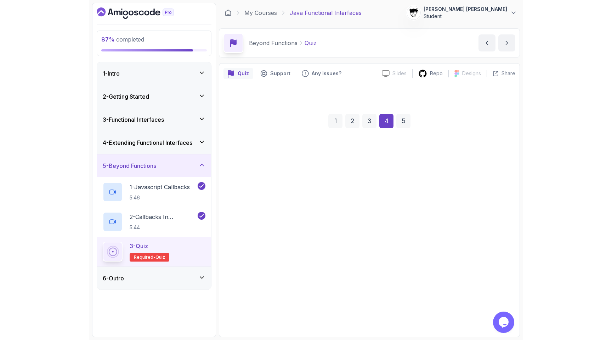
scroll to position [0, 0]
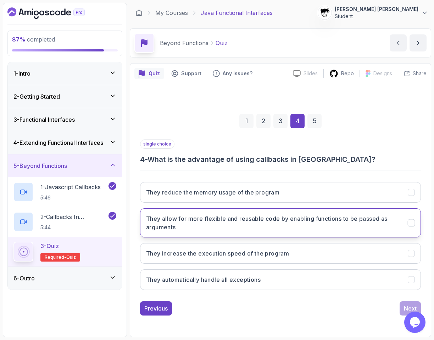
click at [304, 220] on h3 "They allow for more flexible and reusable code by enabling functions to be pass…" at bounding box center [272, 222] width 253 height 17
click at [304, 296] on div "Next" at bounding box center [410, 308] width 13 height 9
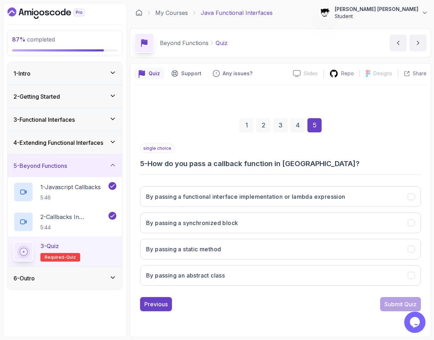
click at [258, 208] on div "By passing a functional interface implementation or lambda expression By passin…" at bounding box center [280, 235] width 281 height 111
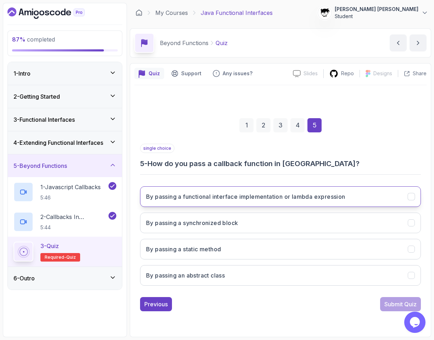
click at [256, 201] on button "By passing a functional interface implementation or lambda expression" at bounding box center [280, 196] width 281 height 21
click at [304, 296] on div "Submit Quiz" at bounding box center [400, 303] width 32 height 9
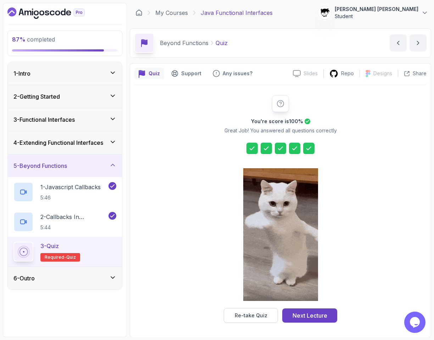
click at [304, 296] on div "You're score is 100 % Great Job! You answered all questions correctly Re-take Q…" at bounding box center [280, 209] width 136 height 228
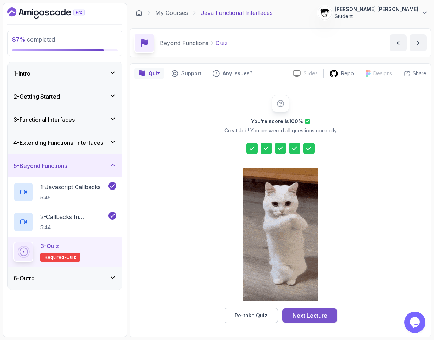
click at [304, 296] on div "Next Lecture" at bounding box center [309, 315] width 35 height 9
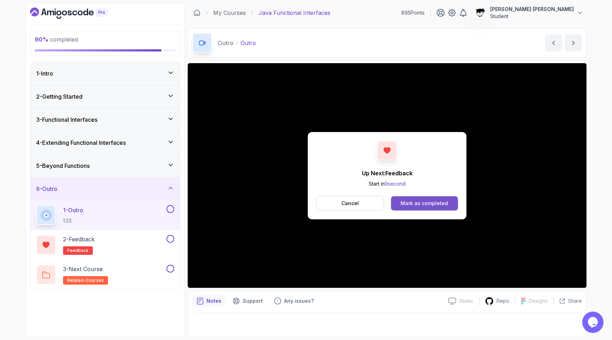
click at [304, 207] on button "Mark as completed" at bounding box center [424, 203] width 67 height 14
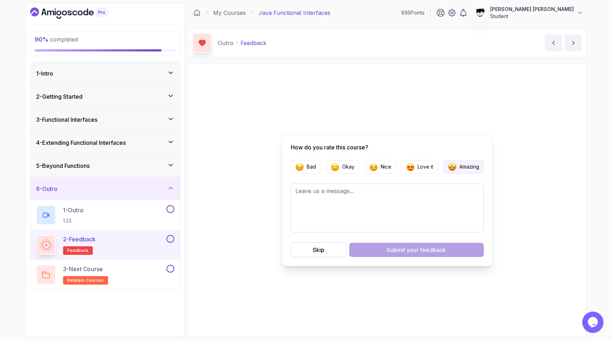
click at [304, 167] on img "button" at bounding box center [452, 166] width 9 height 9
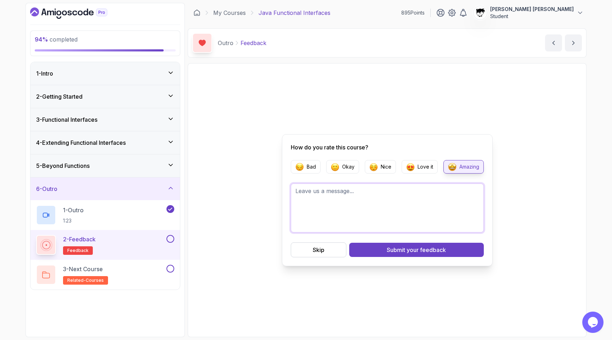
click at [304, 192] on textarea at bounding box center [387, 207] width 193 height 49
click at [122, 143] on h3 "4 - Extending Functional Interfaces" at bounding box center [81, 142] width 90 height 9
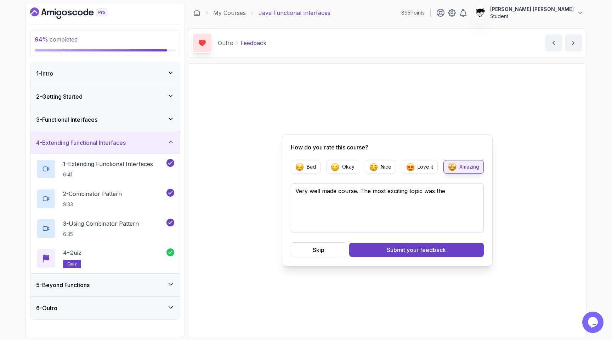
click at [122, 143] on h3 "4 - Extending Functional Interfaces" at bounding box center [81, 142] width 90 height 9
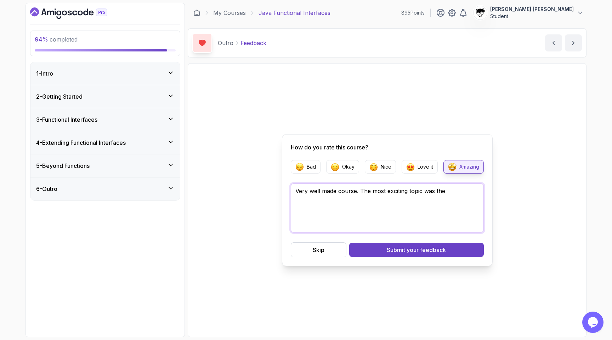
click at [304, 210] on textarea "Very well made course. The most exciting topic was the" at bounding box center [387, 207] width 193 height 49
type textarea "Very well made course. The most exciting topic was the Combinator Pattern. Than…"
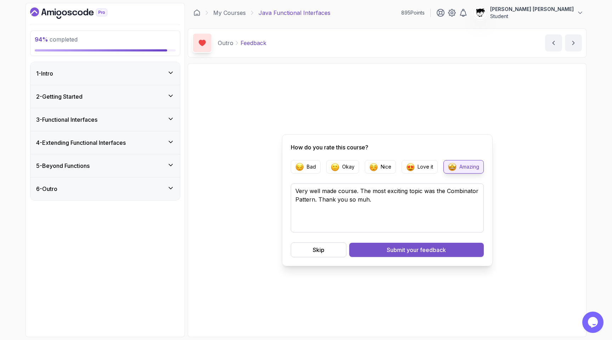
click at [304, 246] on span "your feedback" at bounding box center [426, 249] width 39 height 9
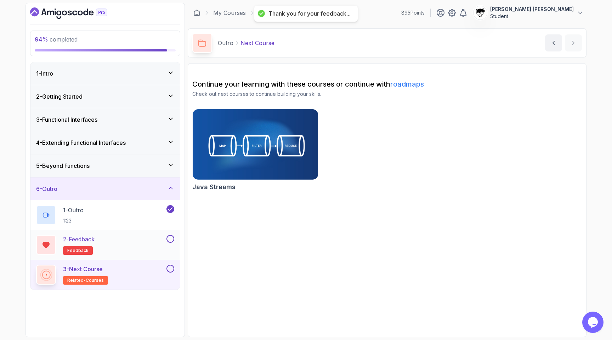
click at [170, 239] on button at bounding box center [171, 239] width 8 height 8
click at [169, 267] on button at bounding box center [171, 268] width 8 height 8
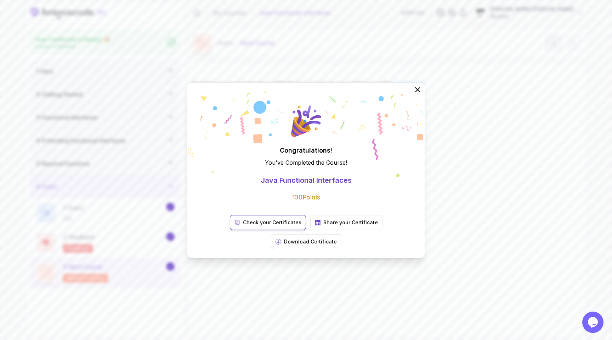
click at [243, 226] on p "Check your Certificates" at bounding box center [272, 222] width 58 height 7
click at [304, 226] on p "Share your Certificate" at bounding box center [351, 222] width 55 height 7
click at [304, 94] on icon at bounding box center [417, 89] width 9 height 9
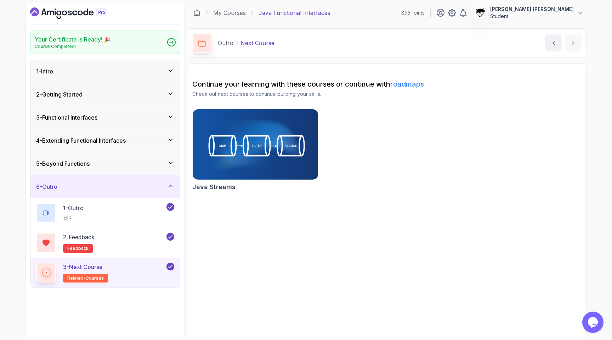
click at [43, 15] on icon "Dashboard" at bounding box center [68, 12] width 77 height 11
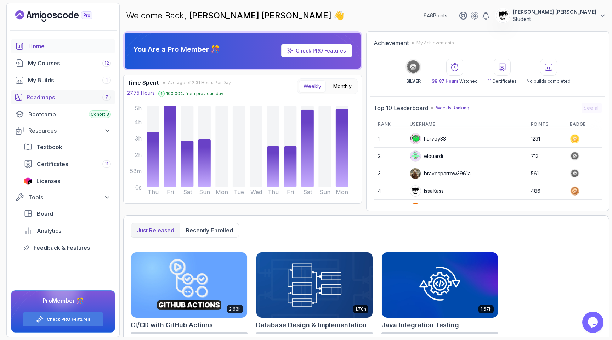
click at [41, 94] on div "Roadmaps 7" at bounding box center [69, 97] width 84 height 9
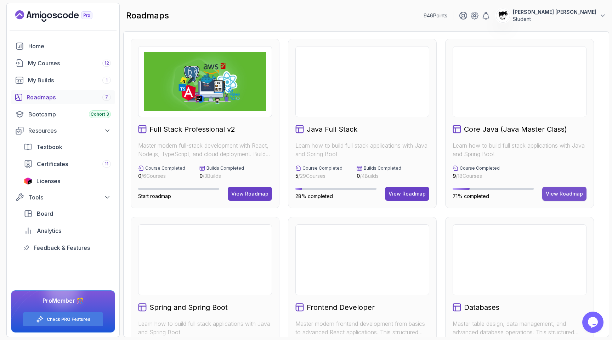
click at [304, 193] on div "View Roadmap" at bounding box center [564, 193] width 37 height 7
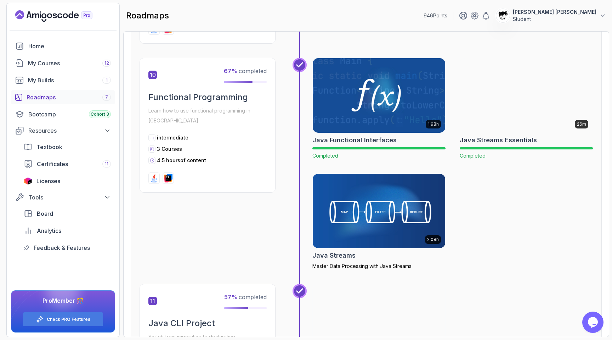
scroll to position [1437, 0]
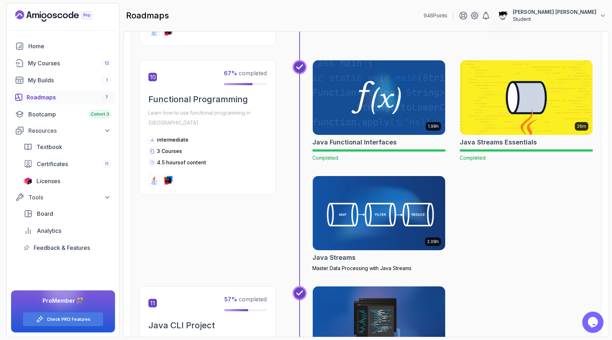
click at [304, 188] on img at bounding box center [379, 213] width 139 height 78
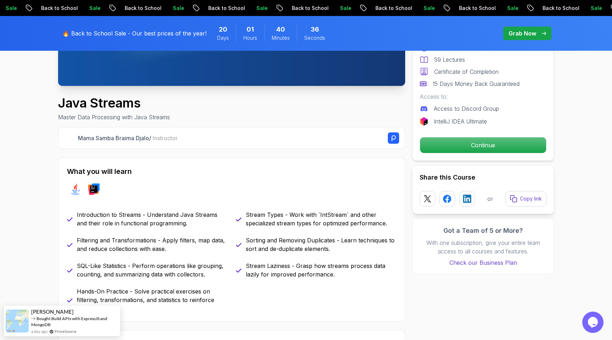
scroll to position [247, 0]
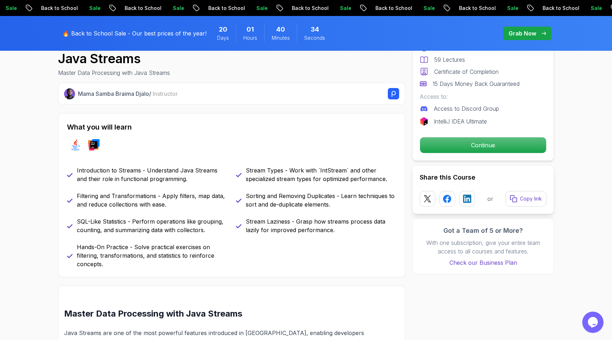
click at [189, 155] on div "What you will learn java intellij Introduction to Streams - Understand Java Str…" at bounding box center [231, 195] width 347 height 164
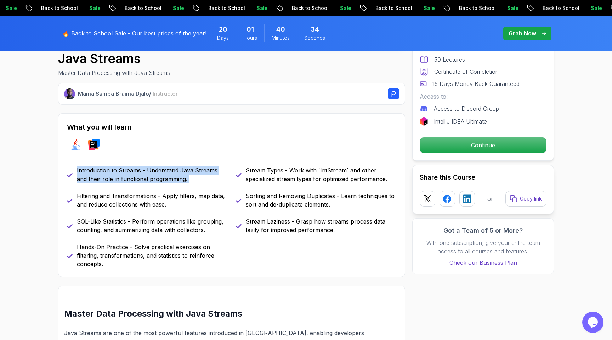
click at [189, 155] on div "What you will learn java intellij Introduction to Streams - Understand Java Str…" at bounding box center [231, 195] width 347 height 164
click at [152, 185] on div "Introduction to Streams - Understand Java Streams and their role in functional …" at bounding box center [232, 217] width 330 height 102
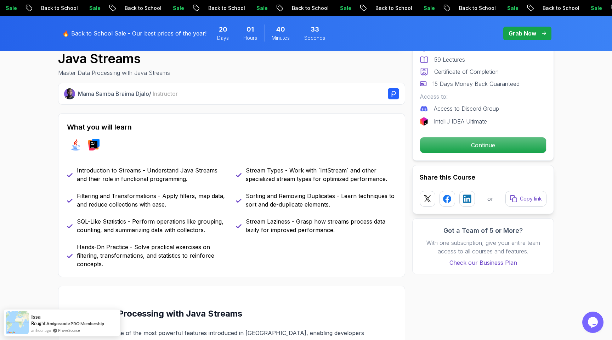
click at [152, 185] on div "Introduction to Streams - Understand Java Streams and their role in functional …" at bounding box center [232, 217] width 330 height 102
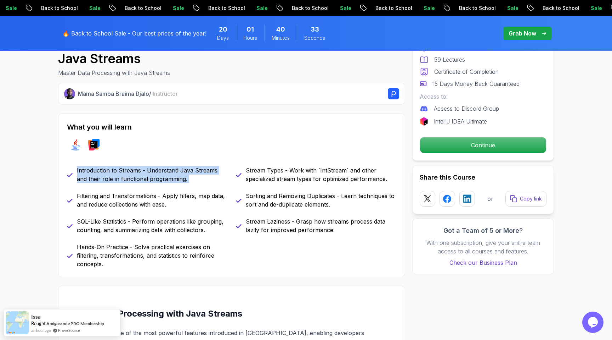
click at [152, 185] on div "Introduction to Streams - Understand Java Streams and their role in functional …" at bounding box center [232, 217] width 330 height 102
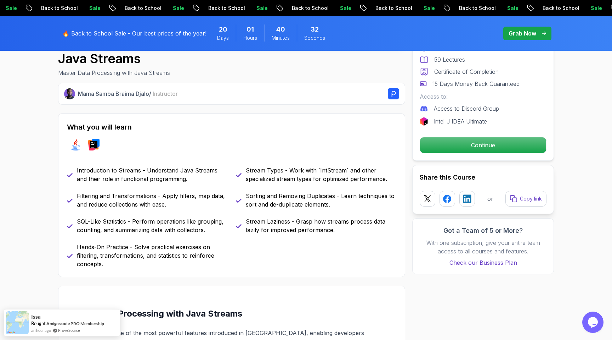
click at [146, 197] on p "Filtering and Transformations - Apply filters, map data, and reduce collections…" at bounding box center [152, 199] width 151 height 17
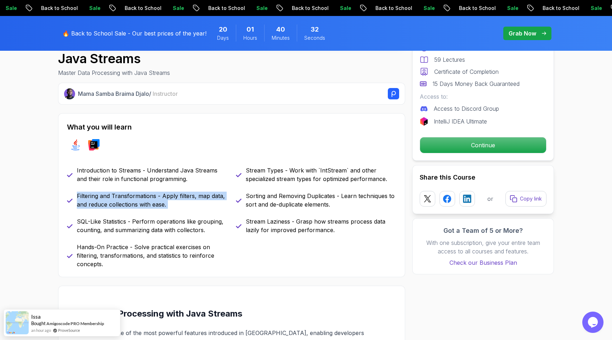
click at [146, 197] on p "Filtering and Transformations - Apply filters, map data, and reduce collections…" at bounding box center [152, 199] width 151 height 17
click at [149, 210] on div "Introduction to Streams - Understand Java Streams and their role in functional …" at bounding box center [232, 217] width 330 height 102
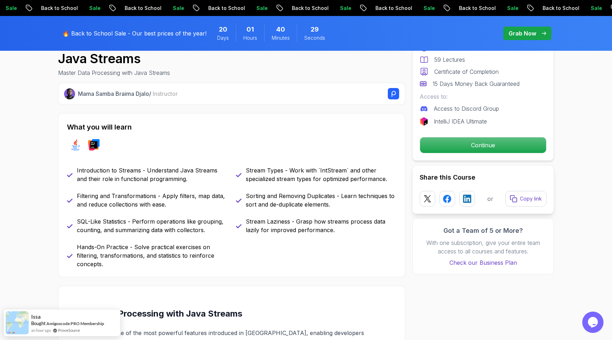
click at [126, 219] on p "SQL-Like Statistics - Perform operations like grouping, counting, and summarizi…" at bounding box center [152, 225] width 151 height 17
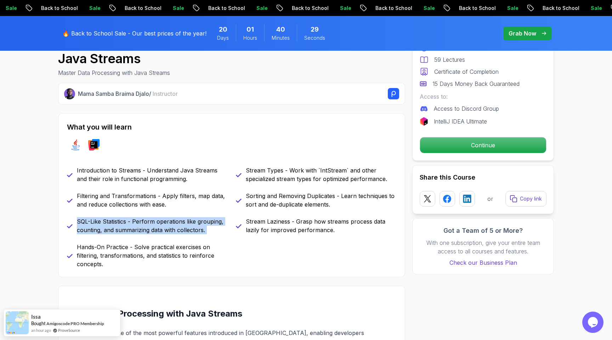
click at [126, 219] on p "SQL-Like Statistics - Perform operations like grouping, counting, and summarizi…" at bounding box center [152, 225] width 151 height 17
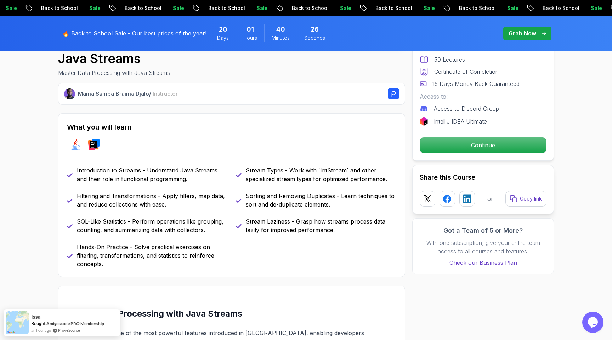
click at [126, 241] on div "Introduction to Streams - Understand Java Streams and their role in functional …" at bounding box center [232, 217] width 330 height 102
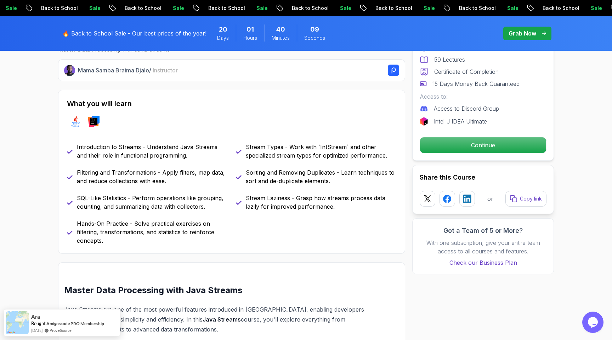
scroll to position [273, 0]
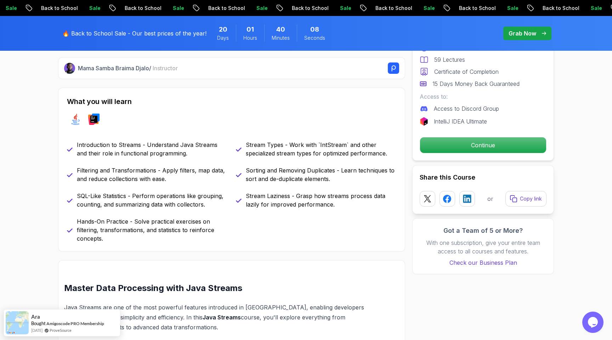
click at [270, 174] on p "Sorting and Removing Duplicates - Learn techniques to sort and de-duplicate ele…" at bounding box center [321, 174] width 151 height 17
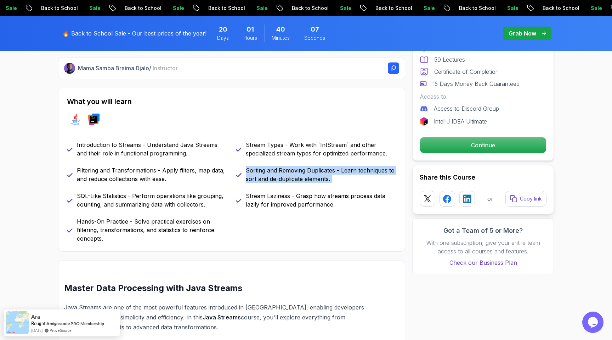
click at [270, 174] on p "Sorting and Removing Duplicates - Learn techniques to sort and de-duplicate ele…" at bounding box center [321, 174] width 151 height 17
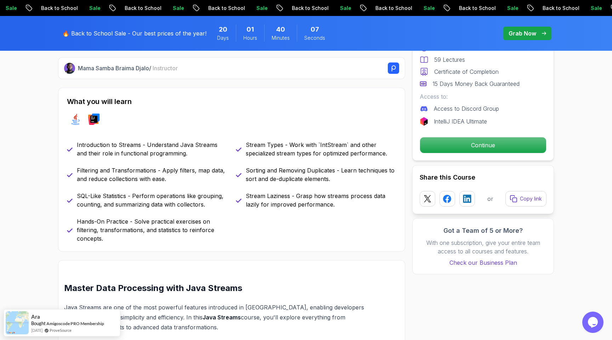
click at [268, 192] on p "Stream Laziness - Grasp how streams process data lazily for improved performanc…" at bounding box center [321, 199] width 151 height 17
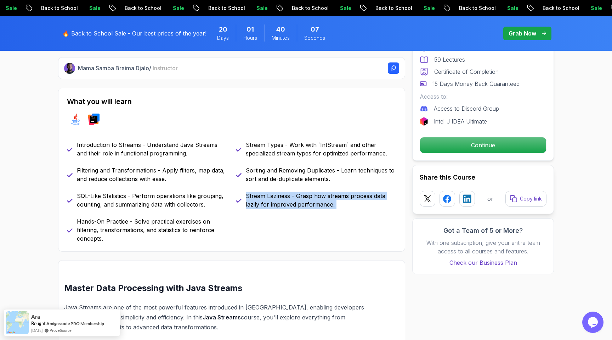
click at [268, 192] on p "Stream Laziness - Grasp how streams process data lazily for improved performanc…" at bounding box center [321, 199] width 151 height 17
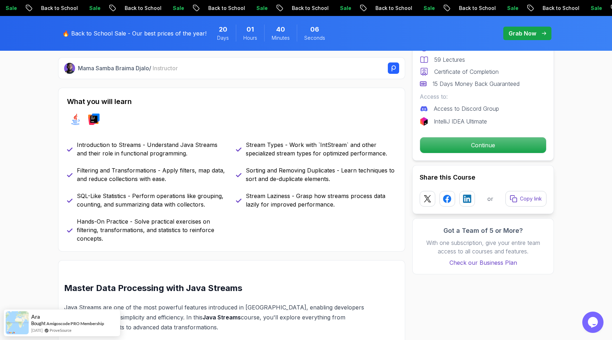
click at [259, 217] on div "Introduction to Streams - Understand Java Streams and their role in functional …" at bounding box center [232, 191] width 330 height 102
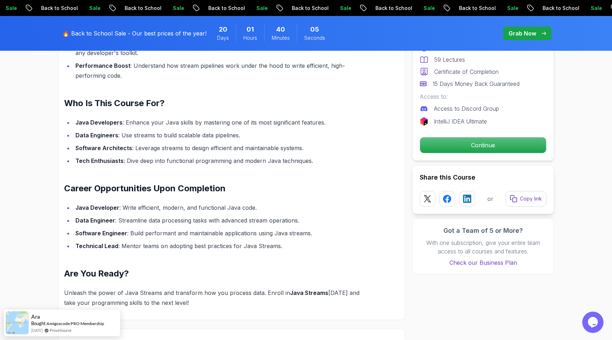
scroll to position [673, 0]
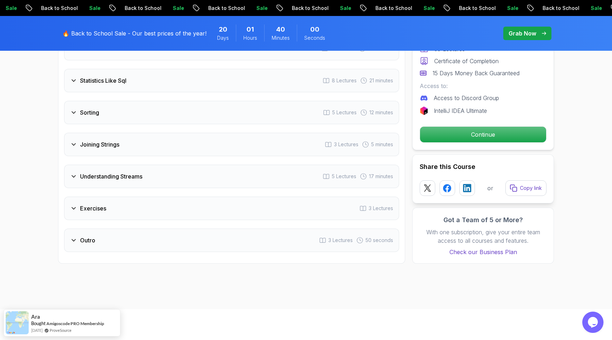
click at [221, 164] on div "Understanding Streams 5 Lectures 17 minutes" at bounding box center [231, 175] width 335 height 23
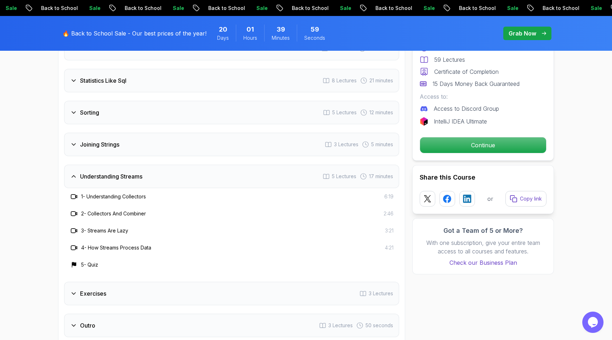
click at [214, 175] on div "Understanding Streams 5 Lectures 17 minutes" at bounding box center [231, 175] width 335 height 23
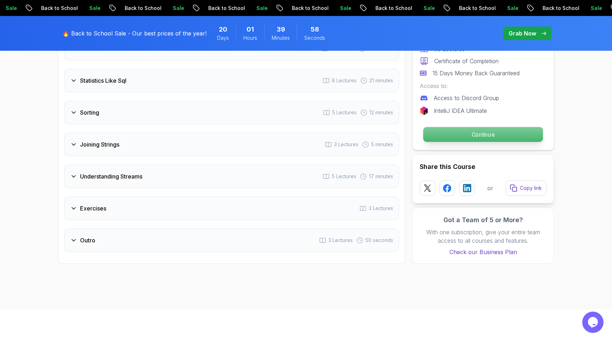
click at [304, 130] on p "Continue" at bounding box center [484, 134] width 120 height 15
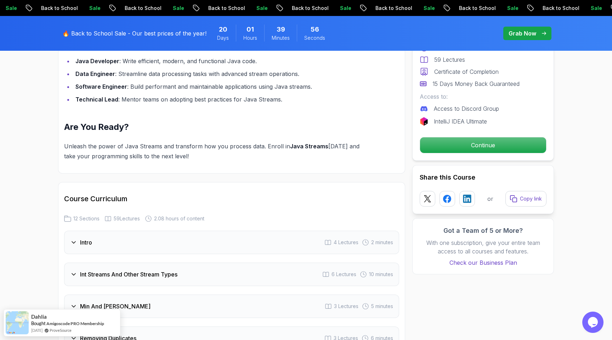
scroll to position [774, 0]
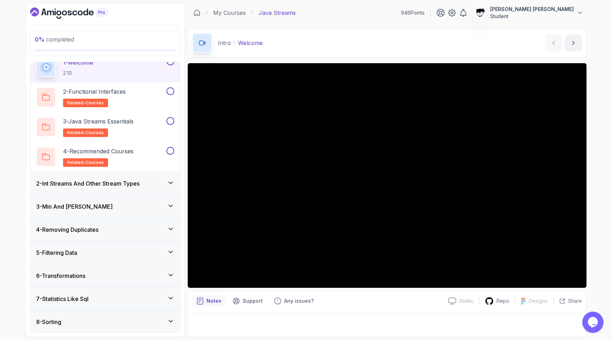
click at [82, 182] on h3 "2 - Int Streams And Other Stream Types" at bounding box center [87, 183] width 103 height 9
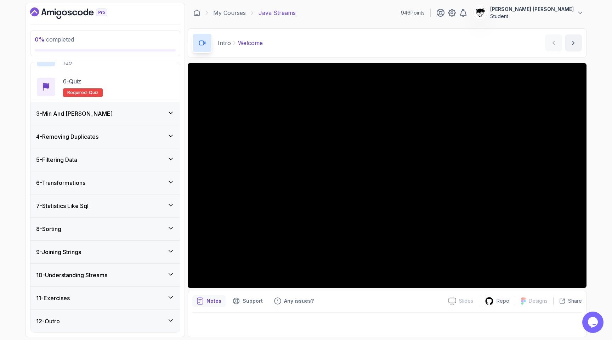
click at [52, 111] on h3 "3 - Min And Max" at bounding box center [74, 113] width 77 height 9
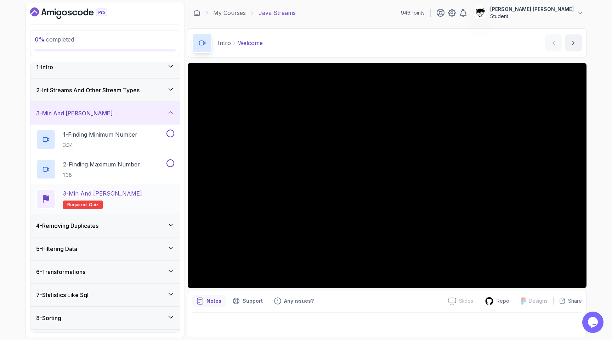
scroll to position [51, 0]
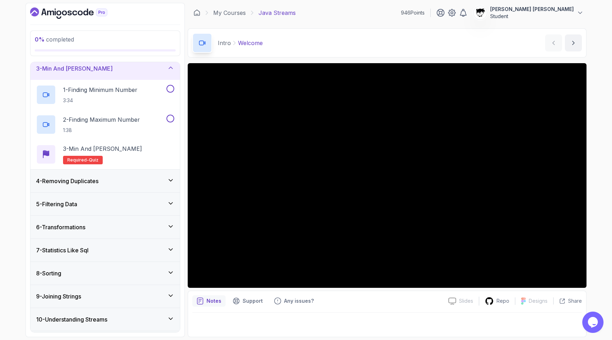
click at [65, 190] on div "4 - Removing Duplicates" at bounding box center [105, 180] width 150 height 23
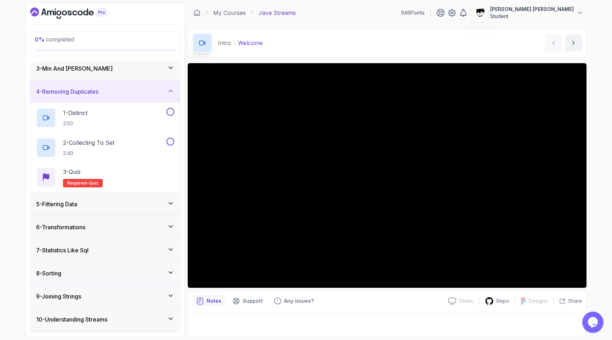
click at [59, 210] on div "5 - Filtering Data" at bounding box center [105, 203] width 150 height 23
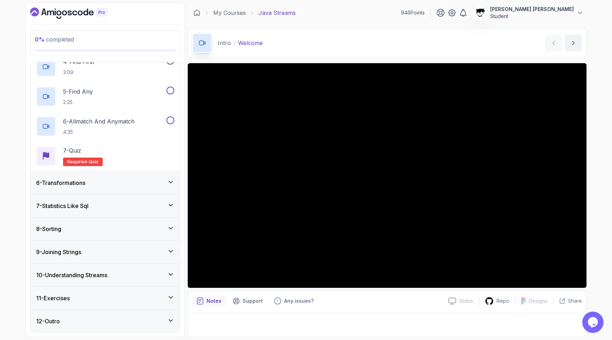
click at [60, 184] on h3 "6 - Transformations" at bounding box center [60, 182] width 49 height 9
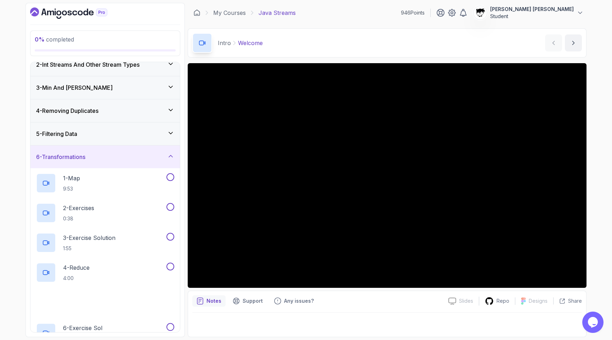
scroll to position [0, 0]
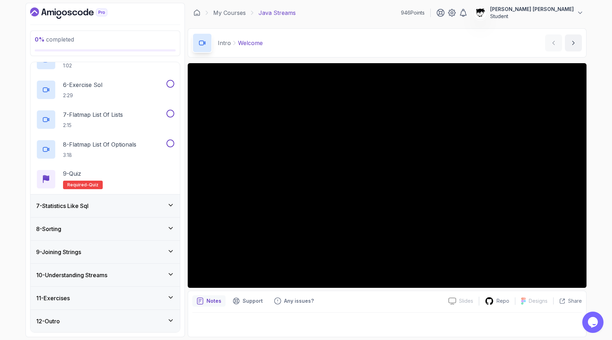
click at [61, 214] on div "7 - Statistics Like Sql" at bounding box center [105, 205] width 150 height 23
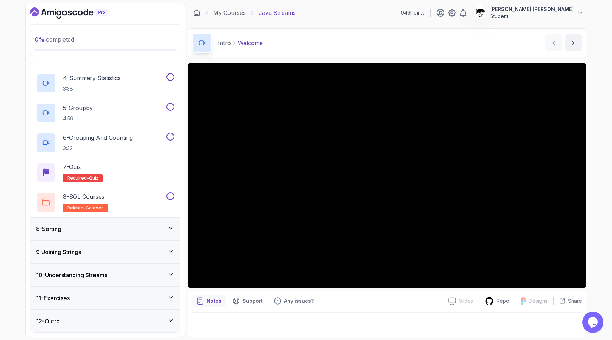
click at [61, 227] on h3 "8 - Sorting" at bounding box center [48, 228] width 25 height 9
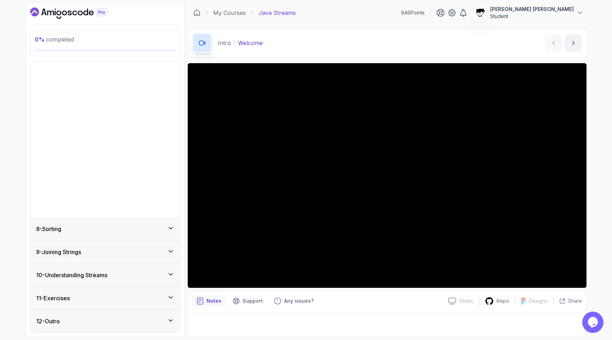
scroll to position [6, 0]
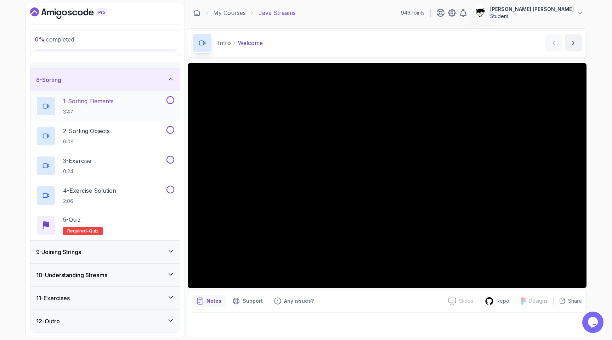
click at [107, 247] on div "9 - Joining Strings" at bounding box center [105, 251] width 138 height 9
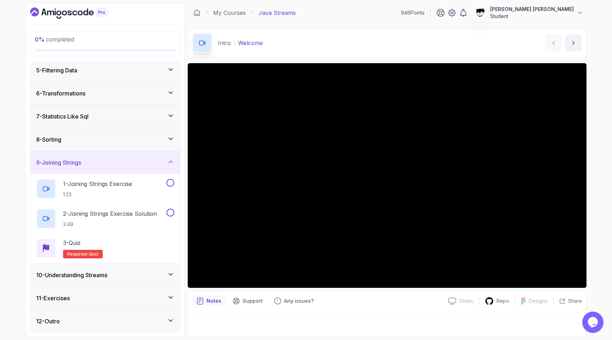
scroll to position [0, 0]
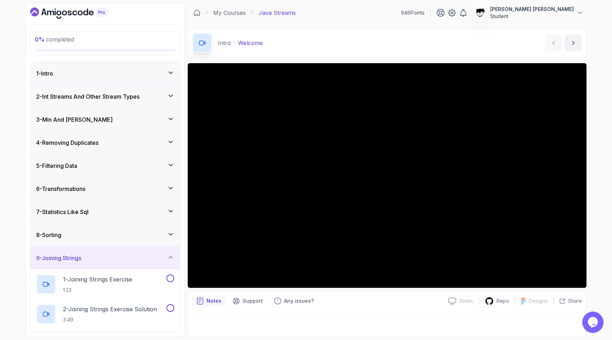
click at [63, 75] on div "1 - Intro" at bounding box center [105, 73] width 138 height 9
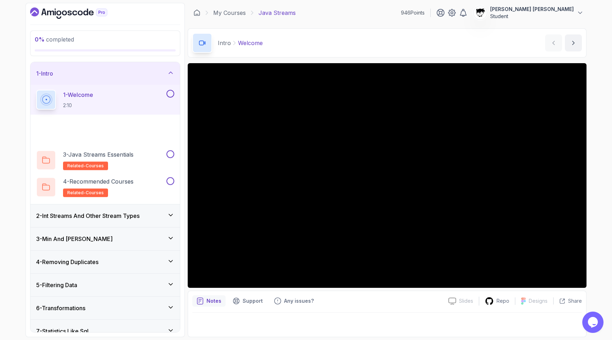
click at [63, 75] on div "1 - Intro" at bounding box center [105, 73] width 138 height 9
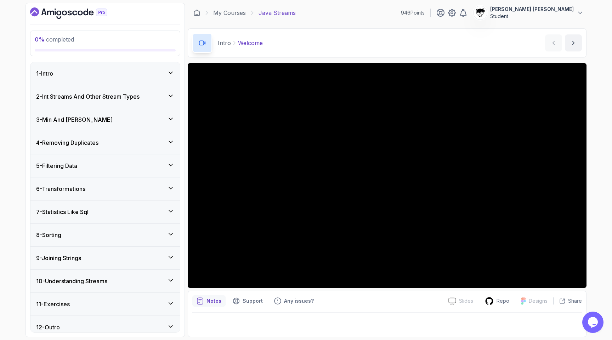
click at [148, 70] on div "1 - Intro" at bounding box center [105, 73] width 138 height 9
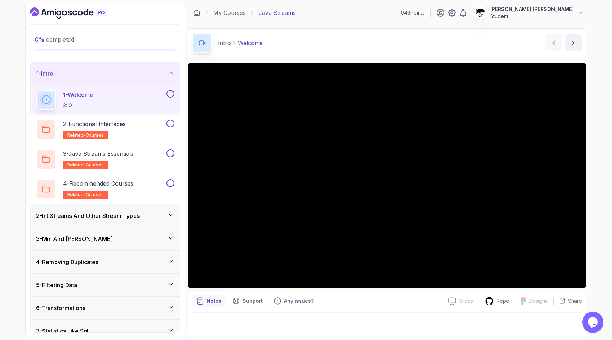
click at [148, 70] on div "1 - Intro" at bounding box center [105, 73] width 138 height 9
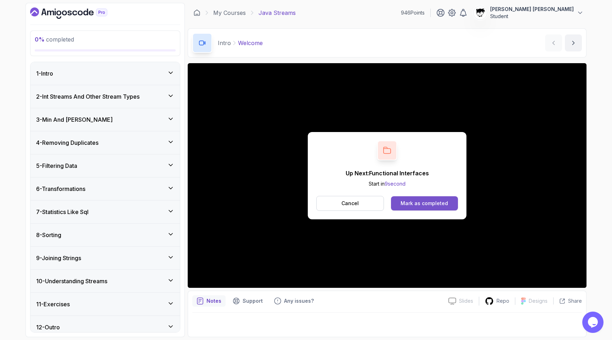
click at [304, 200] on div "Mark as completed" at bounding box center [424, 203] width 47 height 7
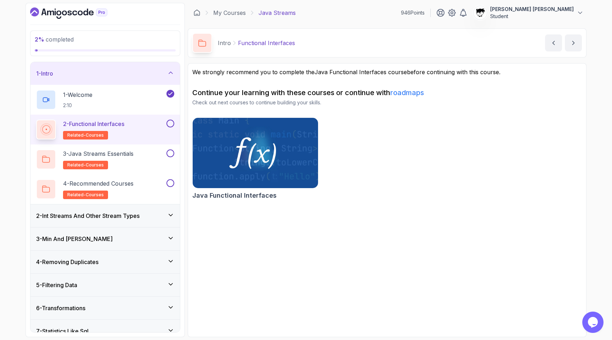
click at [172, 123] on button at bounding box center [171, 123] width 8 height 8
click at [157, 157] on div "3 - Java Streams Essentials related-courses" at bounding box center [100, 159] width 129 height 20
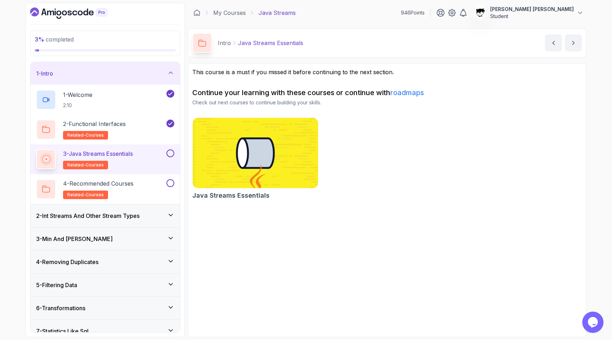
click at [174, 152] on button at bounding box center [171, 153] width 8 height 8
click at [148, 189] on div "4 - Recommended Courses related-courses" at bounding box center [100, 189] width 129 height 20
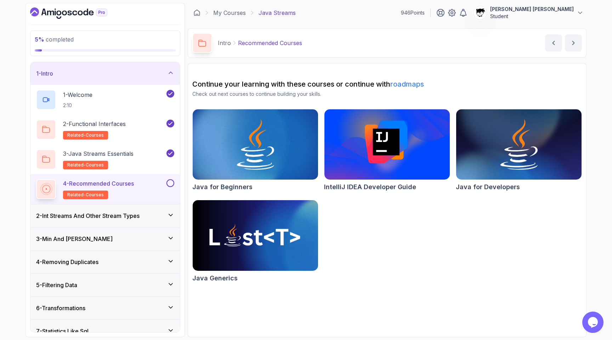
click at [169, 185] on button at bounding box center [171, 183] width 8 height 8
click at [135, 213] on h3 "2 - Int Streams And Other Stream Types" at bounding box center [87, 215] width 103 height 9
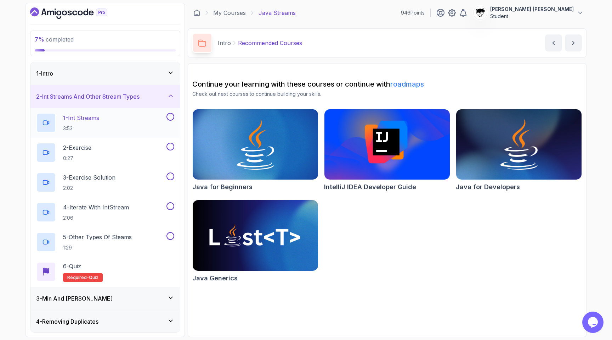
click at [110, 126] on div "1 - Int Streams 3:53" at bounding box center [100, 123] width 129 height 20
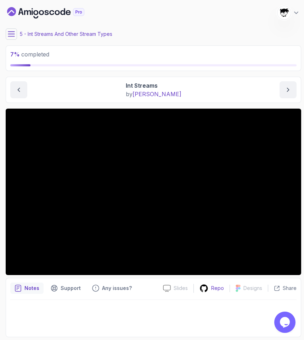
click at [208, 288] on icon at bounding box center [204, 288] width 9 height 9
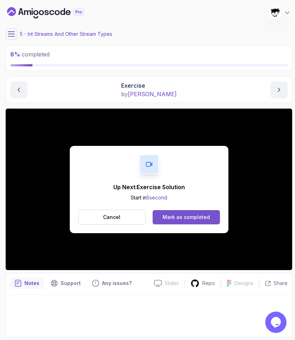
click at [197, 214] on div "Mark as completed" at bounding box center [186, 216] width 47 height 7
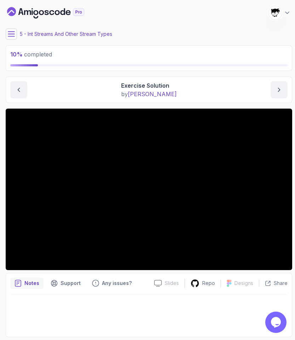
click at [4, 32] on div "10 % completed 1 - Intro 2 - Int Streams And Other Stream Types 1 - Int Streams…" at bounding box center [148, 170] width 290 height 334
click at [10, 32] on icon at bounding box center [11, 33] width 7 height 7
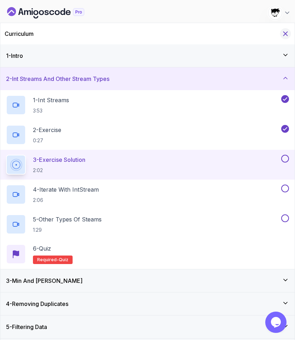
click at [286, 33] on icon "Hide Curriculum for mobile" at bounding box center [286, 34] width 4 height 4
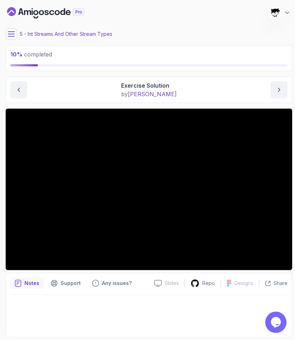
click at [5, 32] on div "10 % completed 1 - Intro 2 - Int Streams And Other Stream Types 1 - Int Streams…" at bounding box center [148, 170] width 290 height 334
click at [10, 32] on icon at bounding box center [11, 33] width 7 height 7
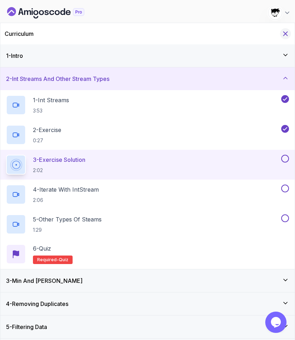
click at [282, 32] on icon "Hide Curriculum for mobile" at bounding box center [286, 34] width 8 height 8
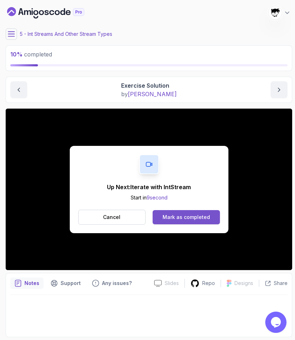
click at [165, 217] on div "Mark as completed" at bounding box center [186, 216] width 47 height 7
click at [167, 210] on button "Mark as completed" at bounding box center [186, 217] width 67 height 14
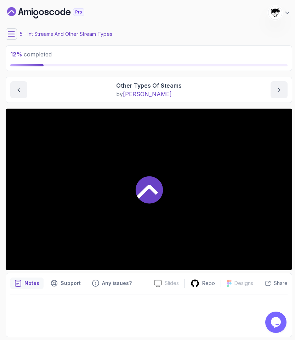
click at [167, 210] on div at bounding box center [149, 188] width 287 height 161
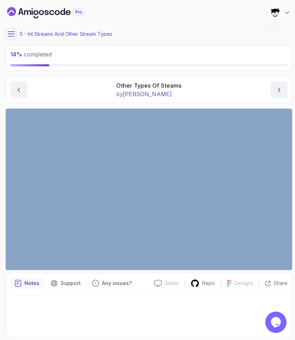
click at [5, 276] on div "14 % completed 1 - Intro 2 - Int Streams And Other Stream Types 1 - Int Streams…" at bounding box center [148, 170] width 290 height 334
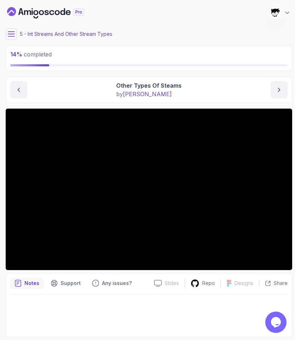
click at [13, 35] on icon at bounding box center [11, 33] width 7 height 7
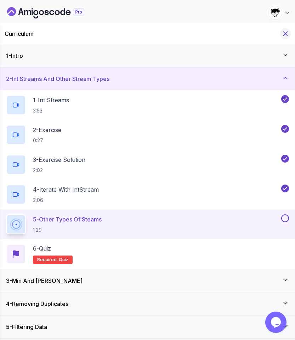
click at [288, 34] on icon "Hide Curriculum for mobile" at bounding box center [286, 34] width 8 height 8
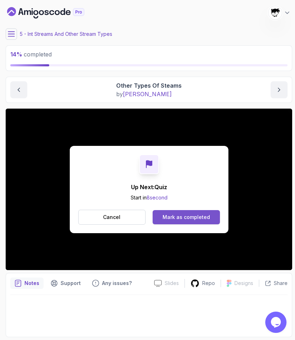
click at [182, 212] on button "Mark as completed" at bounding box center [186, 217] width 67 height 14
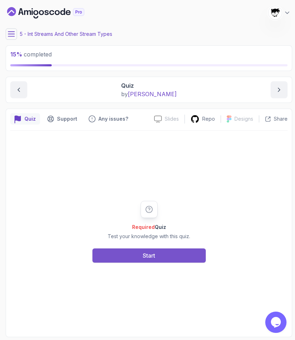
click at [148, 260] on button "Start" at bounding box center [149, 255] width 113 height 14
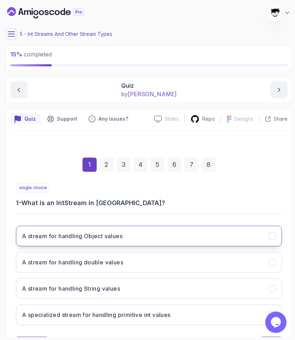
scroll to position [34, 0]
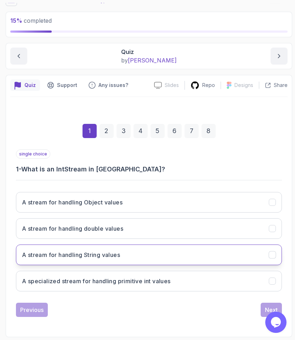
click at [98, 254] on h3 "A stream for handling String values" at bounding box center [71, 254] width 98 height 9
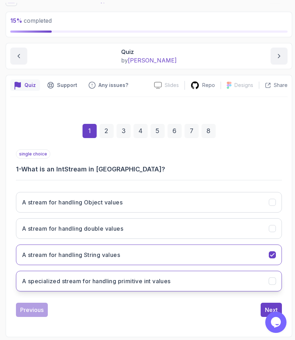
click at [93, 278] on h3 "A specialized stream for handling primitive int values" at bounding box center [96, 280] width 149 height 9
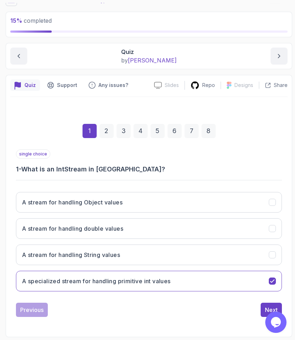
click html "Opens Chat This icon Opens the chat window."
click at [267, 296] on div "Next" at bounding box center [271, 309] width 13 height 9
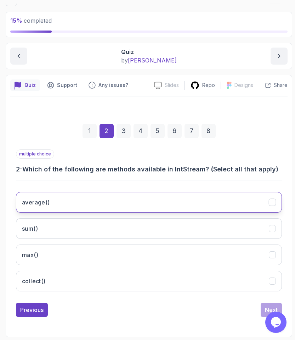
click at [105, 204] on button "average()" at bounding box center [149, 202] width 266 height 21
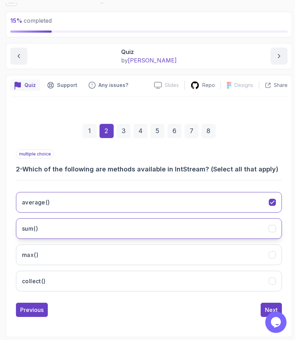
click at [103, 236] on button "sum()" at bounding box center [149, 228] width 266 height 21
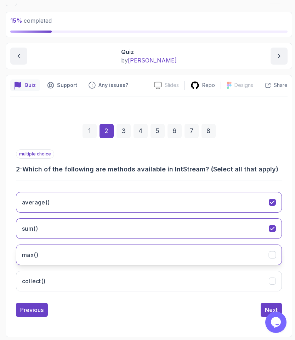
click at [103, 250] on button "max()" at bounding box center [149, 254] width 266 height 21
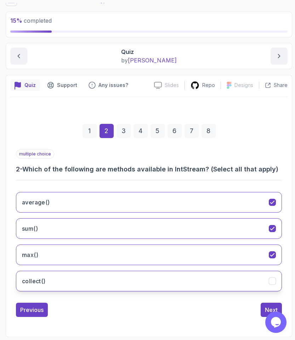
click at [100, 275] on button "collect()" at bounding box center [149, 280] width 266 height 21
click at [263, 296] on button "Next" at bounding box center [271, 309] width 21 height 14
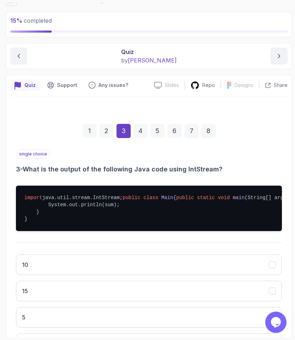
scroll to position [124, 0]
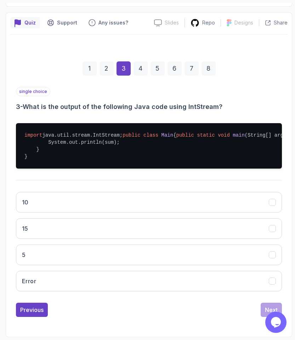
drag, startPoint x: 48, startPoint y: 135, endPoint x: 185, endPoint y: 135, distance: 137.5
click at [186, 135] on pre "import java.util.stream.IntStream; public class Main { public static void main …" at bounding box center [149, 145] width 266 height 45
click at [185, 135] on pre "import java.util.stream.IntStream; public class Main { public static void main …" at bounding box center [149, 145] width 266 height 45
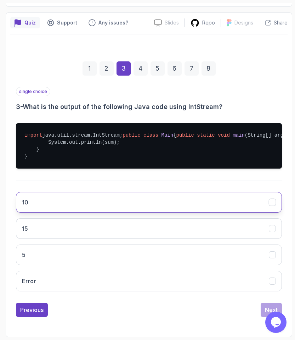
click at [28, 205] on button "10" at bounding box center [149, 202] width 266 height 21
click at [265, 296] on button "Next" at bounding box center [271, 309] width 21 height 14
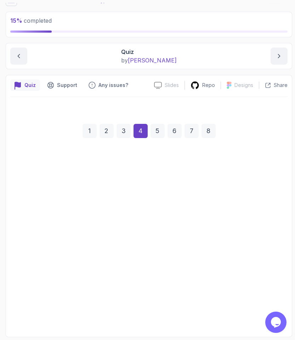
scroll to position [34, 0]
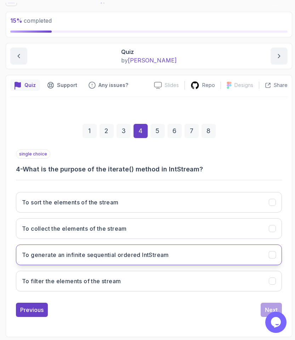
click at [67, 251] on h3 "To generate an infinite sequential ordered IntStream" at bounding box center [95, 254] width 147 height 9
click at [264, 296] on button "Next" at bounding box center [271, 309] width 21 height 14
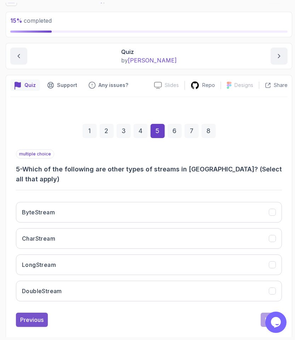
click at [27, 296] on button "Previous" at bounding box center [32, 319] width 32 height 14
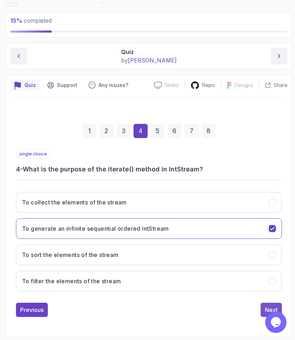
click at [267, 296] on button "Next" at bounding box center [271, 309] width 21 height 14
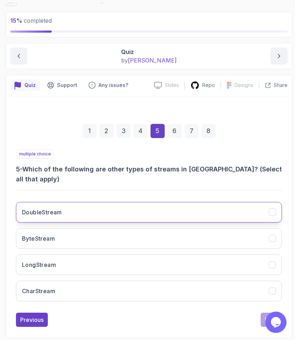
click at [106, 204] on button "DoubleStream" at bounding box center [149, 212] width 266 height 21
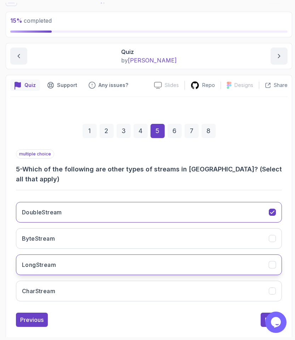
click at [89, 259] on button "LongStream" at bounding box center [149, 264] width 266 height 21
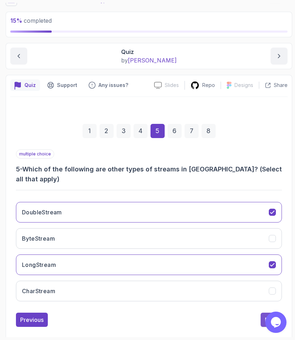
click at [265, 296] on button "Next" at bounding box center [271, 319] width 21 height 14
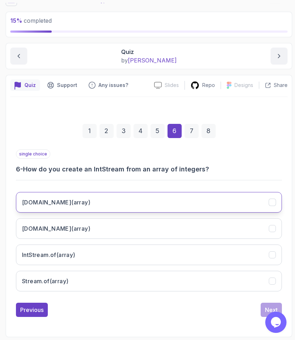
click at [37, 209] on button "Arrays.stream(array)" at bounding box center [149, 202] width 266 height 21
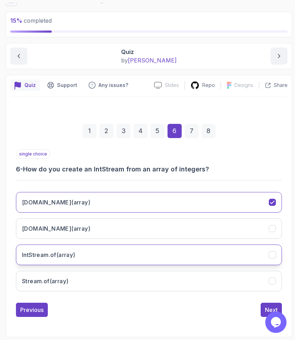
click at [90, 251] on button "IntStream.of(array)" at bounding box center [149, 254] width 266 height 21
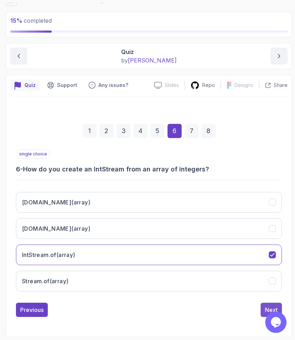
click at [270, 296] on div "Next" at bounding box center [271, 309] width 13 height 9
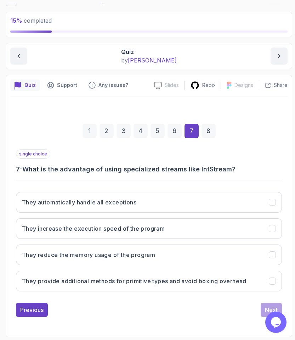
click at [65, 168] on h3 "7 - What is the advantage of using specialized streams like IntStream?" at bounding box center [149, 169] width 266 height 10
click at [71, 155] on div "single choice 7 - What is the advantage of using specialized streams like IntSt…" at bounding box center [149, 161] width 266 height 25
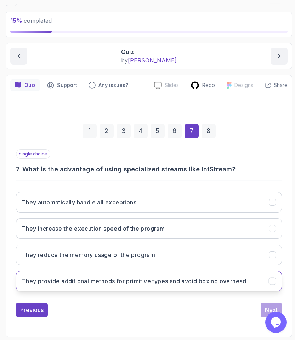
click at [55, 275] on button "They provide additional methods for primitive types and avoid boxing overhead" at bounding box center [149, 280] width 266 height 21
click at [277, 296] on div "Next" at bounding box center [271, 309] width 13 height 9
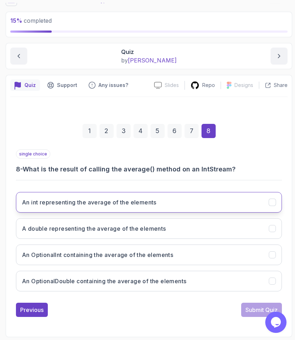
click at [90, 195] on button "An int representing the average of the elements" at bounding box center [149, 202] width 266 height 21
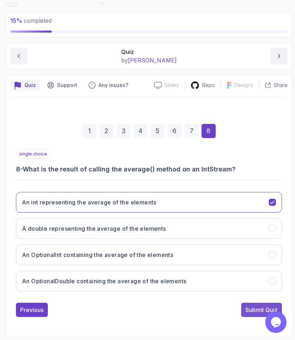
click at [264, 296] on div "Submit Quiz" at bounding box center [262, 309] width 32 height 9
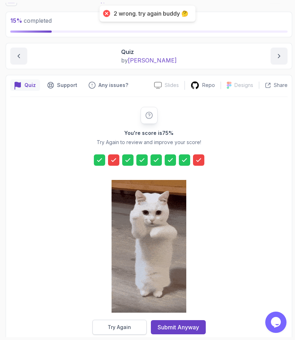
click at [123, 296] on div "Try Again" at bounding box center [119, 326] width 23 height 7
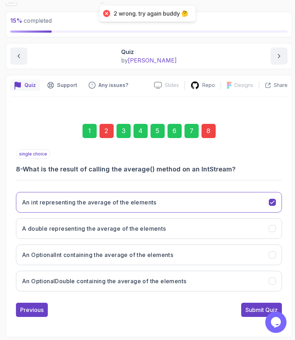
click at [59, 240] on div "An int representing the average of the elements A double representing the avera…" at bounding box center [149, 241] width 266 height 111
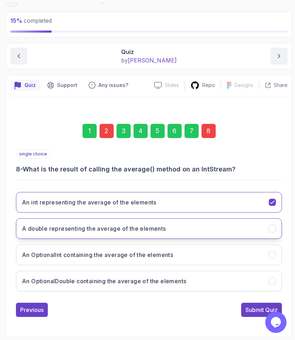
click at [58, 236] on button "A double representing the average of the elements" at bounding box center [149, 228] width 266 height 21
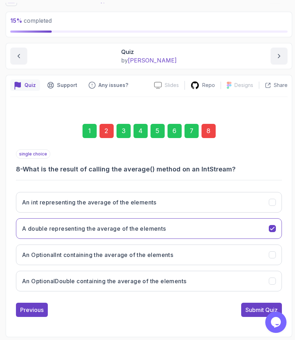
click at [97, 129] on div "1 2 3 4 5 6 7 8" at bounding box center [149, 130] width 266 height 37
click at [106, 129] on div "2" at bounding box center [107, 131] width 14 height 14
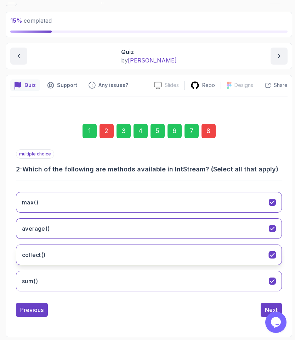
click at [30, 247] on button "collect()" at bounding box center [149, 254] width 266 height 21
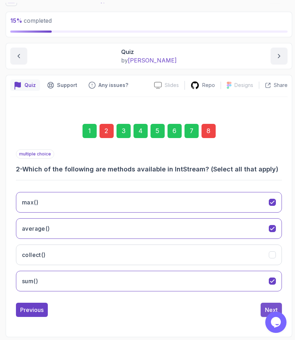
click at [263, 296] on button "Next" at bounding box center [271, 309] width 21 height 14
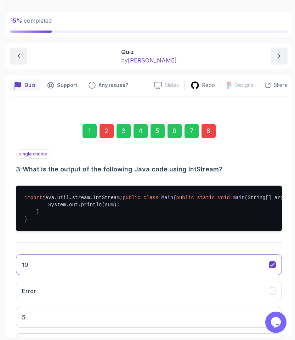
click at [207, 134] on div "8" at bounding box center [209, 131] width 14 height 14
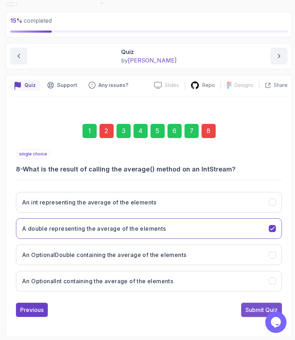
click at [256, 296] on button "Submit Quiz" at bounding box center [261, 309] width 41 height 14
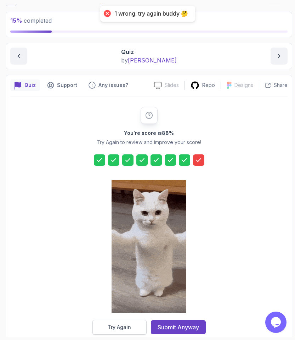
click at [133, 296] on button "Try Again" at bounding box center [120, 326] width 54 height 15
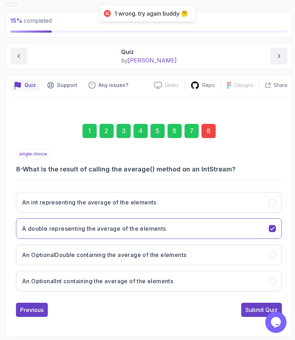
click at [208, 134] on div "8" at bounding box center [209, 131] width 14 height 14
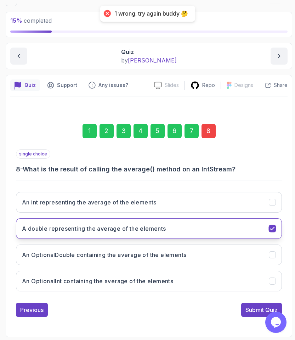
click at [74, 227] on h3 "A double representing the average of the elements" at bounding box center [94, 228] width 144 height 9
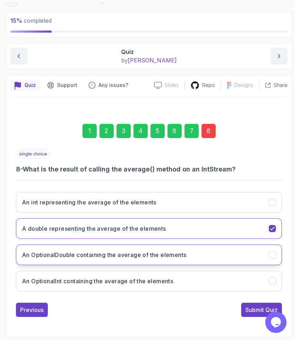
click at [61, 256] on h3 "An OptionalDouble containing the average of the elements" at bounding box center [104, 254] width 164 height 9
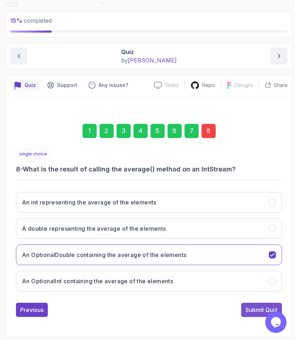
click at [248, 296] on button "Submit Quiz" at bounding box center [261, 309] width 41 height 14
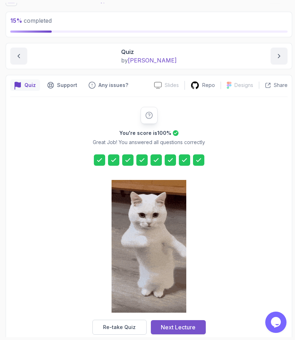
click at [184, 296] on div "Next Lecture" at bounding box center [178, 327] width 35 height 9
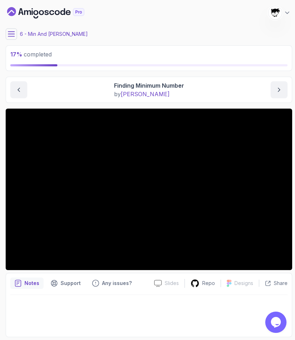
click at [10, 36] on icon at bounding box center [11, 34] width 6 height 5
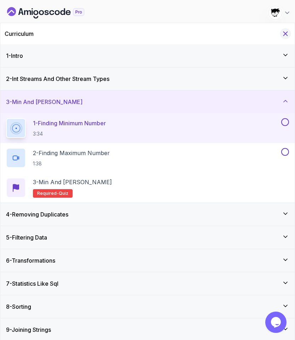
click at [286, 37] on icon "Hide Curriculum for mobile" at bounding box center [286, 34] width 8 height 8
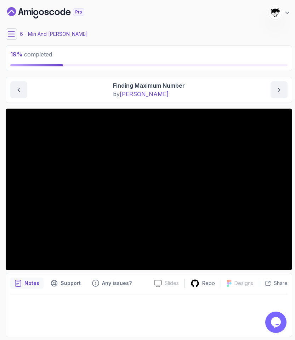
click at [11, 38] on button at bounding box center [11, 33] width 11 height 11
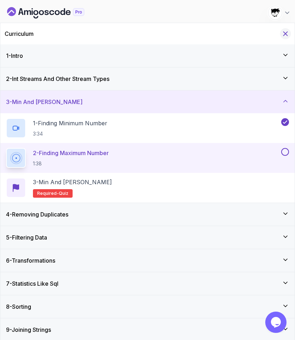
click at [289, 30] on icon "Hide Curriculum for mobile" at bounding box center [286, 34] width 8 height 8
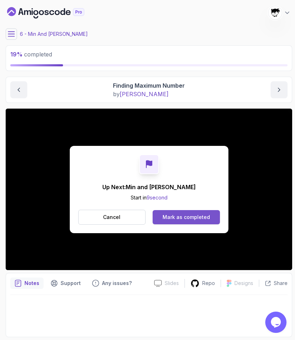
click at [159, 217] on button "Mark as completed" at bounding box center [186, 217] width 67 height 14
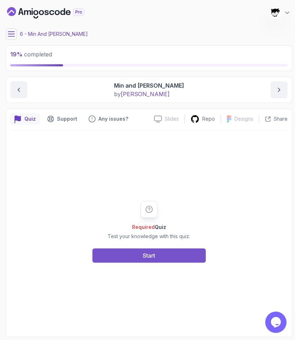
click at [140, 248] on button "Start" at bounding box center [149, 255] width 113 height 14
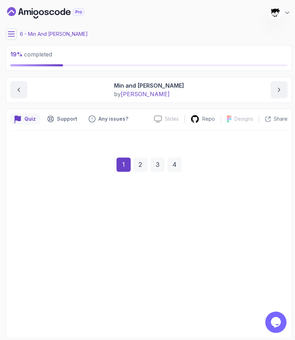
scroll to position [34, 0]
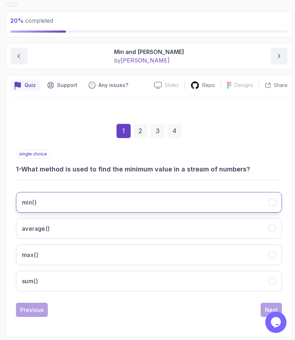
click at [29, 206] on button "min()" at bounding box center [149, 202] width 266 height 21
click at [264, 296] on button "Next" at bounding box center [271, 309] width 21 height 14
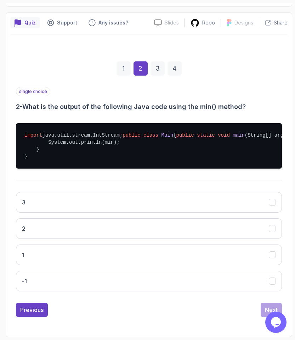
scroll to position [124, 0]
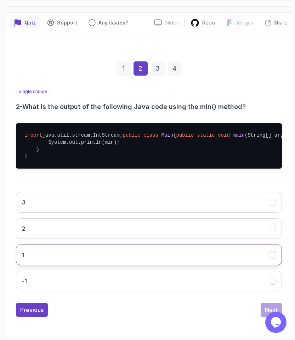
click at [38, 260] on button "1" at bounding box center [149, 254] width 266 height 21
click at [267, 296] on div "Next" at bounding box center [271, 309] width 13 height 9
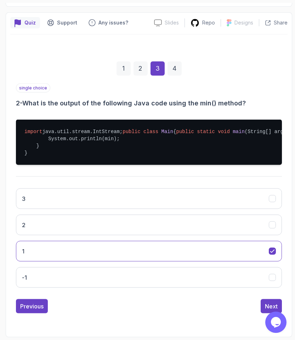
scroll to position [42, 0]
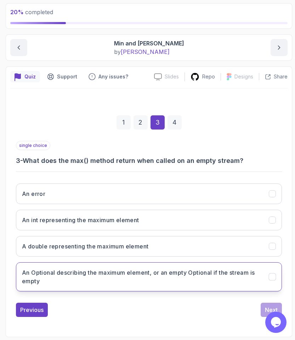
click at [54, 283] on h3 "An Optional describing the maximum element, or an empty Optional if the stream …" at bounding box center [141, 276] width 239 height 17
click at [267, 296] on button "Next" at bounding box center [271, 309] width 21 height 14
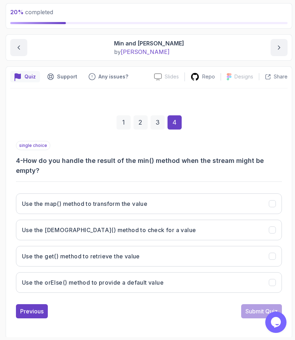
click at [102, 267] on div "Use the map() method to transform the value Use the isPresent() method to check…" at bounding box center [149, 242] width 266 height 111
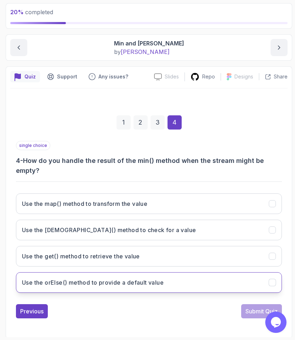
click at [104, 285] on h3 "Use the orElse() method to provide a default value" at bounding box center [93, 282] width 142 height 9
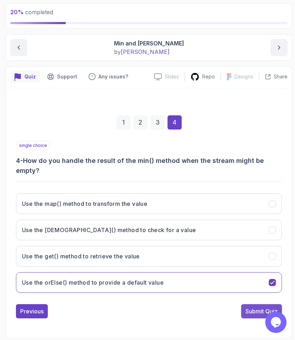
click at [250, 296] on div "Submit Quiz" at bounding box center [262, 311] width 32 height 9
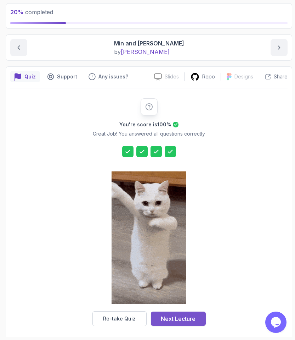
click at [168, 296] on div "Next Lecture" at bounding box center [178, 318] width 35 height 9
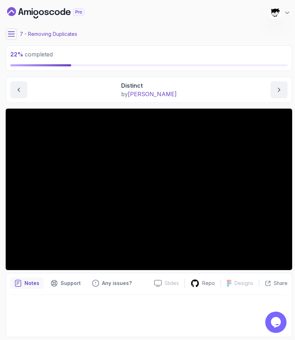
click at [13, 33] on icon at bounding box center [11, 33] width 7 height 7
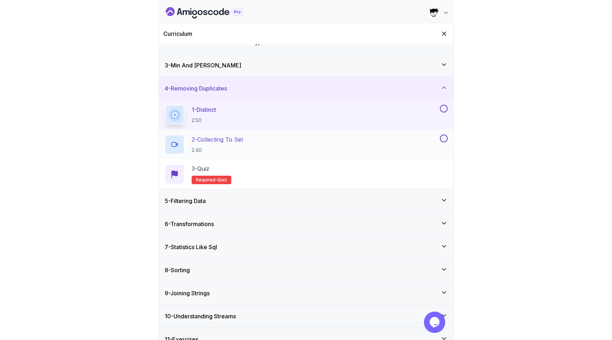
scroll to position [48, 0]
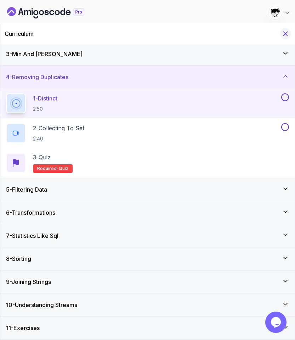
click at [286, 33] on icon "Hide Curriculum for mobile" at bounding box center [286, 34] width 4 height 4
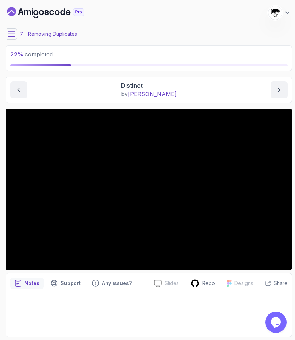
click at [40, 10] on icon "Dashboard" at bounding box center [45, 12] width 77 height 11
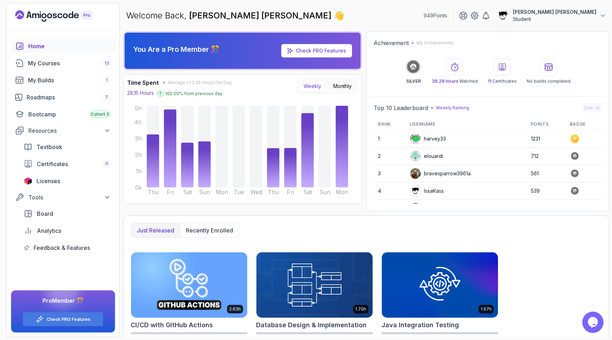
scroll to position [10, 0]
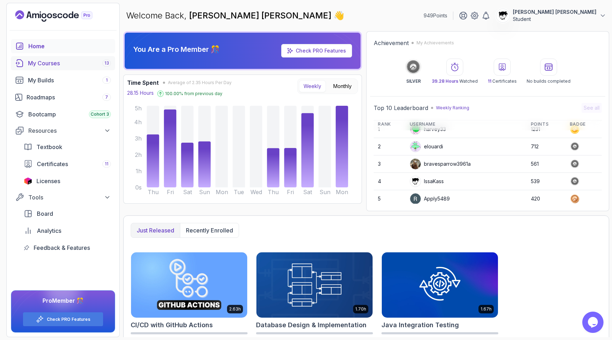
click at [67, 60] on div "My Courses 13" at bounding box center [69, 63] width 83 height 9
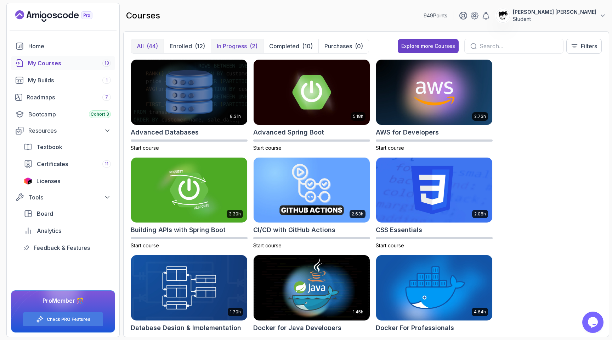
click at [243, 51] on button "In Progress (2)" at bounding box center [237, 46] width 52 height 14
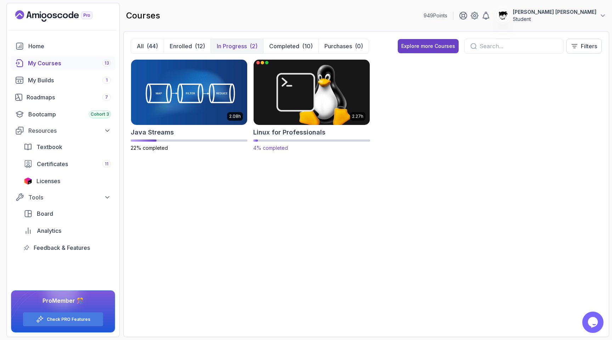
click at [281, 100] on img at bounding box center [312, 92] width 122 height 68
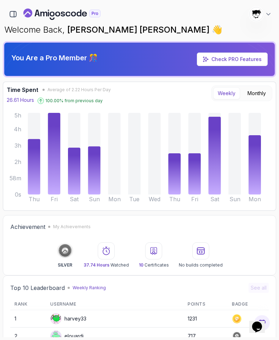
click at [264, 14] on button "[PERSON_NAME] [PERSON_NAME] Student" at bounding box center [261, 14] width 23 height 14
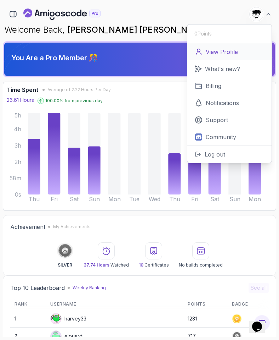
click at [212, 55] on p "View Profile" at bounding box center [222, 51] width 32 height 9
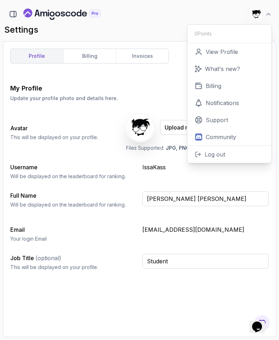
click at [89, 75] on div "profile billing invoices My Profile Update your profile photo and details here.…" at bounding box center [139, 189] width 259 height 281
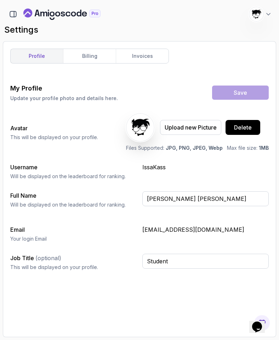
click at [255, 16] on img at bounding box center [257, 14] width 14 height 14
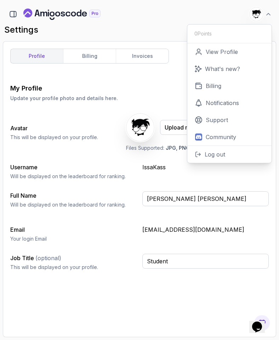
click at [11, 20] on div at bounding box center [13, 14] width 12 height 12
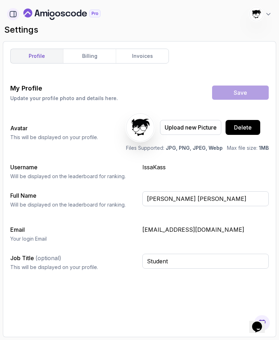
click at [10, 13] on icon "button" at bounding box center [13, 14] width 6 height 6
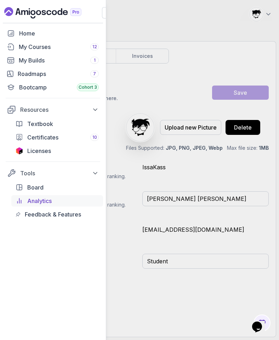
click at [36, 201] on span "Analytics" at bounding box center [39, 200] width 24 height 9
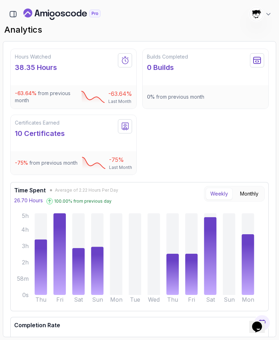
click at [206, 198] on button "Weekly" at bounding box center [219, 193] width 27 height 12
click at [252, 200] on button "Monthly" at bounding box center [250, 193] width 28 height 12
click at [220, 200] on button "Weekly" at bounding box center [219, 193] width 27 height 12
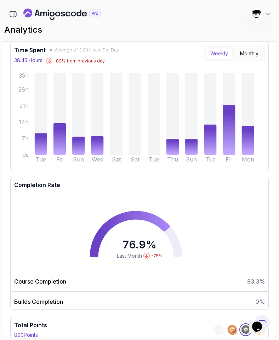
scroll to position [357, 0]
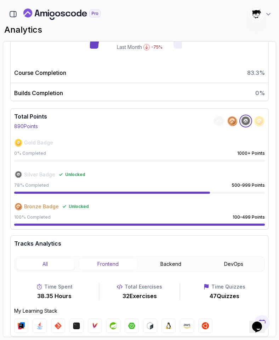
click at [101, 263] on button "Frontend" at bounding box center [108, 264] width 59 height 12
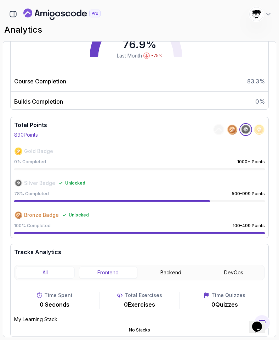
click at [40, 271] on button "All" at bounding box center [45, 272] width 59 height 12
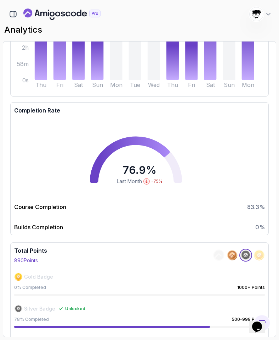
scroll to position [0, 0]
